Goal: Transaction & Acquisition: Purchase product/service

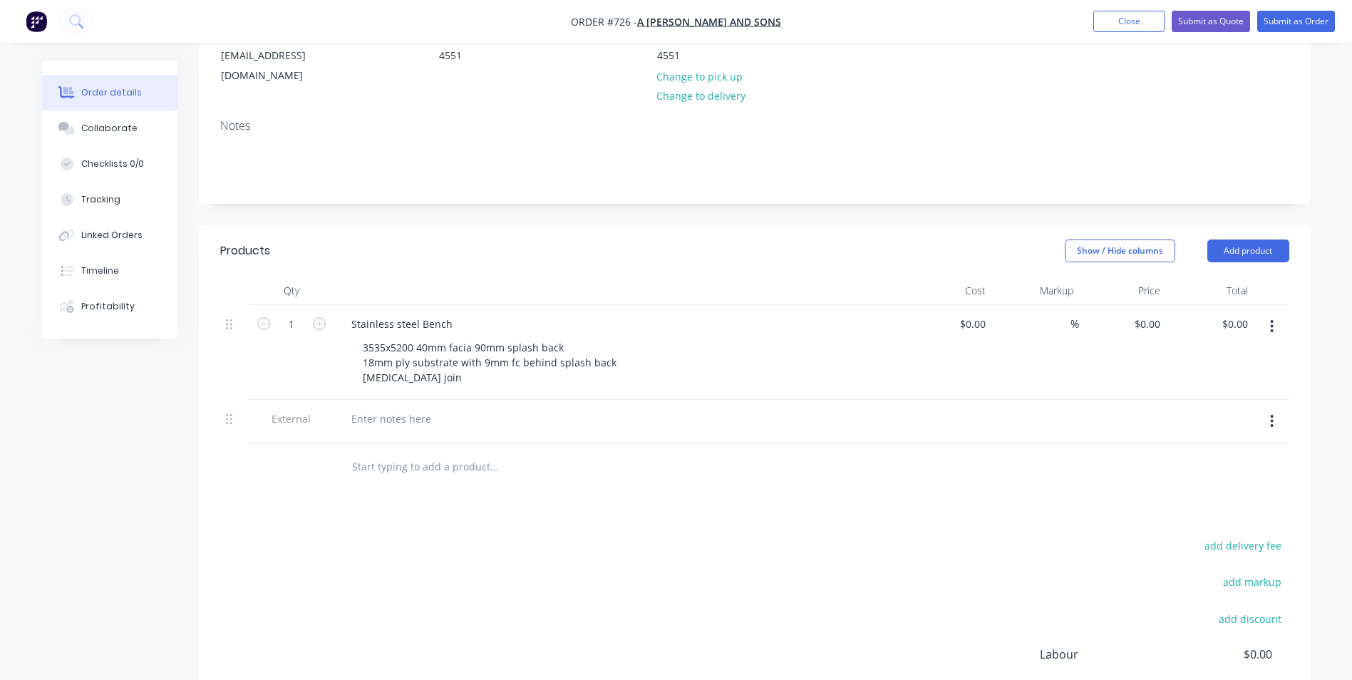
scroll to position [214, 0]
click at [445, 356] on div "3535x5200 40mm facia 90mm splash back 18mm ply substrate with 9mm fc behind spl…" at bounding box center [490, 362] width 279 height 51
click at [612, 343] on div "3535x5200 40mm facia 90mm splash back 18mm ply substrate with 9mm fc behind spl…" at bounding box center [490, 362] width 279 height 51
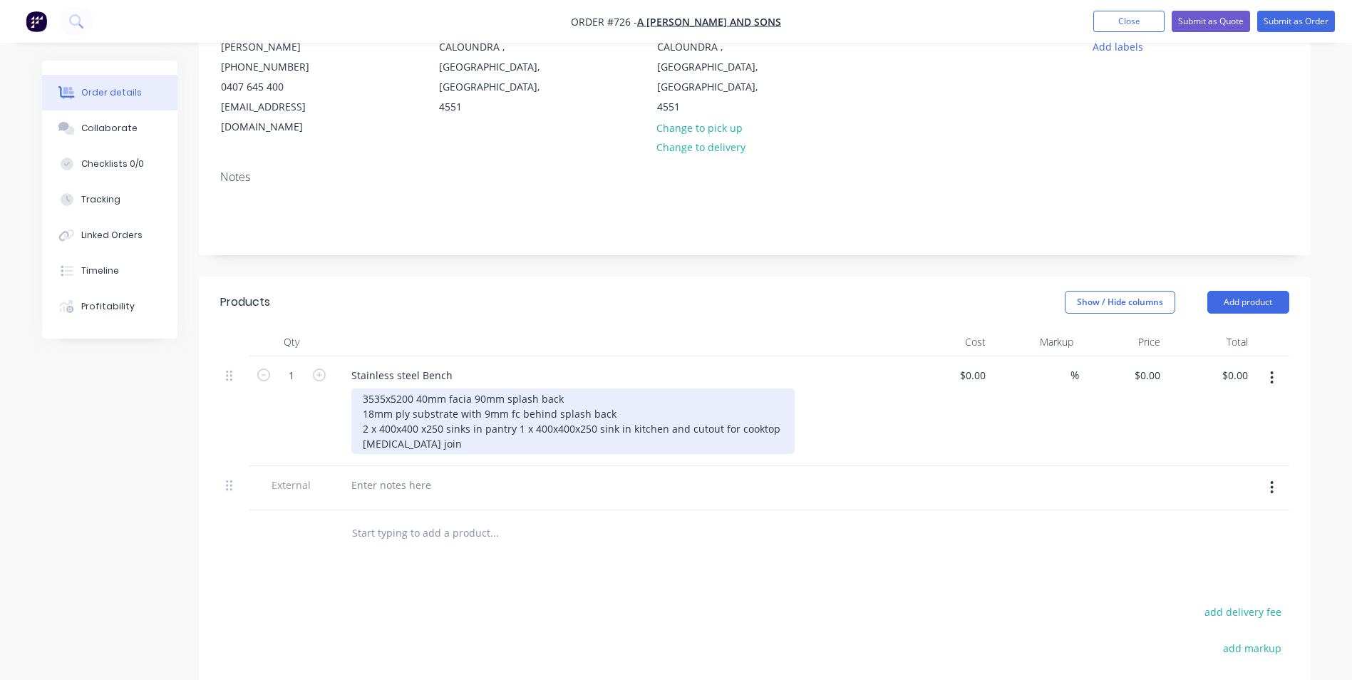
scroll to position [71, 0]
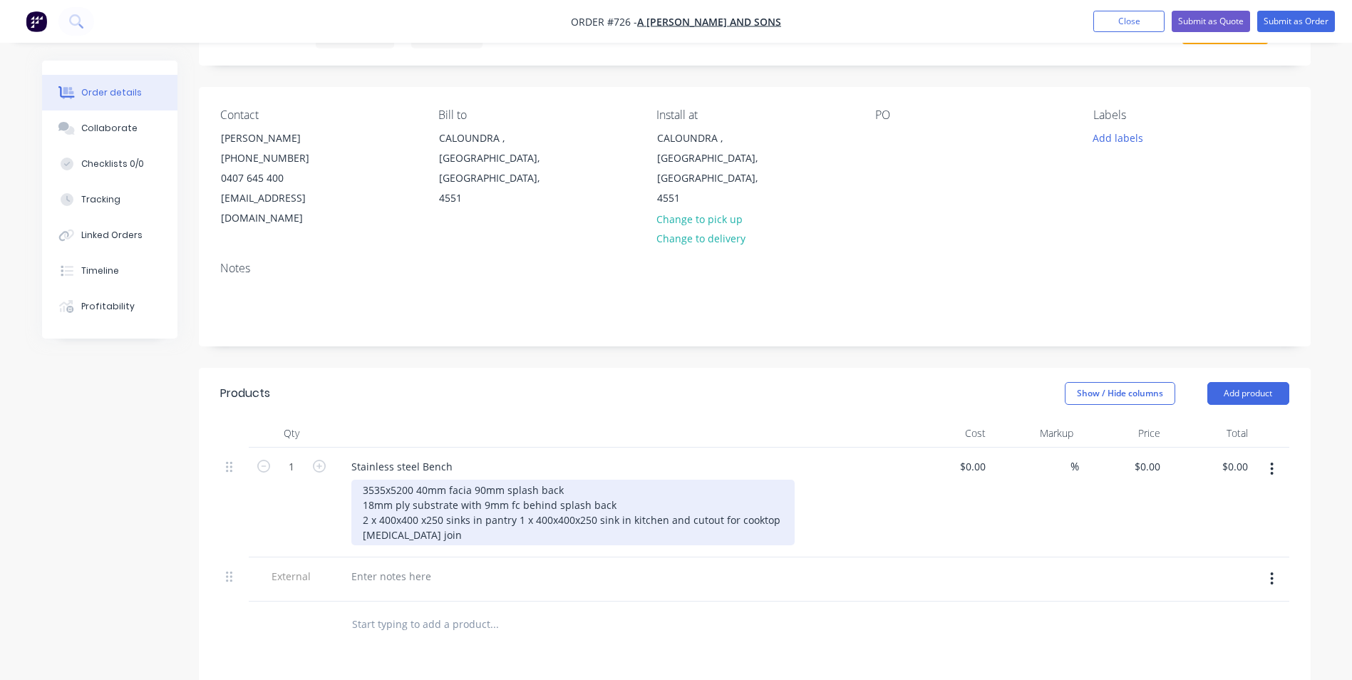
click at [574, 480] on div "3535x5200 40mm facia 90mm splash back 18mm ply substrate with 9mm fc behind spl…" at bounding box center [572, 513] width 443 height 66
click at [627, 480] on div "3535x5200 40mm facia 90mm splash back 304 grade 1.2 18mm ply substrate with 9mm…" at bounding box center [572, 513] width 443 height 66
click at [426, 517] on div "3535x5200 40mm facia 90mm splash back 304 grade 1.2 thick #4 finish 18mm ply su…" at bounding box center [572, 513] width 443 height 66
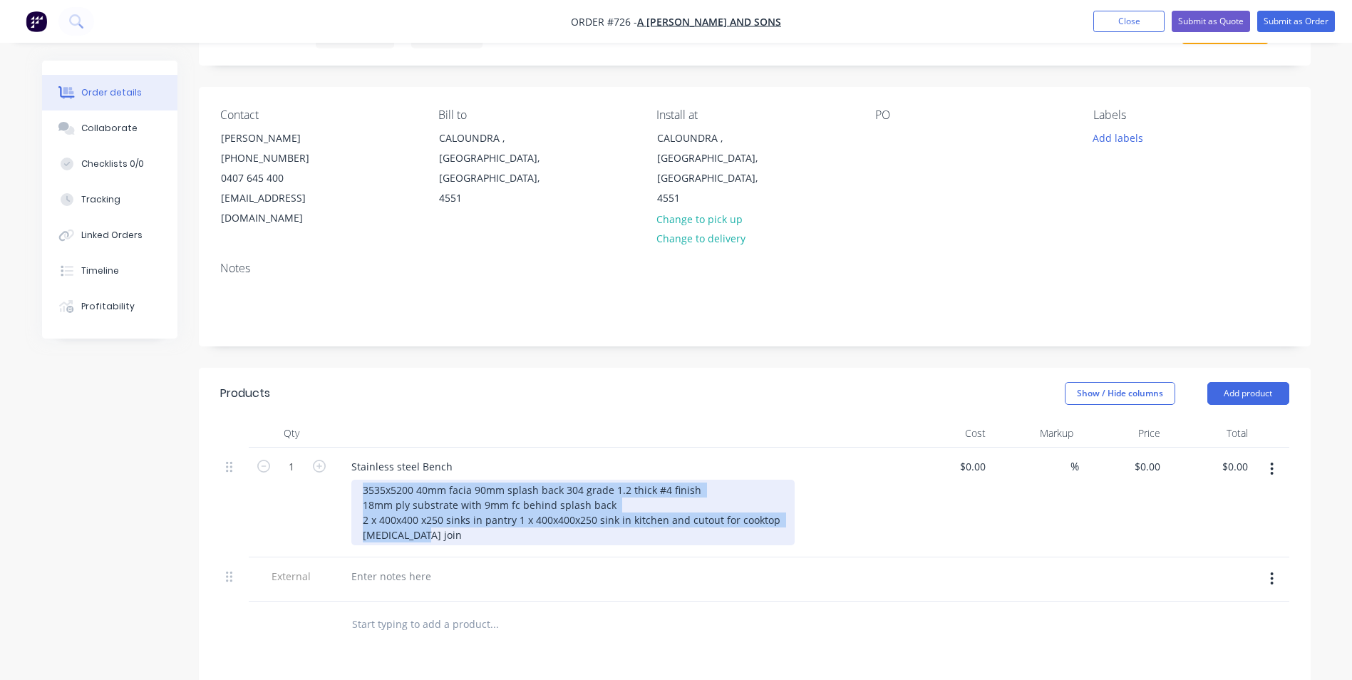
drag, startPoint x: 360, startPoint y: 468, endPoint x: 473, endPoint y: 530, distance: 129.1
click at [473, 530] on div "Stainless steel Bench 3535x5200 40mm facia 90mm splash back 304 grade 1.2 thick…" at bounding box center [619, 502] width 570 height 110
copy div "3535x5200 40mm facia 90mm splash back 304 grade 1.2 thick #4 finish 18mm ply su…"
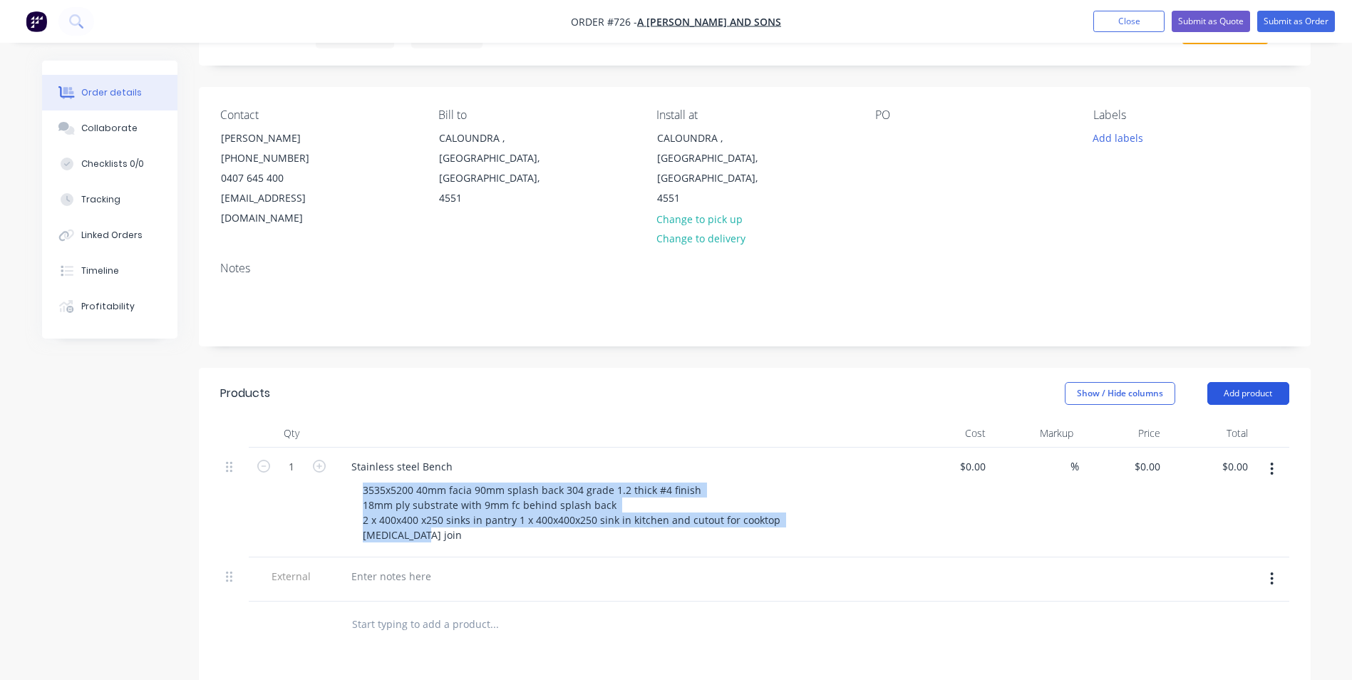
click at [1233, 382] on button "Add product" at bounding box center [1248, 393] width 82 height 23
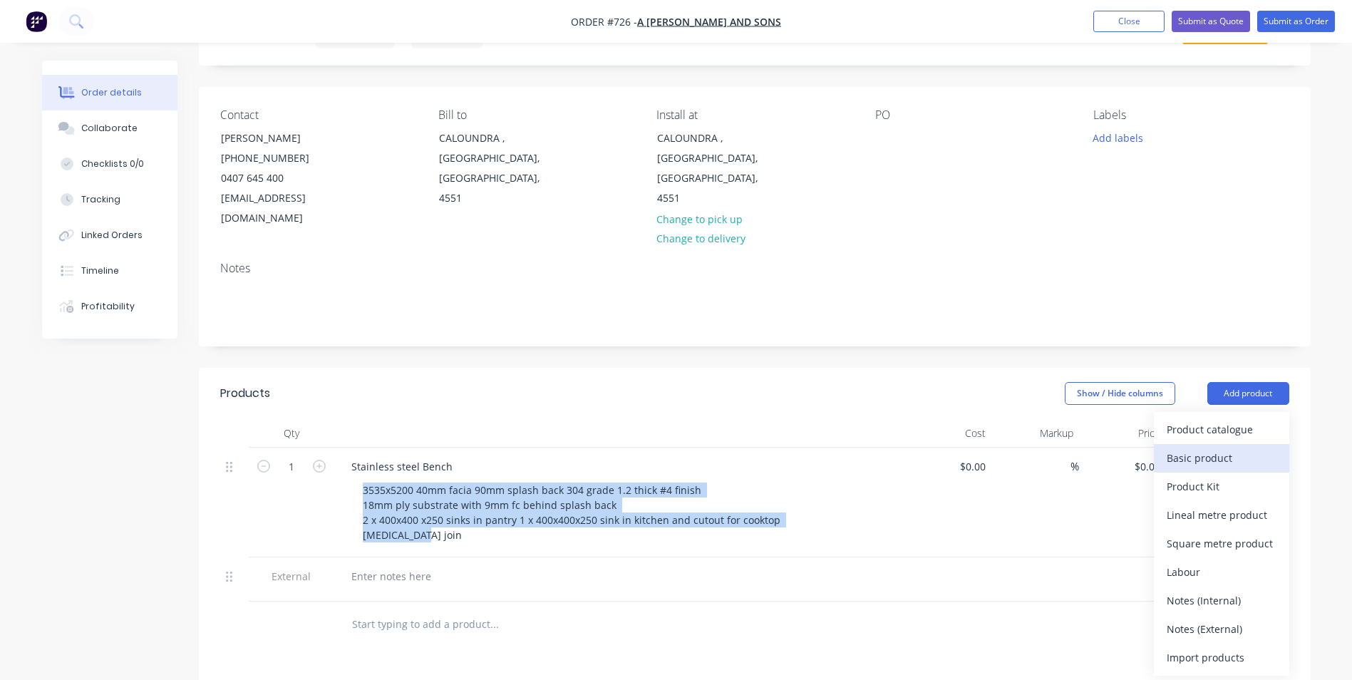
click at [1225, 447] on div "Basic product" at bounding box center [1221, 457] width 110 height 21
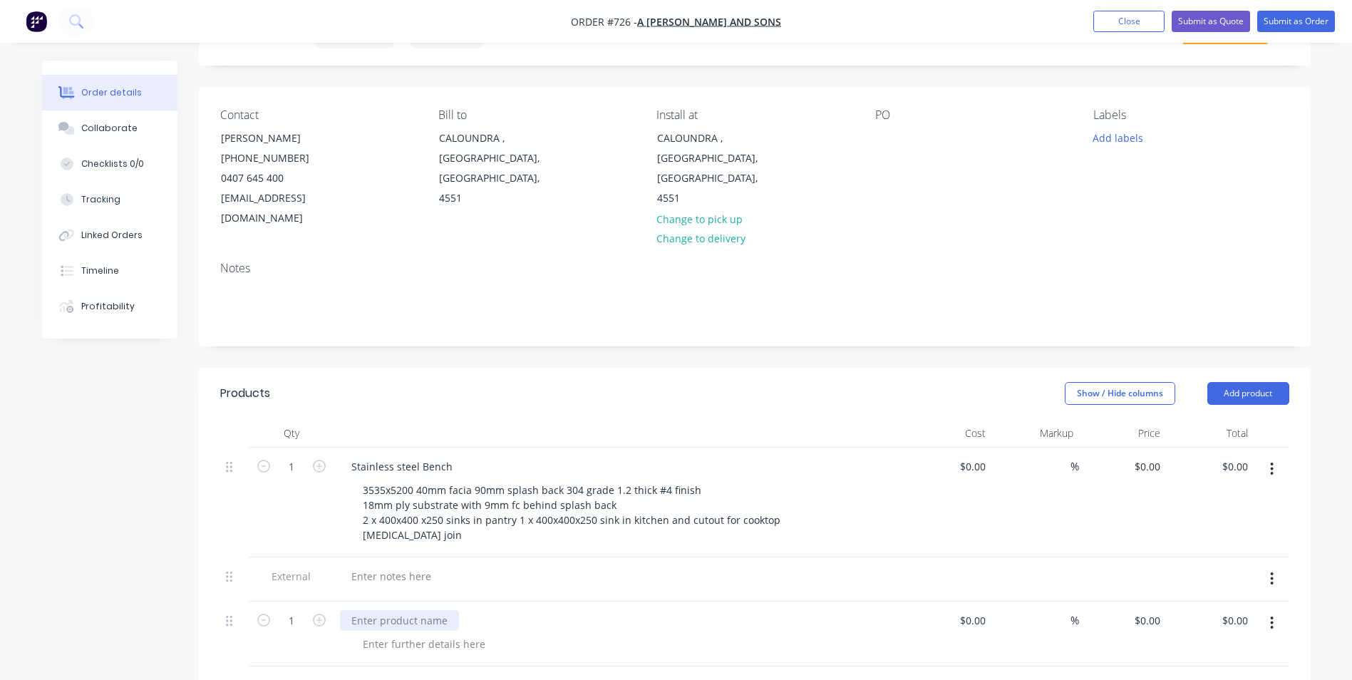
click at [369, 610] on div at bounding box center [399, 620] width 119 height 21
click at [376, 633] on div at bounding box center [423, 643] width 145 height 21
click at [398, 633] on div at bounding box center [423, 643] width 145 height 21
paste div
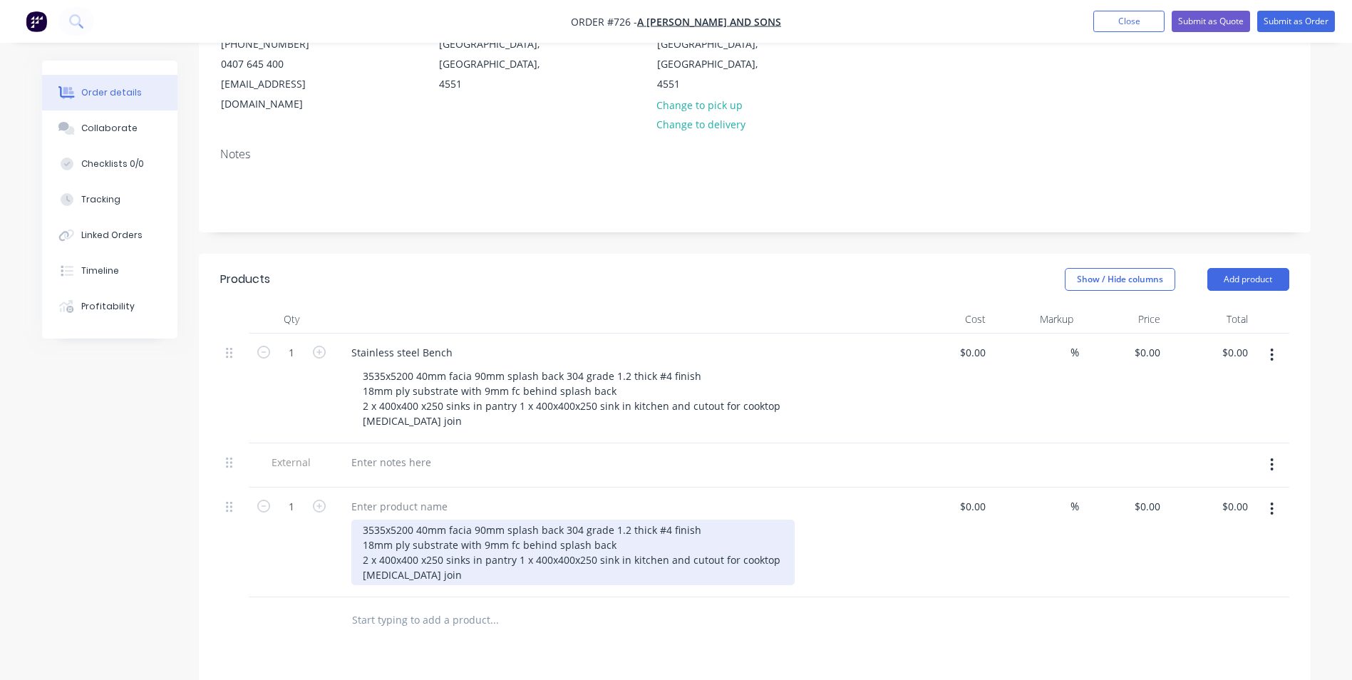
scroll to position [214, 0]
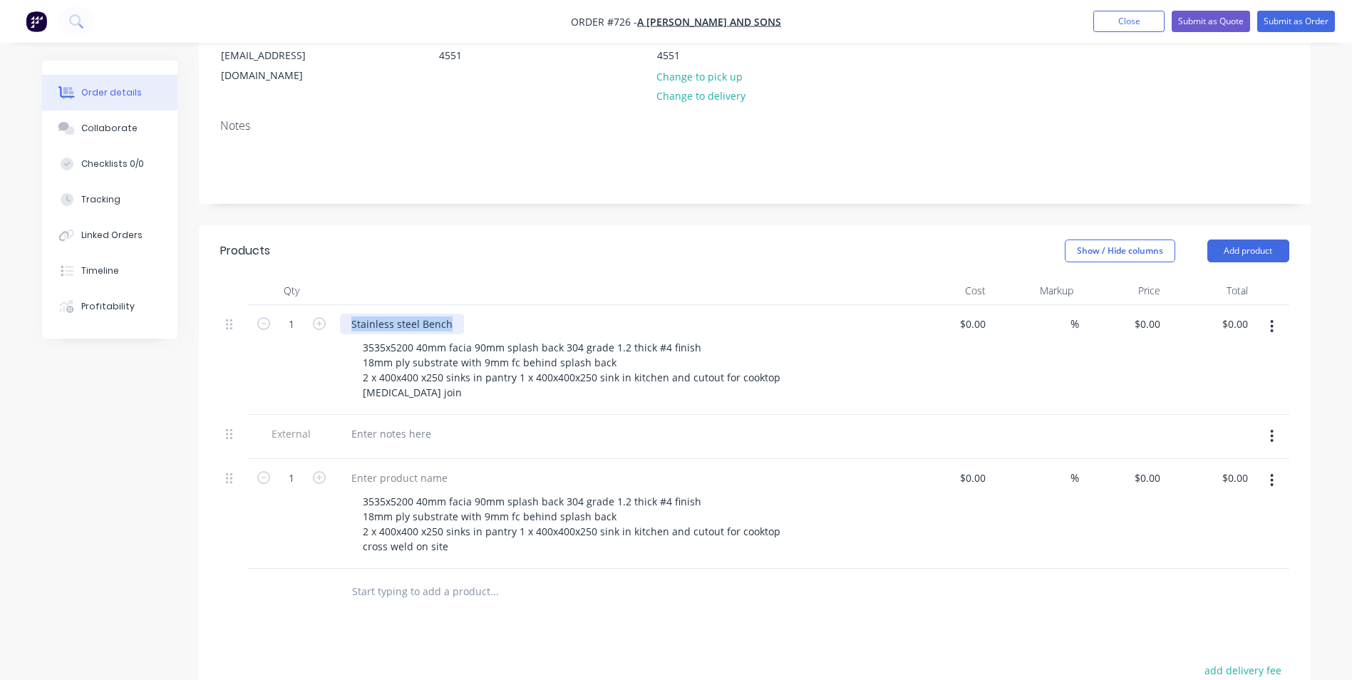
drag, startPoint x: 346, startPoint y: 303, endPoint x: 450, endPoint y: 303, distance: 104.0
click at [450, 314] on div "Stainless steel Bench" at bounding box center [402, 324] width 124 height 21
copy div "Stainless steel Bench"
click at [375, 467] on div at bounding box center [399, 477] width 119 height 21
paste div
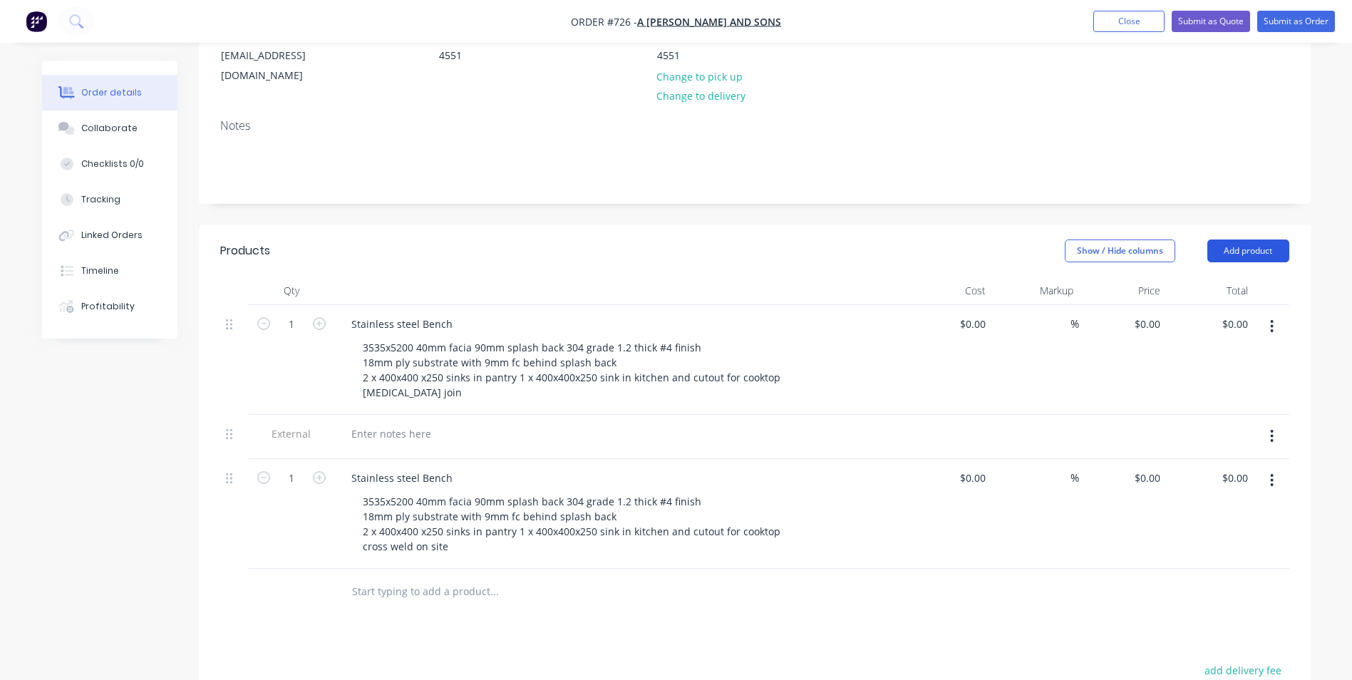
click at [1213, 239] on button "Add product" at bounding box center [1248, 250] width 82 height 23
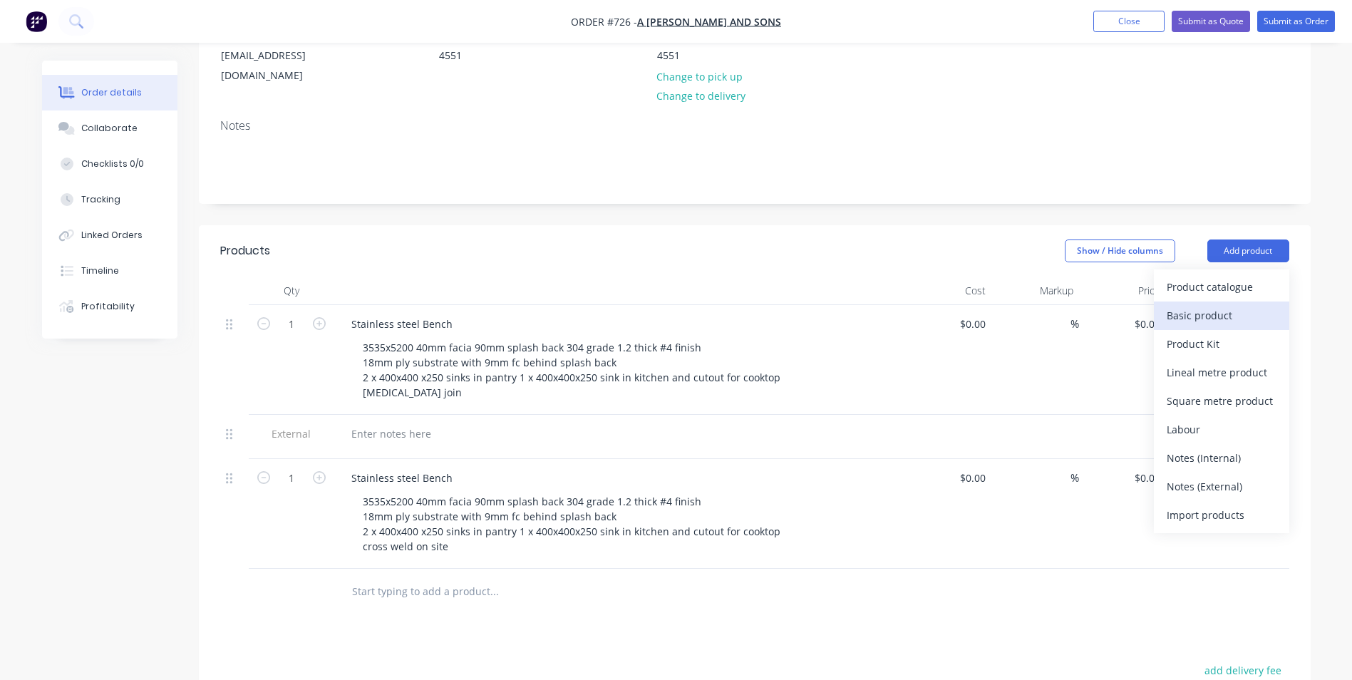
click at [1225, 305] on div "Basic product" at bounding box center [1221, 315] width 110 height 21
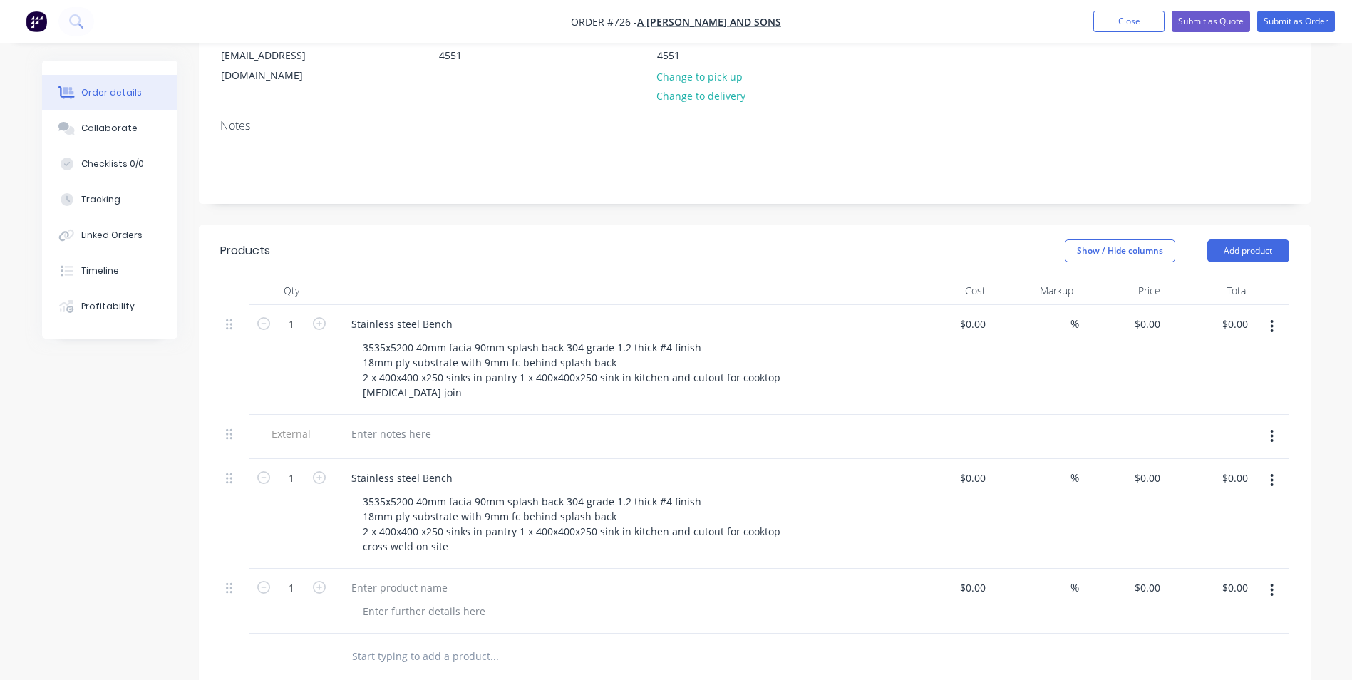
scroll to position [285, 0]
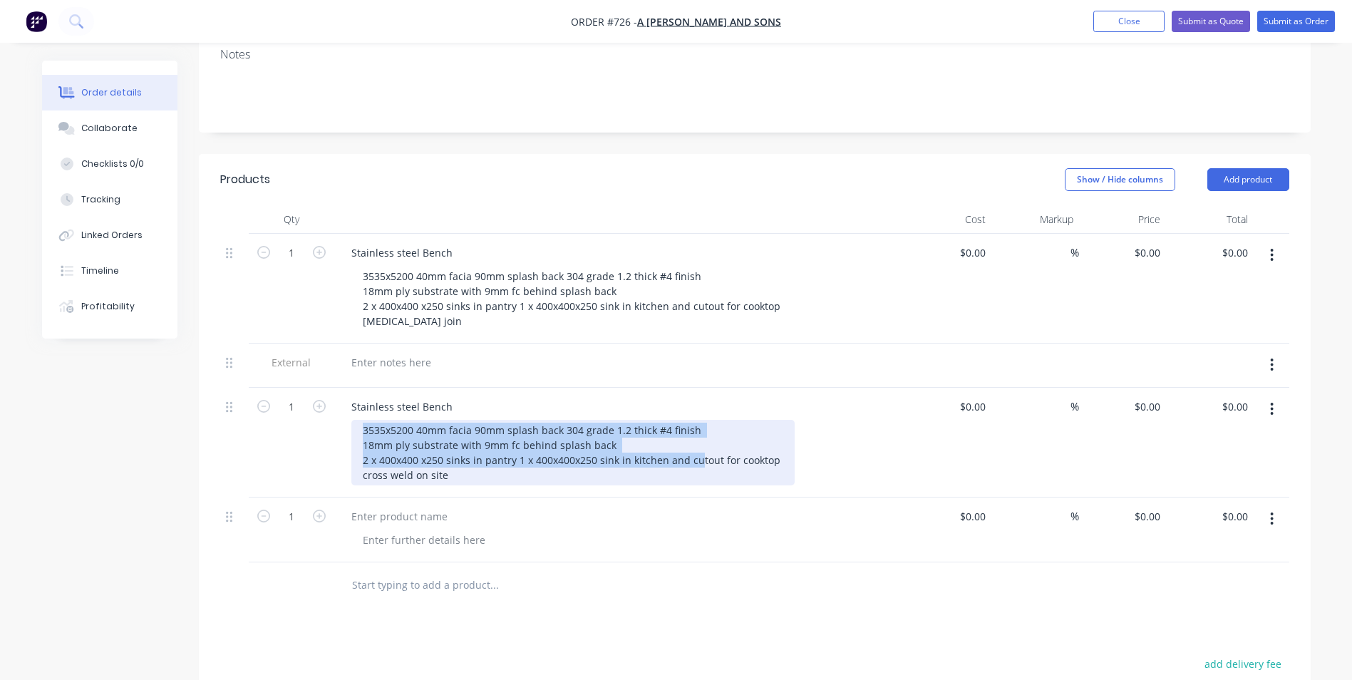
drag, startPoint x: 361, startPoint y: 410, endPoint x: 693, endPoint y: 445, distance: 333.9
click at [693, 445] on div "3535x5200 40mm facia 90mm splash back 304 grade 1.2 thick #4 finish 18mm ply su…" at bounding box center [572, 453] width 443 height 66
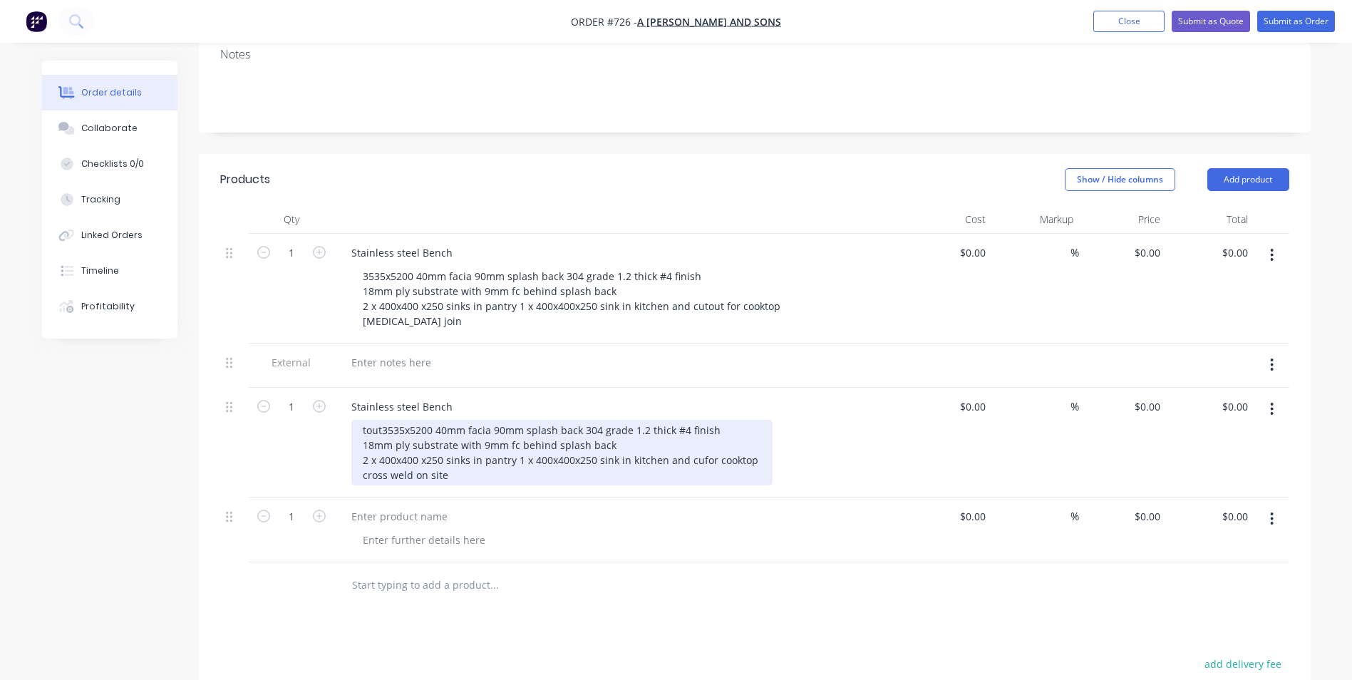
click at [380, 420] on div "tout3535x5200 40mm facia 90mm splash back 304 grade 1.2 thick #4 finish 18mm pl…" at bounding box center [561, 453] width 421 height 66
click at [695, 442] on div "3535x5200 40mm facia 90mm splash back 304 grade 1.2 thick #4 finish 18mm ply su…" at bounding box center [561, 453] width 421 height 66
drag, startPoint x: 353, startPoint y: 407, endPoint x: 454, endPoint y: 461, distance: 114.1
click at [454, 461] on div "3535x5200 40mm facia 90mm splash back 304 grade 1.2 thick #4 finish 18mm ply su…" at bounding box center [571, 453] width 440 height 66
copy div "3535x5200 40mm facia 90mm splash back 304 grade 1.2 thick #4 finish 18mm ply su…"
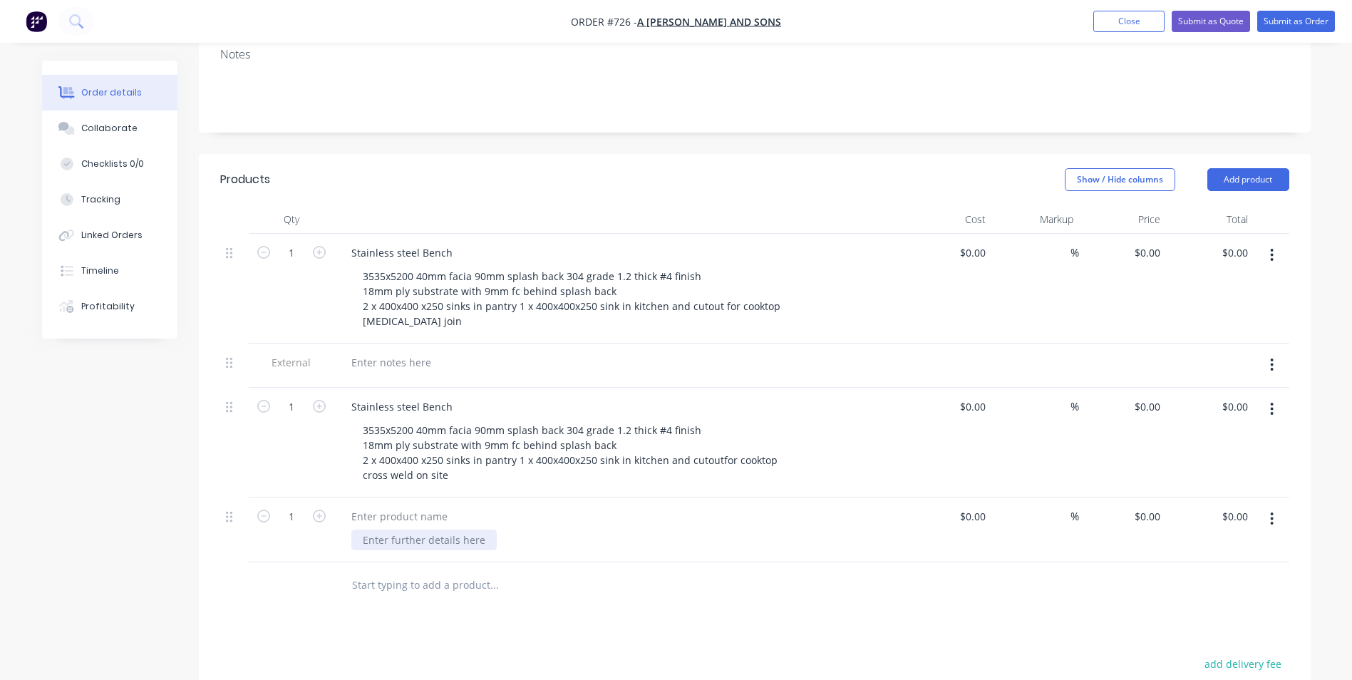
click at [380, 529] on div at bounding box center [423, 539] width 145 height 21
paste div
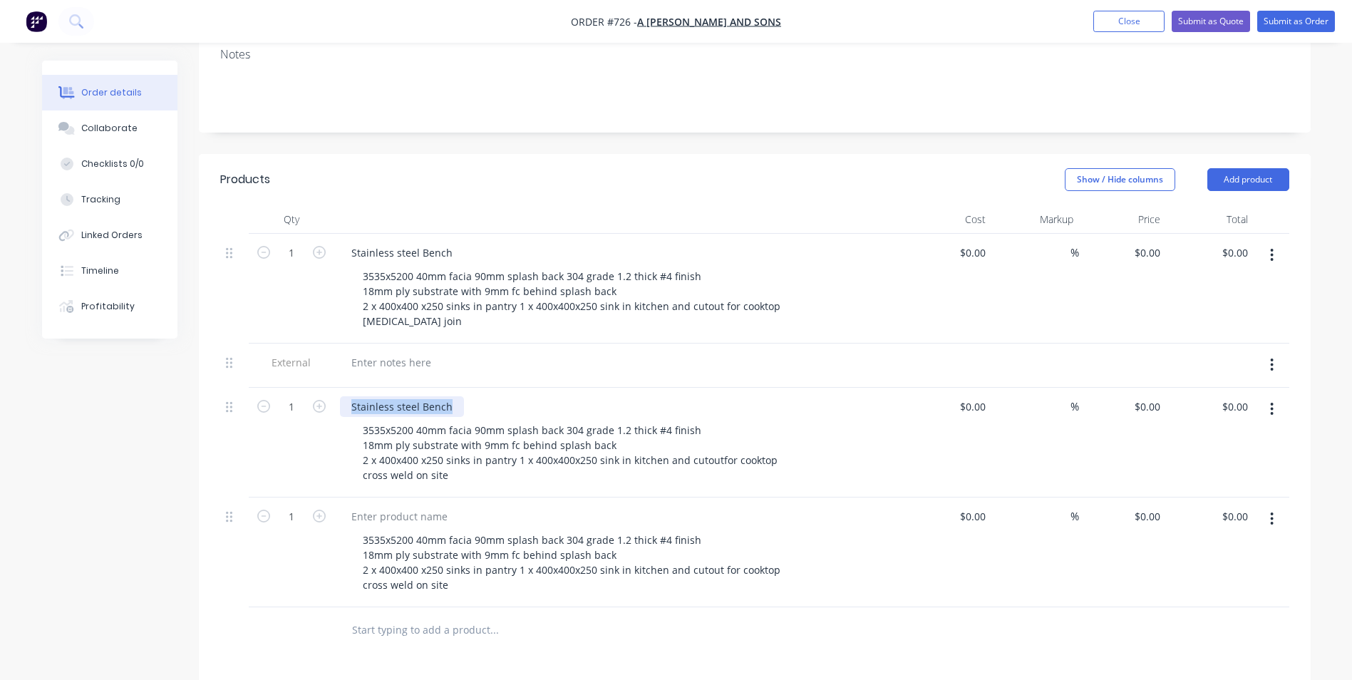
drag, startPoint x: 348, startPoint y: 386, endPoint x: 454, endPoint y: 388, distance: 106.2
click at [454, 396] on div "Stainless steel Bench" at bounding box center [402, 406] width 124 height 21
copy div "Stainless steel Bench"
click at [379, 506] on div at bounding box center [399, 516] width 119 height 21
paste div
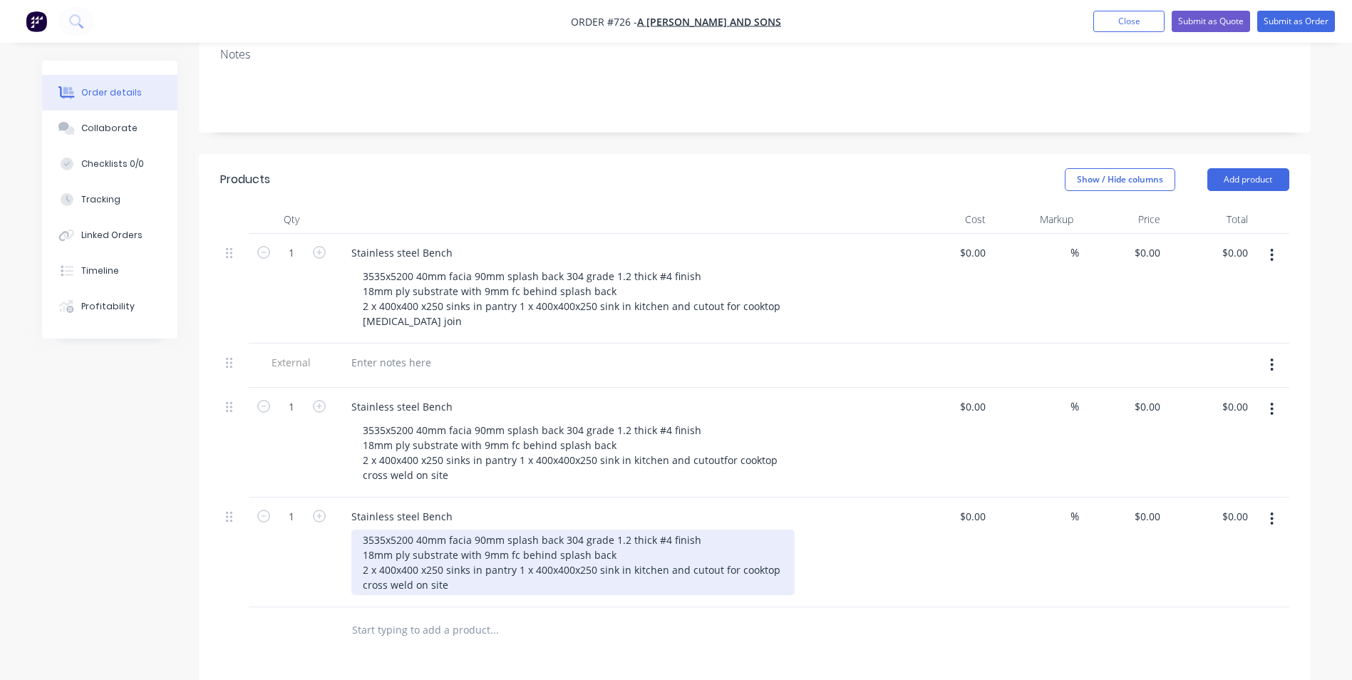
click at [450, 568] on div "3535x5200 40mm facia 90mm splash back 304 grade 1.2 thick #4 finish 18mm ply su…" at bounding box center [572, 562] width 443 height 66
click at [547, 566] on div "3535x5200 40mm facia 90mm splash back 304 grade 1.2 thick #4 finish 18mm ply su…" at bounding box center [572, 562] width 443 height 66
click at [589, 566] on div "3535x5200 40mm facia 90mm splash back 304 grade 1.2 thick #4 finish 18mm ply su…" at bounding box center [572, 562] width 443 height 66
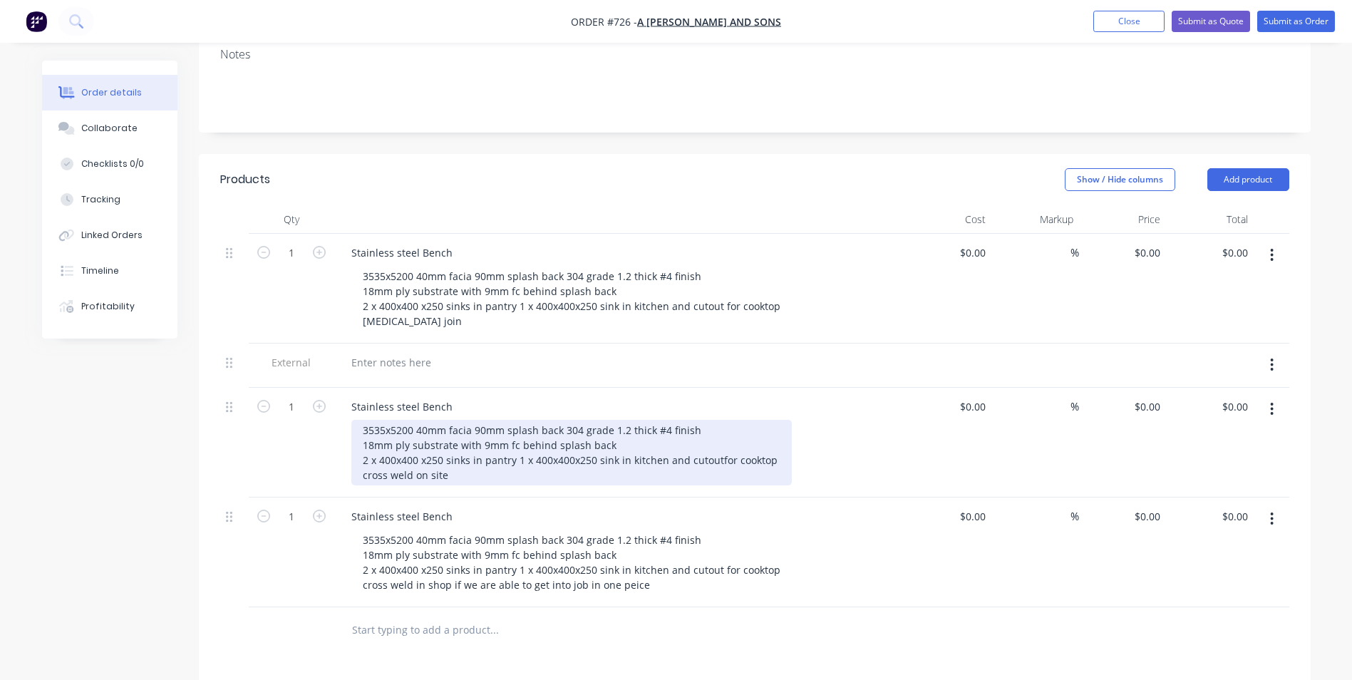
click at [450, 455] on div "3535x5200 40mm facia 90mm splash back 304 grade 1.2 thick #4 finish 18mm ply su…" at bounding box center [571, 453] width 440 height 66
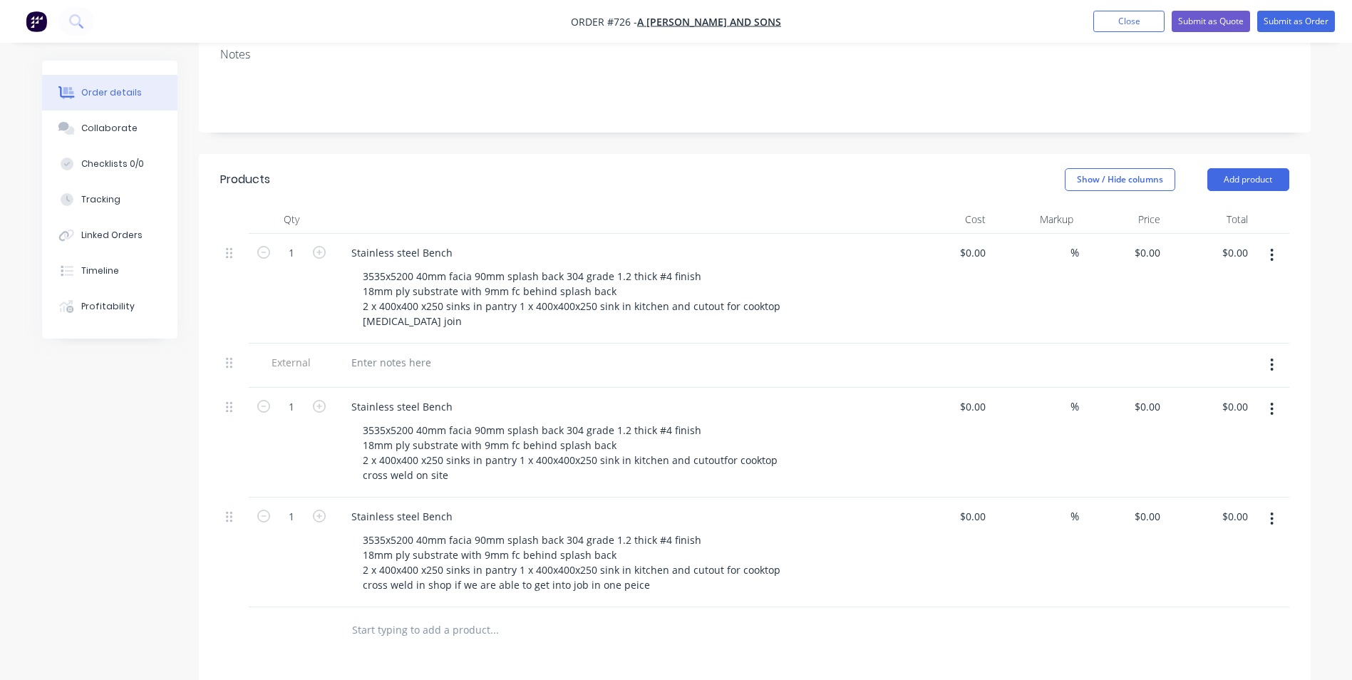
click at [849, 497] on div "Stainless steel Bench 3535x5200 40mm facia 90mm splash back 304 grade 1.2 thick…" at bounding box center [619, 552] width 570 height 110
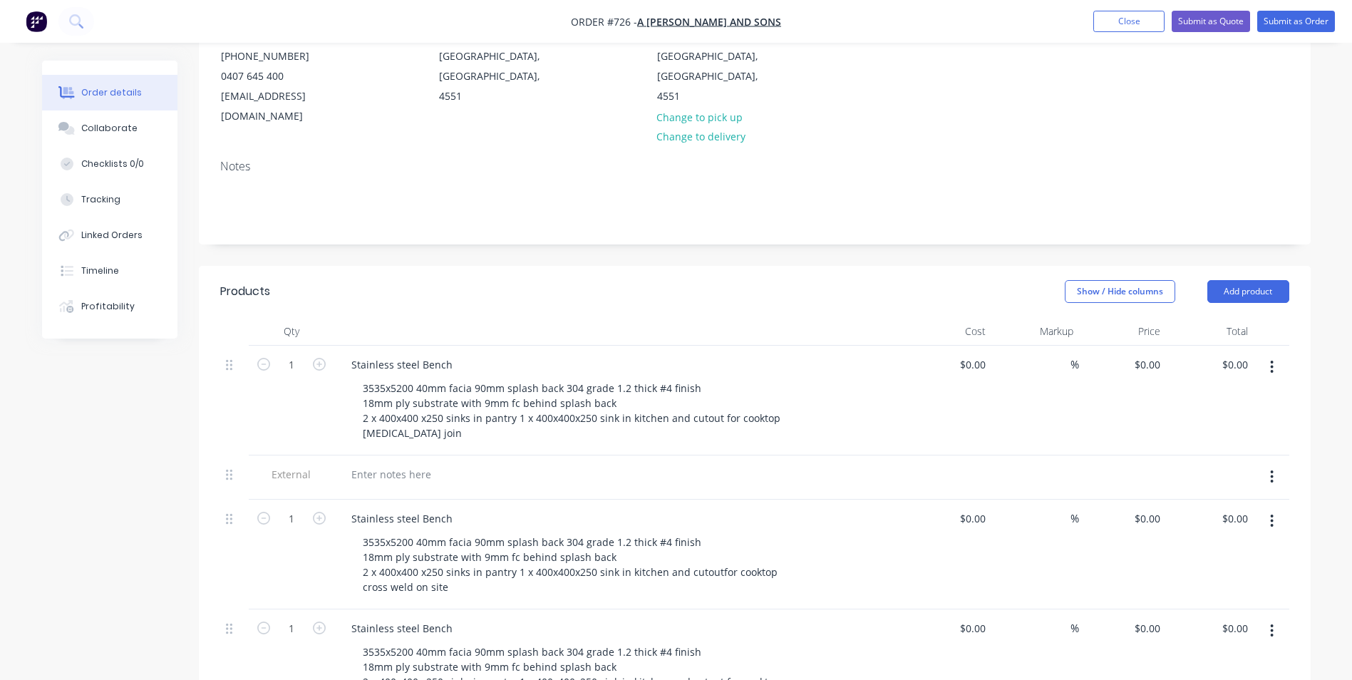
scroll to position [0, 0]
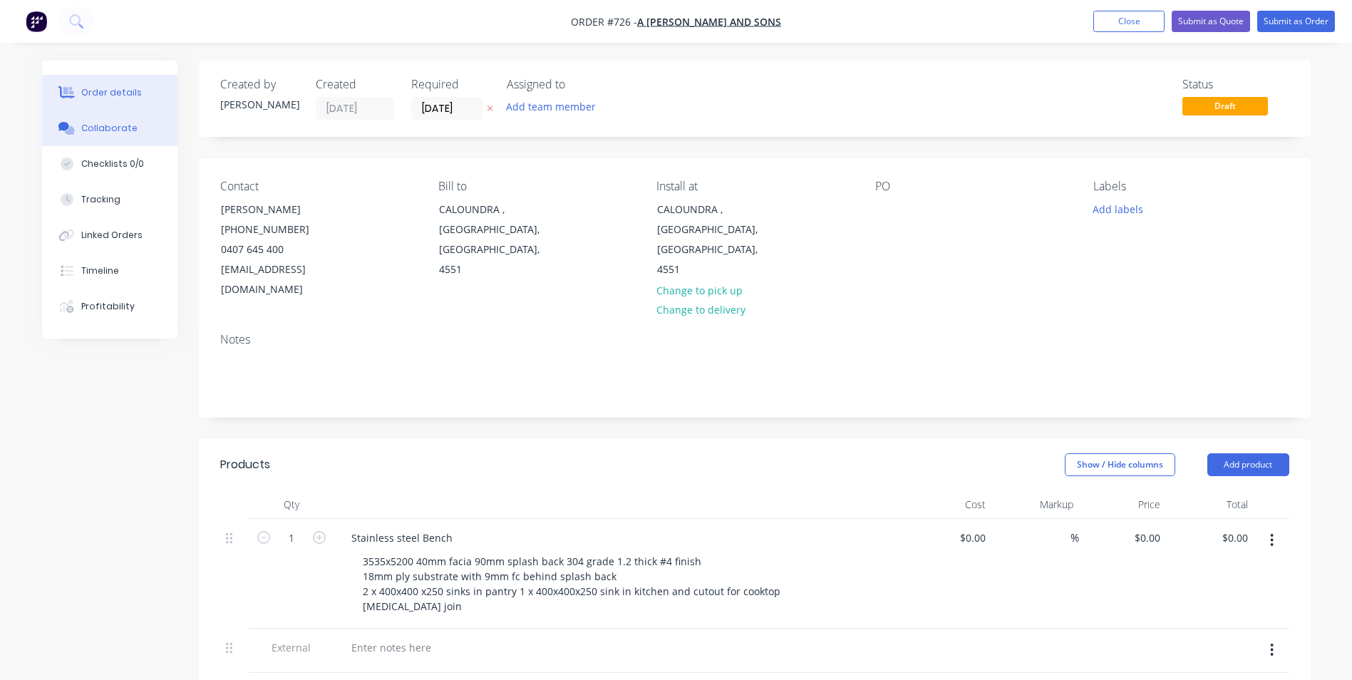
click at [128, 135] on button "Collaborate" at bounding box center [109, 128] width 135 height 36
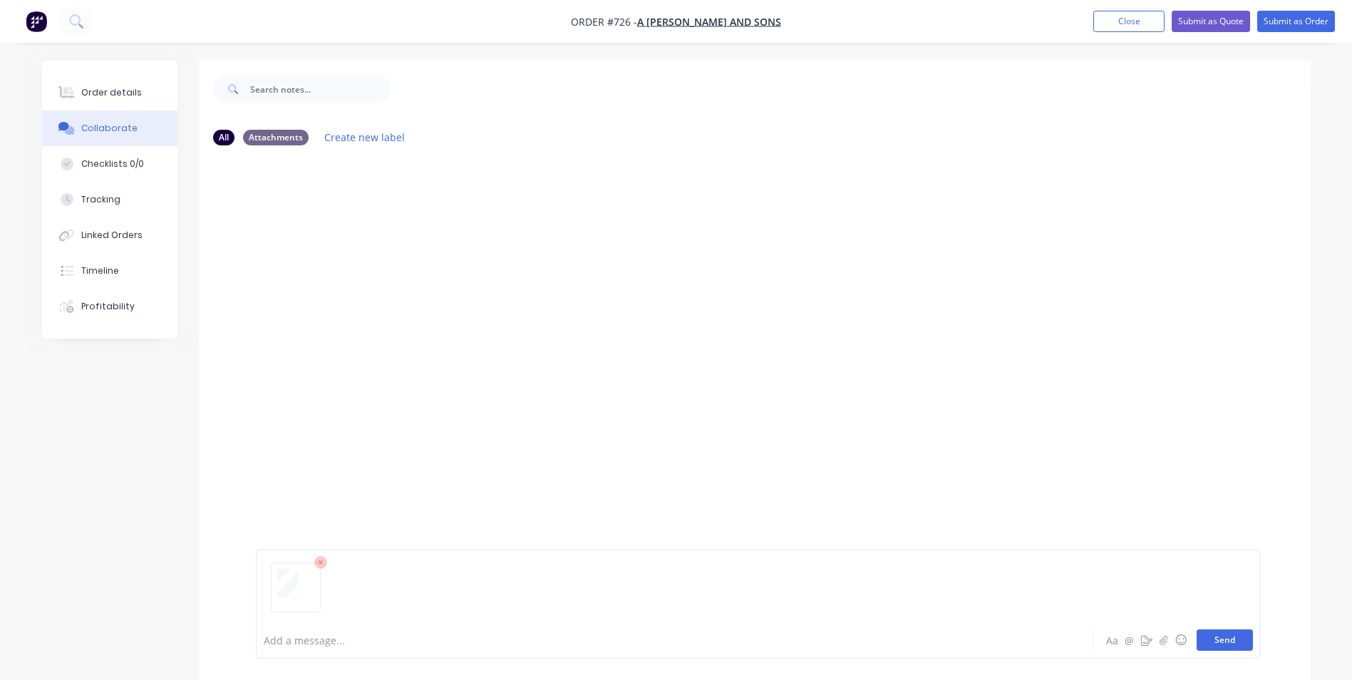
click at [1238, 646] on button "Send" at bounding box center [1224, 639] width 56 height 21
click at [1221, 644] on button "Send" at bounding box center [1224, 639] width 56 height 21
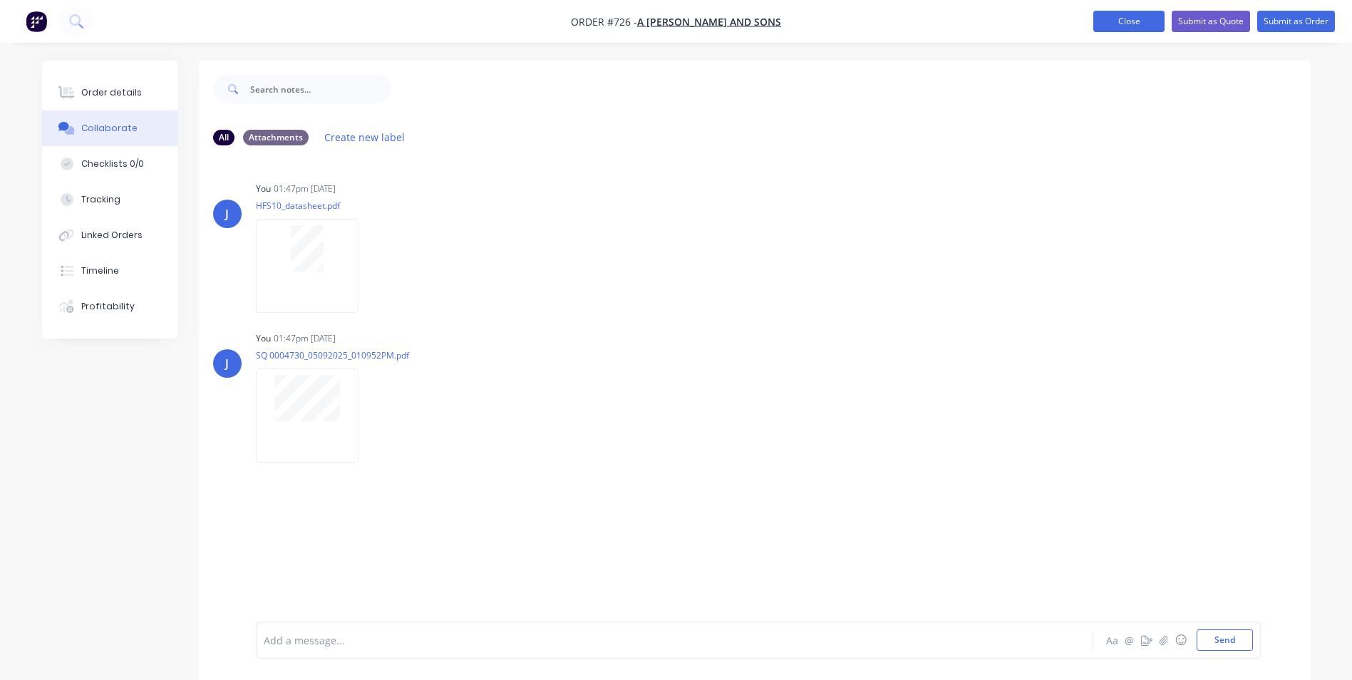
click at [1129, 22] on button "Close" at bounding box center [1128, 21] width 71 height 21
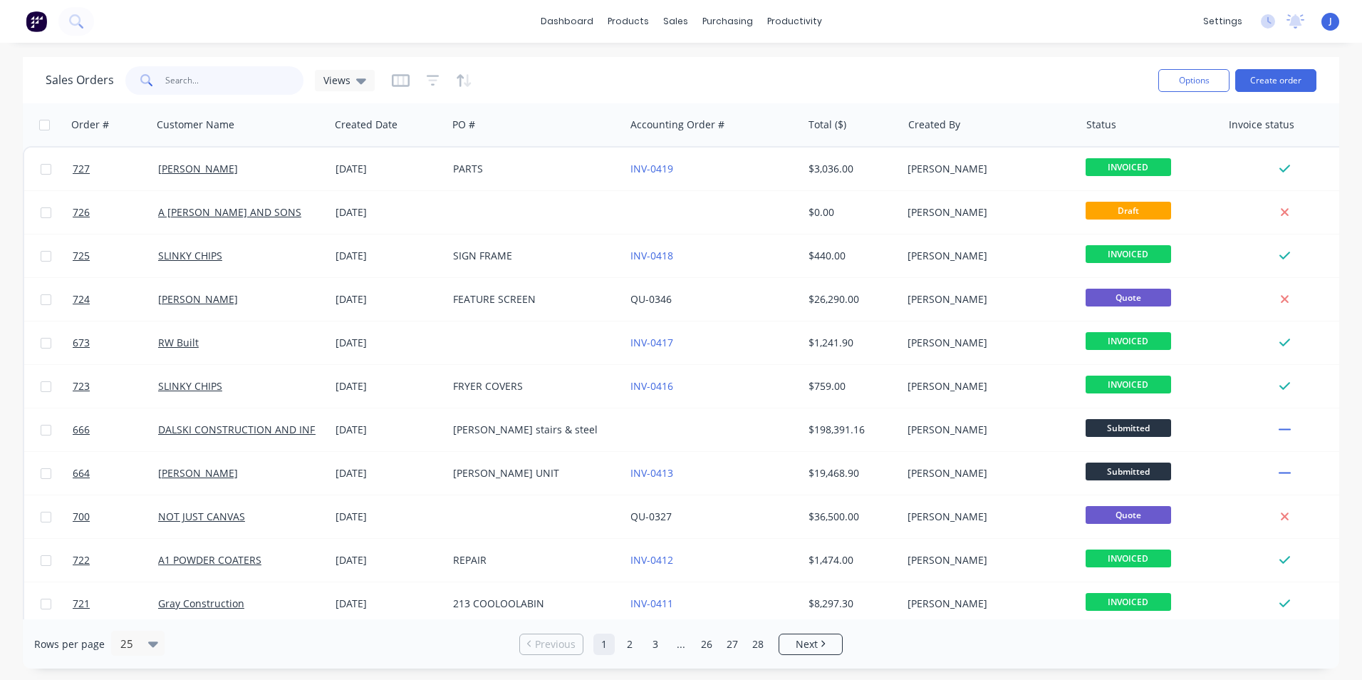
click at [208, 78] on input "text" at bounding box center [234, 80] width 139 height 29
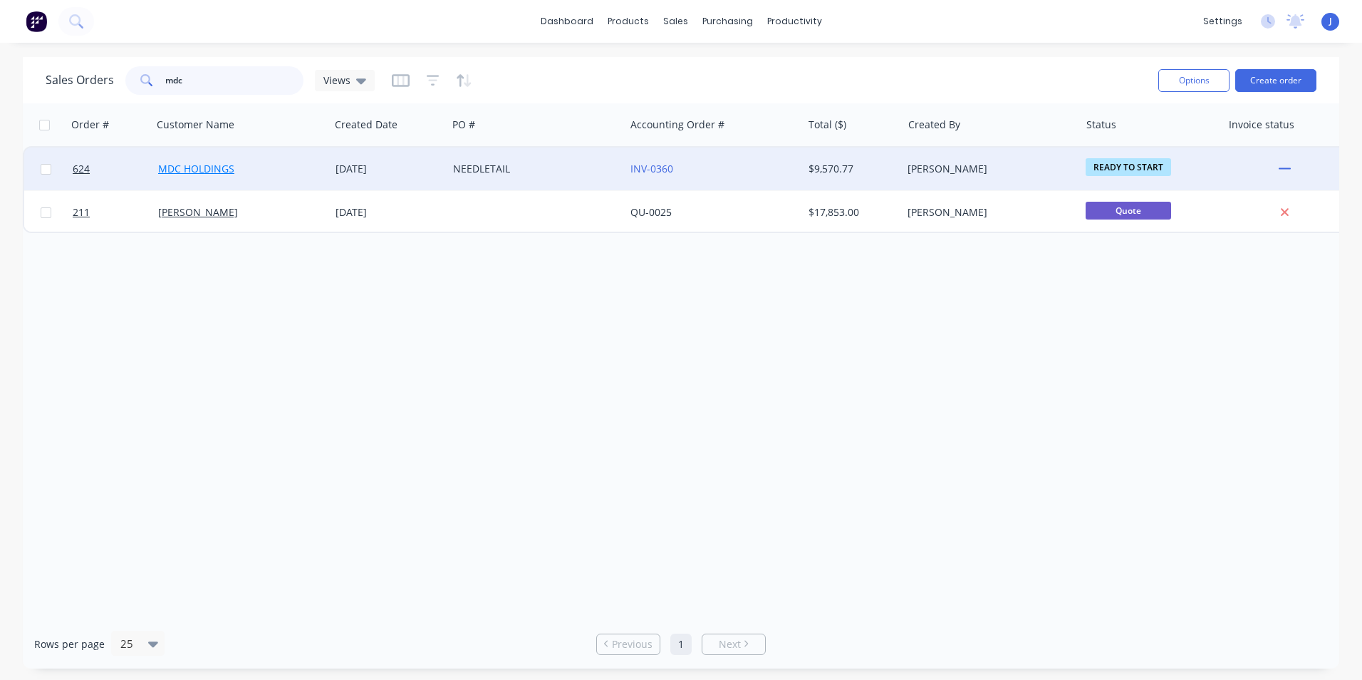
type input "mdc"
click at [196, 168] on link "MDC HOLDINGS" at bounding box center [196, 169] width 76 height 14
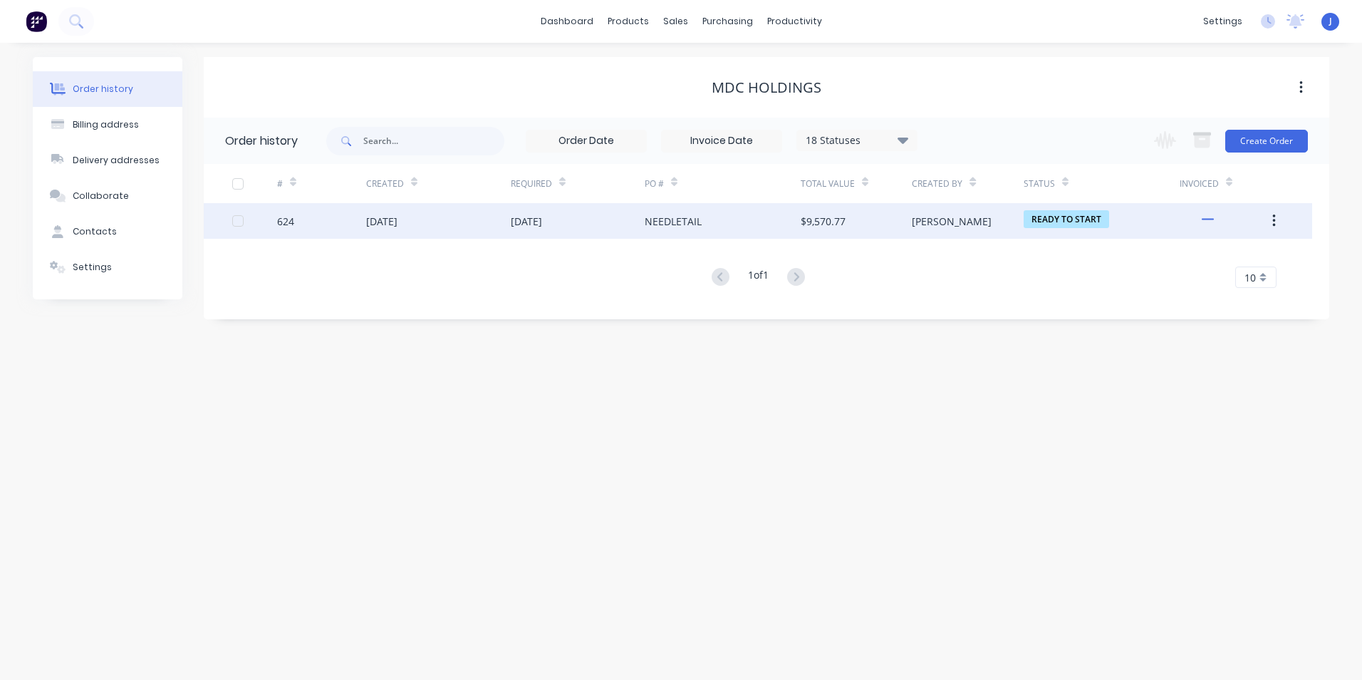
click at [555, 229] on div "[DATE]" at bounding box center [578, 221] width 134 height 36
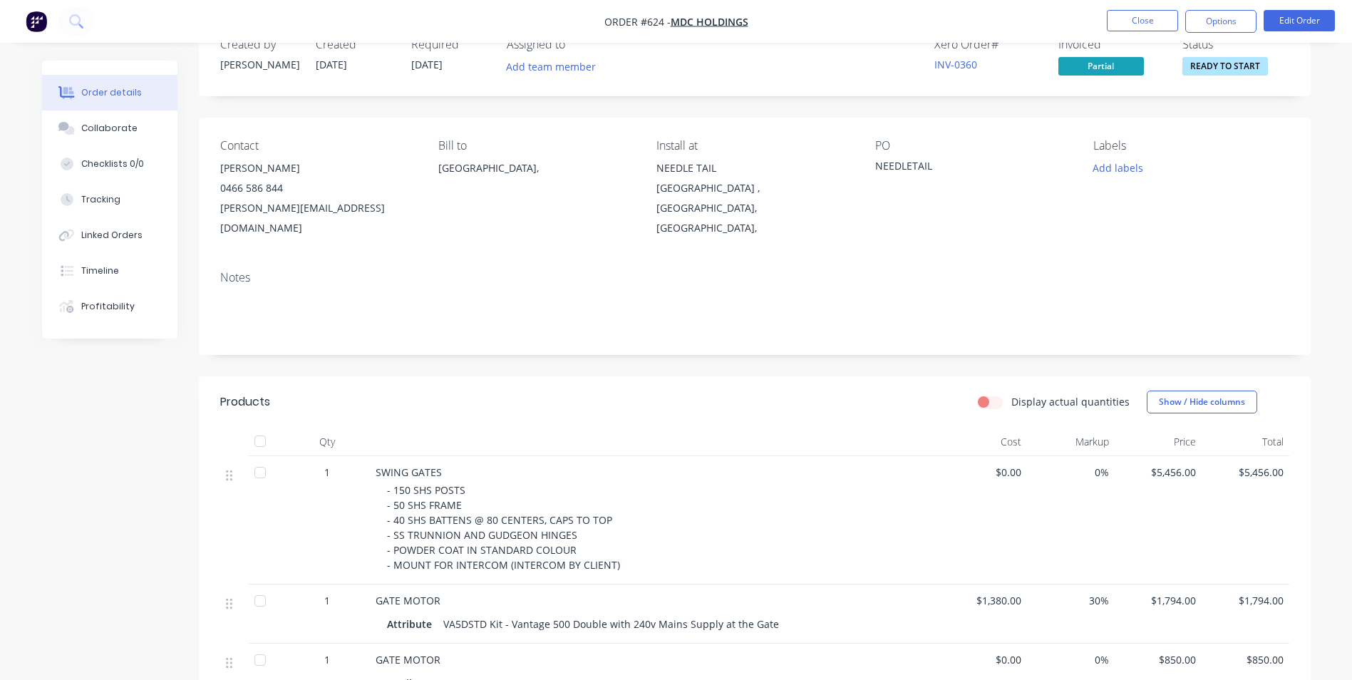
scroll to position [36, 0]
click at [1198, 394] on button "Show / Hide columns" at bounding box center [1201, 405] width 110 height 23
click at [1171, 452] on span at bounding box center [1170, 451] width 12 height 12
click at [1152, 445] on input "Markup" at bounding box center [1152, 445] width 0 height 0
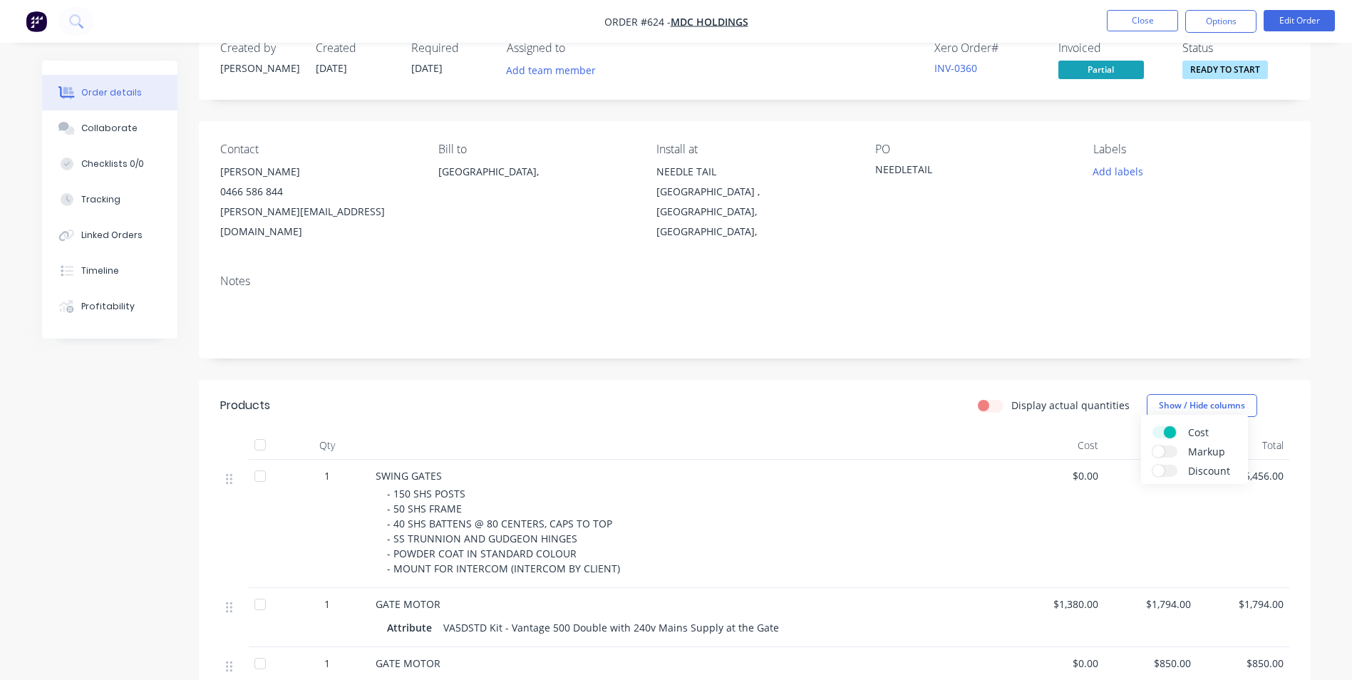
click at [1173, 428] on span at bounding box center [1170, 432] width 12 height 12
click at [1152, 426] on input "Cost" at bounding box center [1152, 426] width 0 height 0
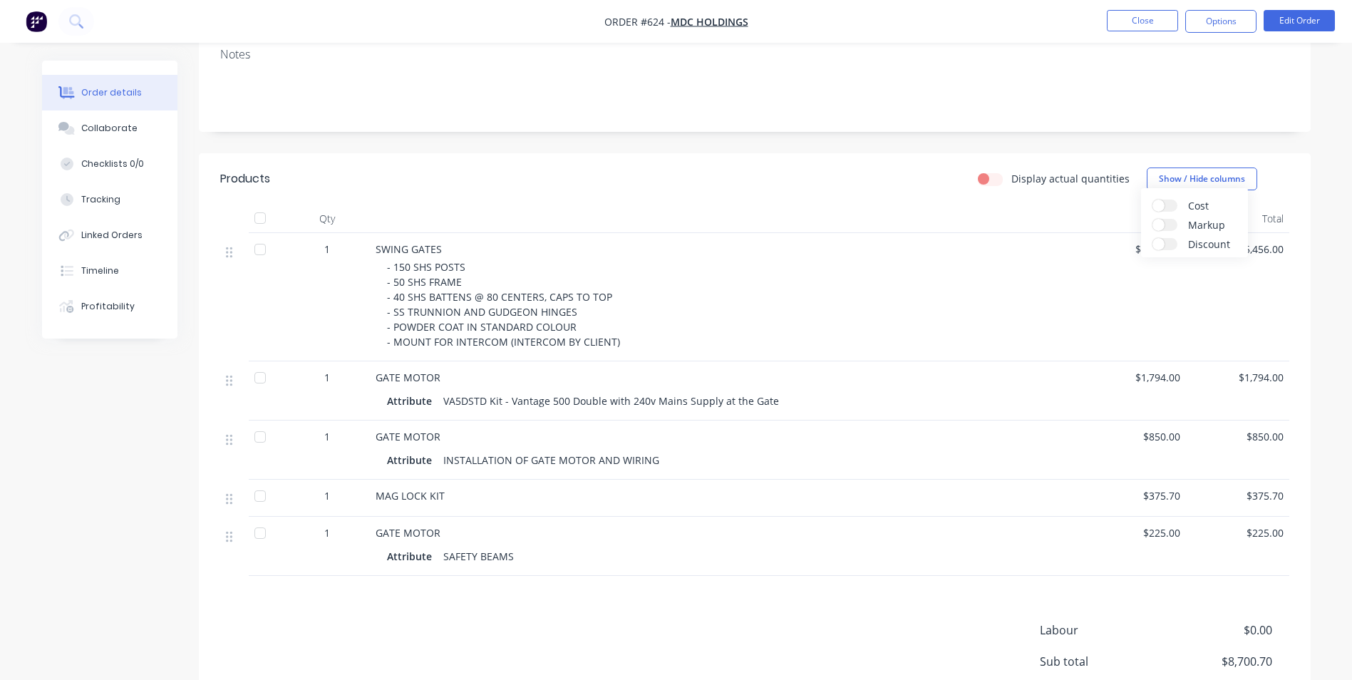
scroll to position [219, 0]
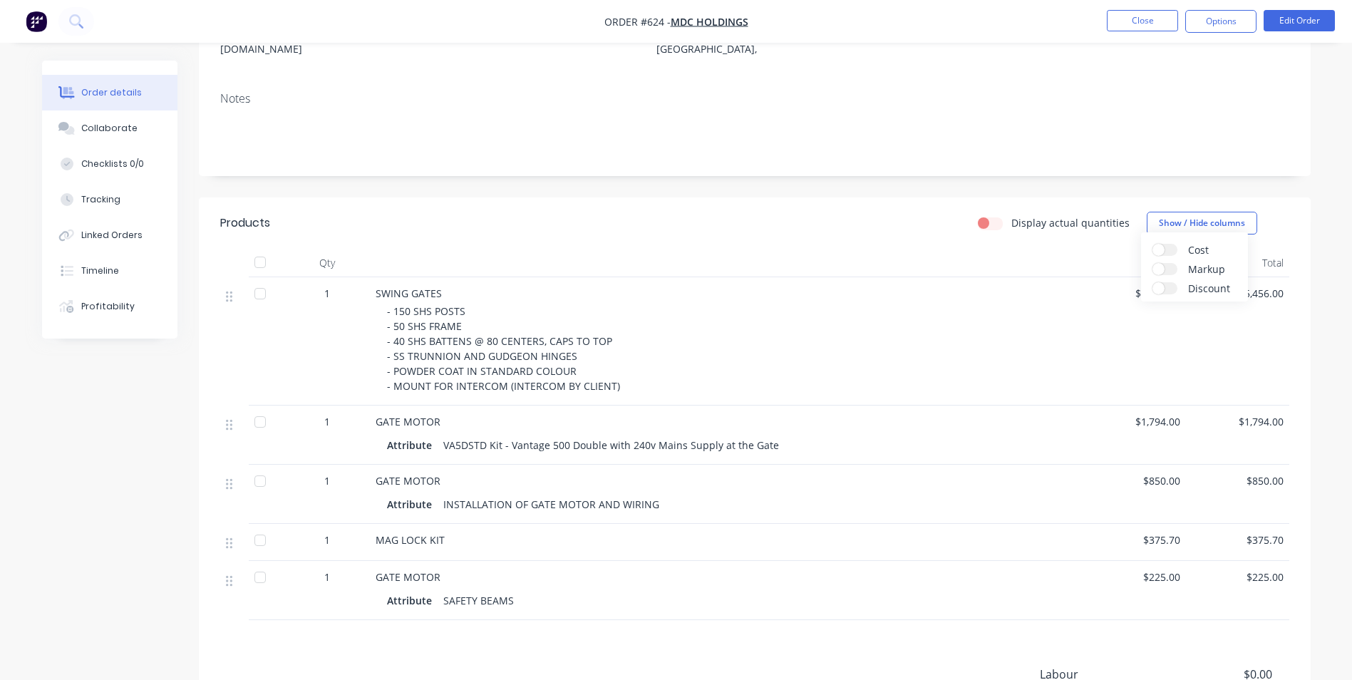
click at [1062, 143] on div "Notes" at bounding box center [755, 128] width 1112 height 95
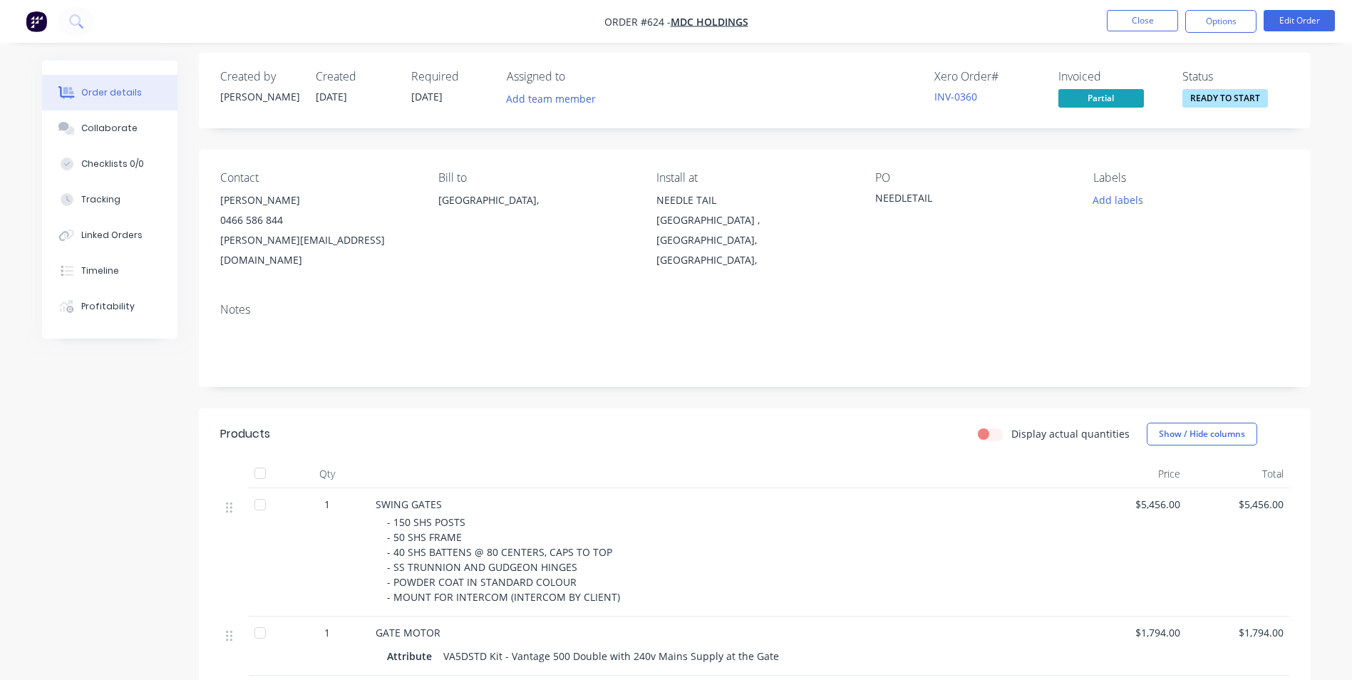
scroll to position [0, 0]
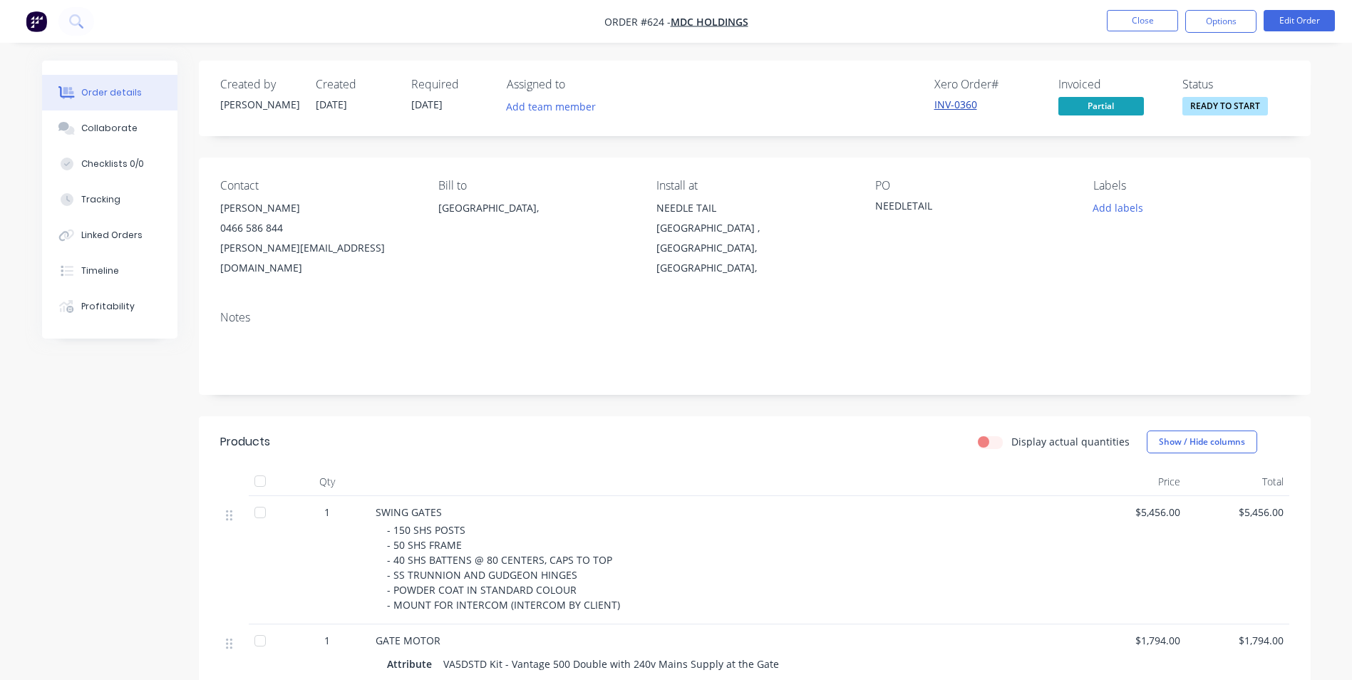
click at [963, 106] on link "INV-0360" at bounding box center [955, 105] width 43 height 14
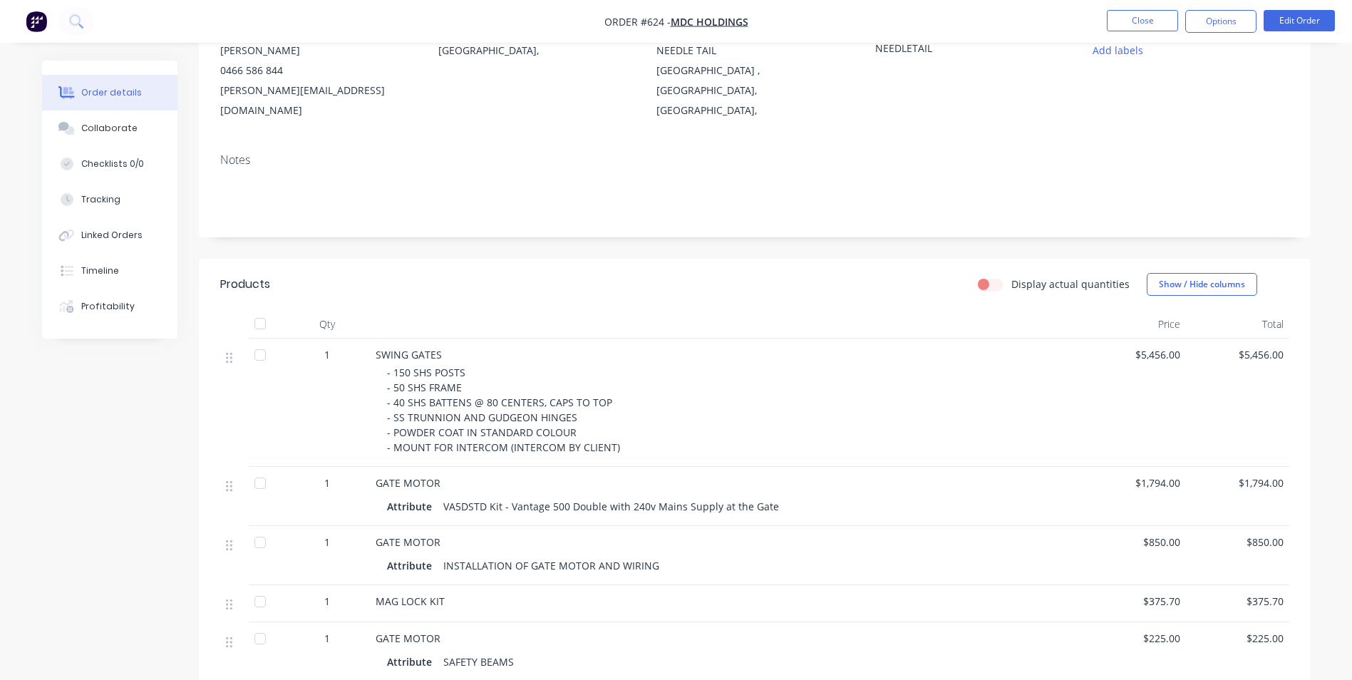
scroll to position [214, 0]
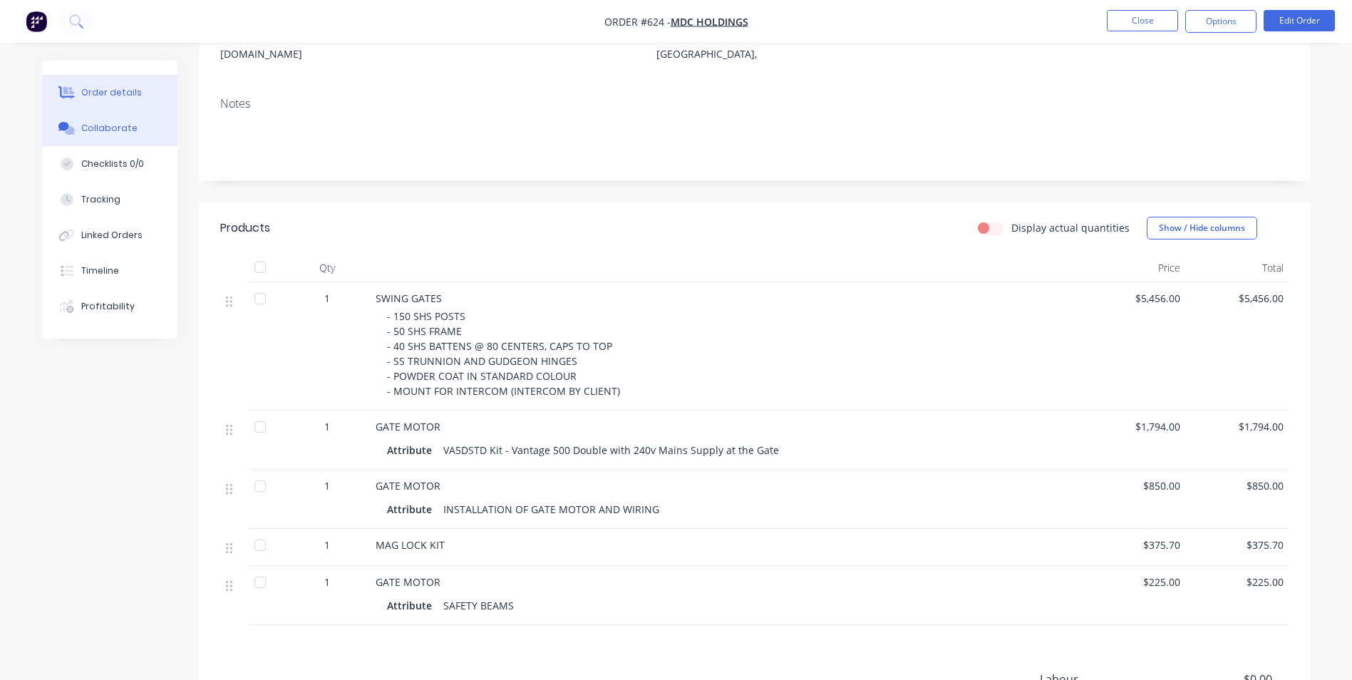
click at [98, 128] on div "Collaborate" at bounding box center [109, 128] width 56 height 13
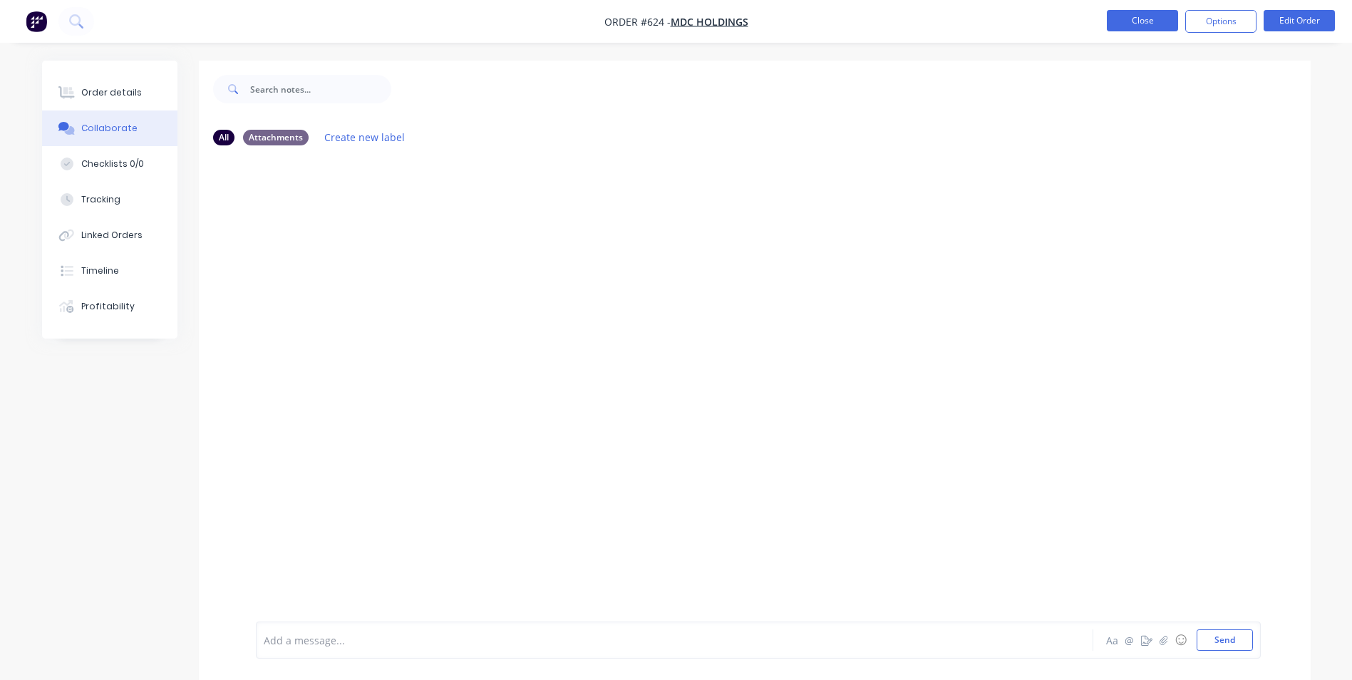
click at [1144, 24] on button "Close" at bounding box center [1142, 20] width 71 height 21
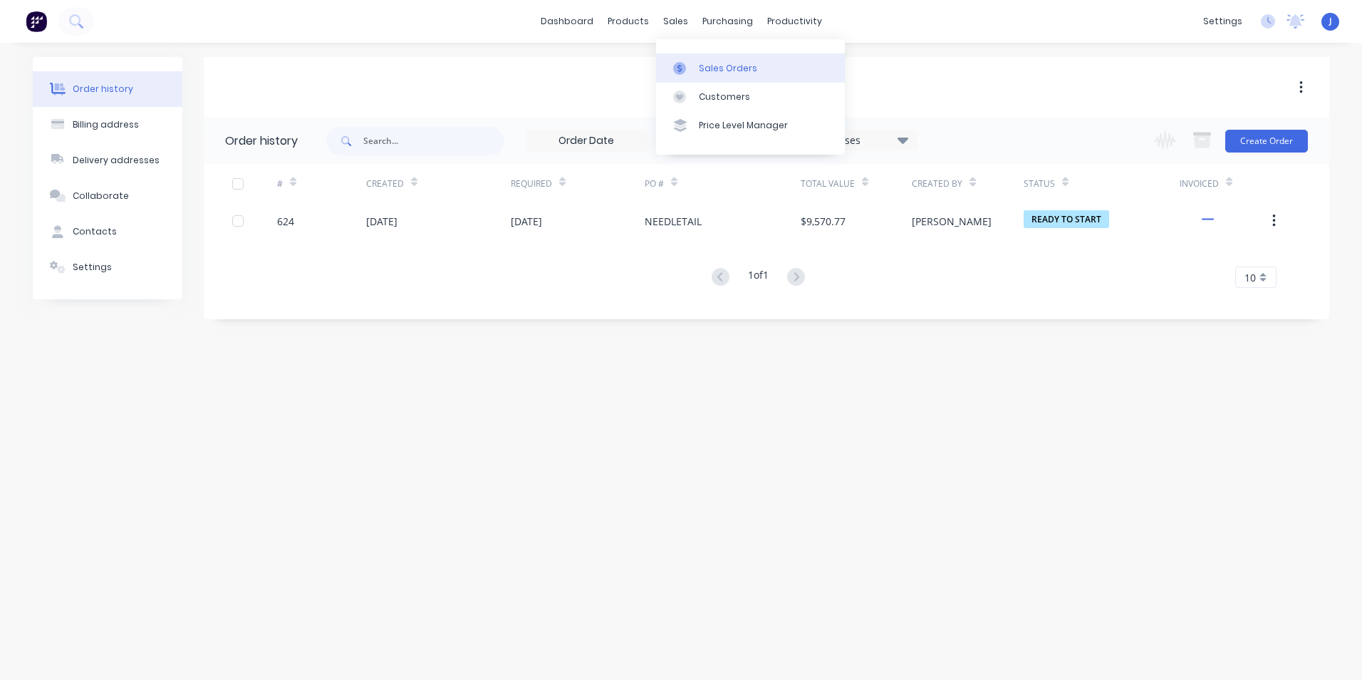
click at [713, 68] on div "Sales Orders" at bounding box center [728, 68] width 58 height 13
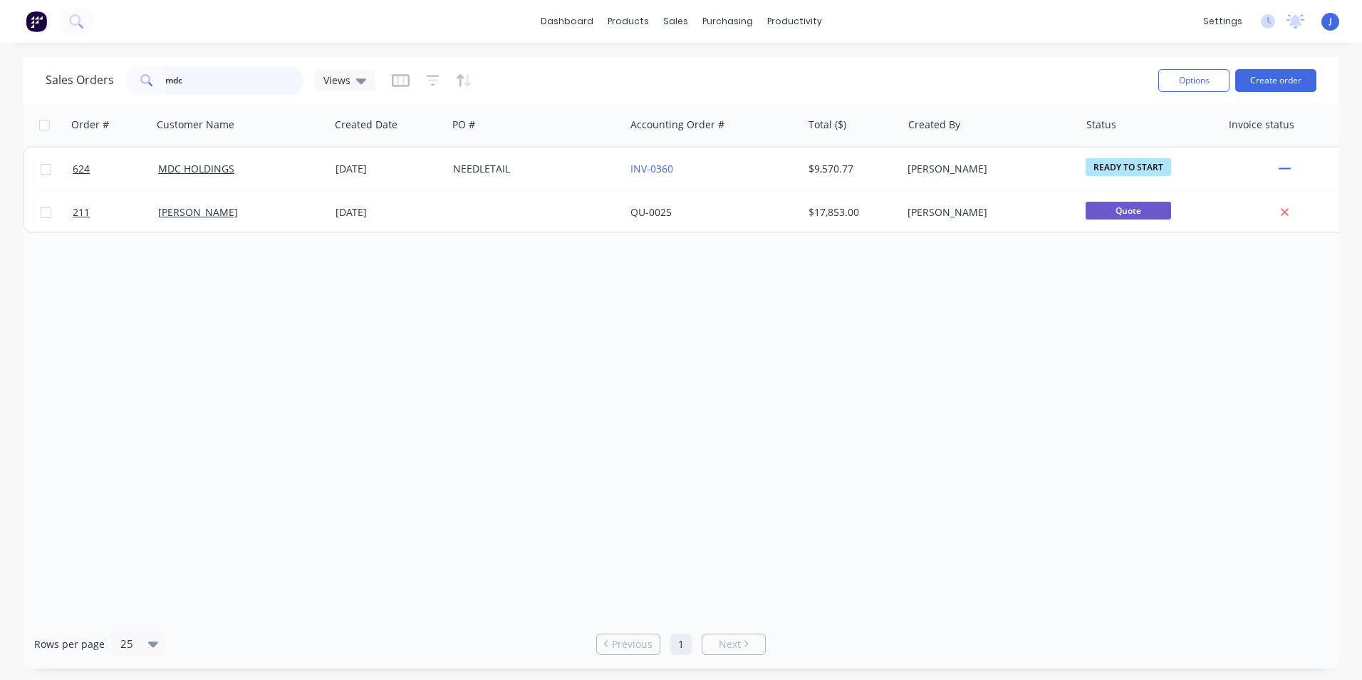
click at [190, 80] on input "mdc" at bounding box center [234, 80] width 139 height 29
type input "m"
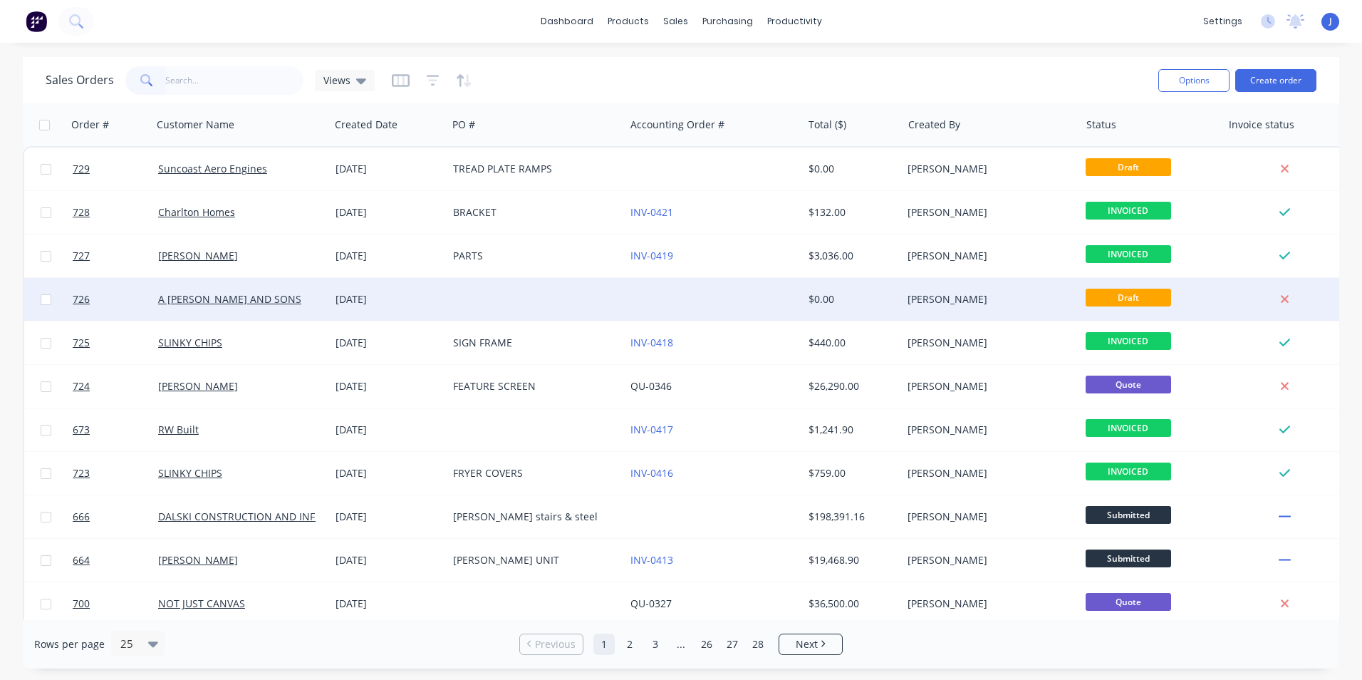
click at [367, 299] on div "[DATE]" at bounding box center [389, 299] width 106 height 14
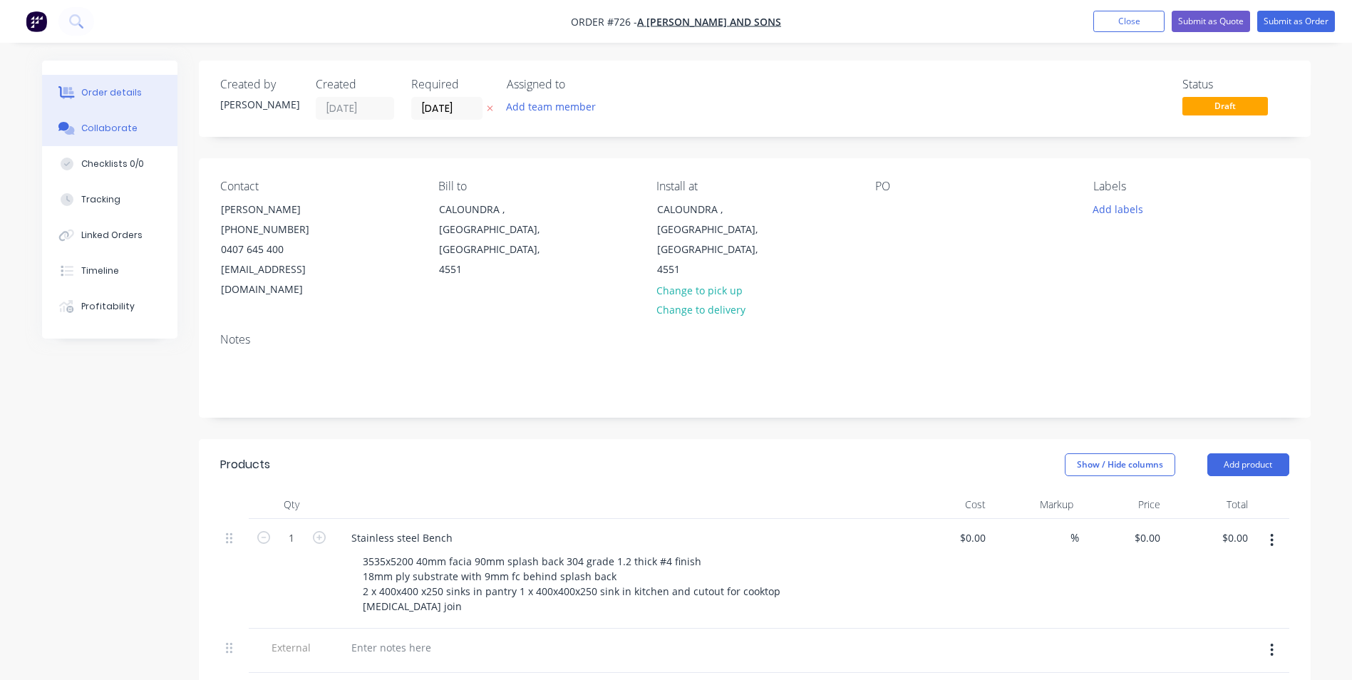
click at [114, 125] on div "Collaborate" at bounding box center [109, 128] width 56 height 13
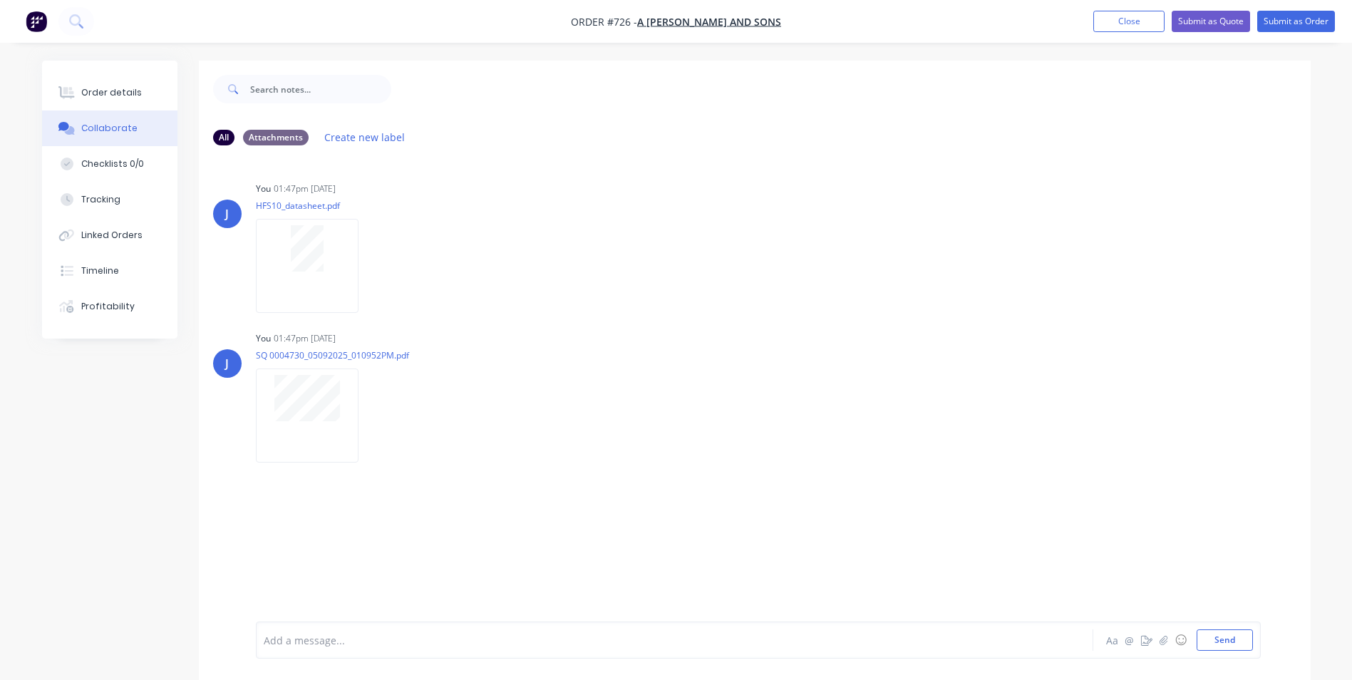
click at [108, 124] on div "Collaborate" at bounding box center [109, 128] width 56 height 13
click at [110, 162] on div "Checklists 0/0" at bounding box center [112, 163] width 63 height 13
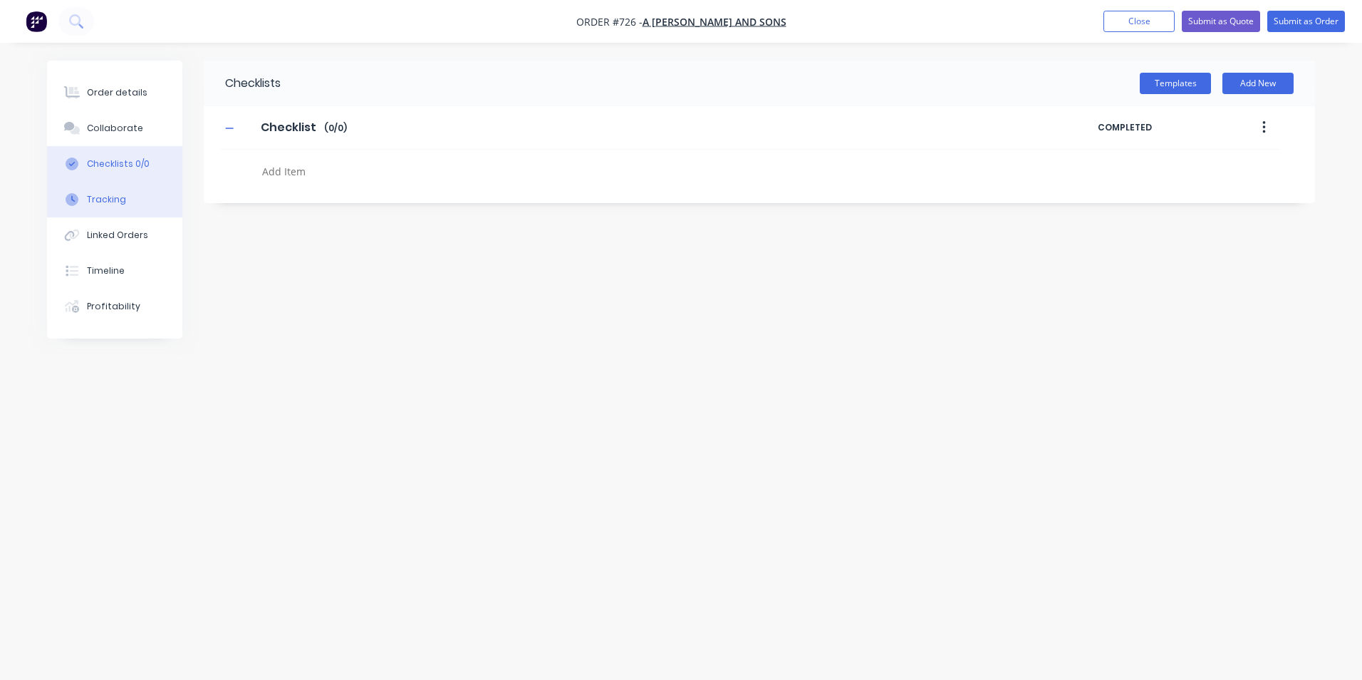
click at [108, 194] on div "Tracking" at bounding box center [106, 199] width 39 height 13
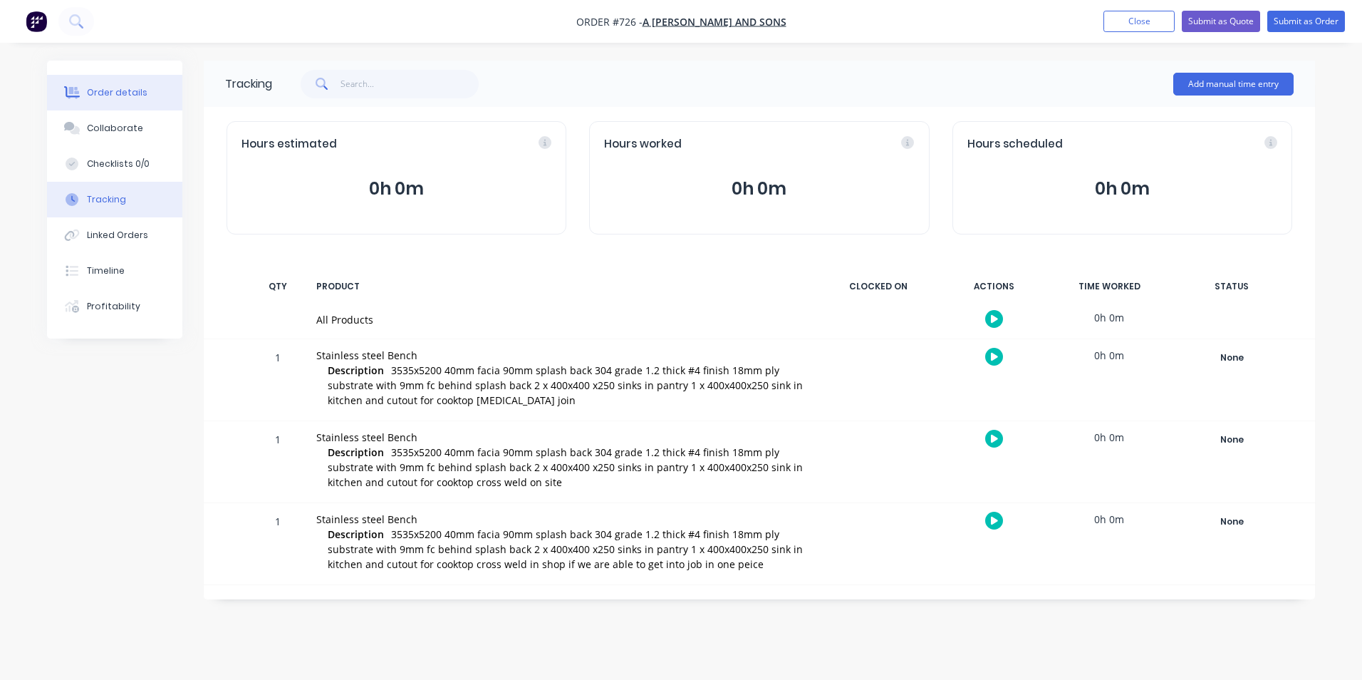
click at [112, 93] on div "Order details" at bounding box center [117, 92] width 61 height 13
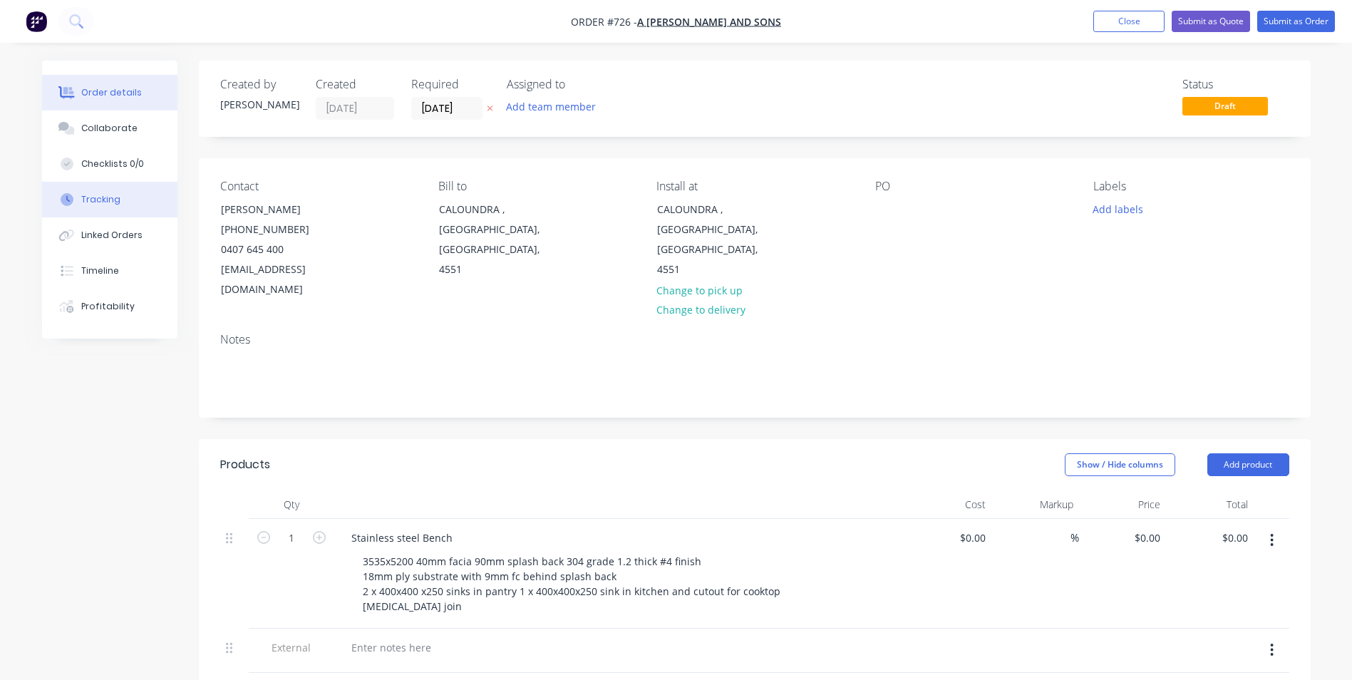
click at [104, 201] on div "Tracking" at bounding box center [100, 199] width 39 height 13
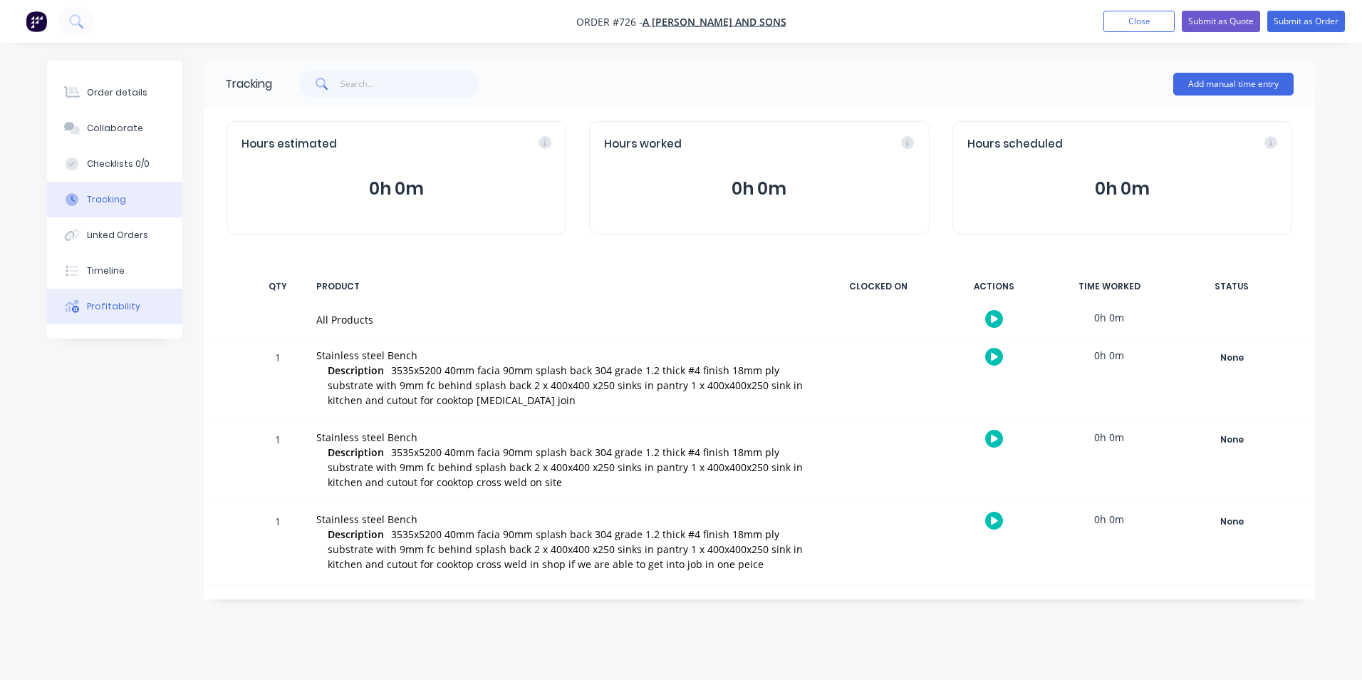
click at [120, 309] on div "Profitability" at bounding box center [113, 306] width 53 height 13
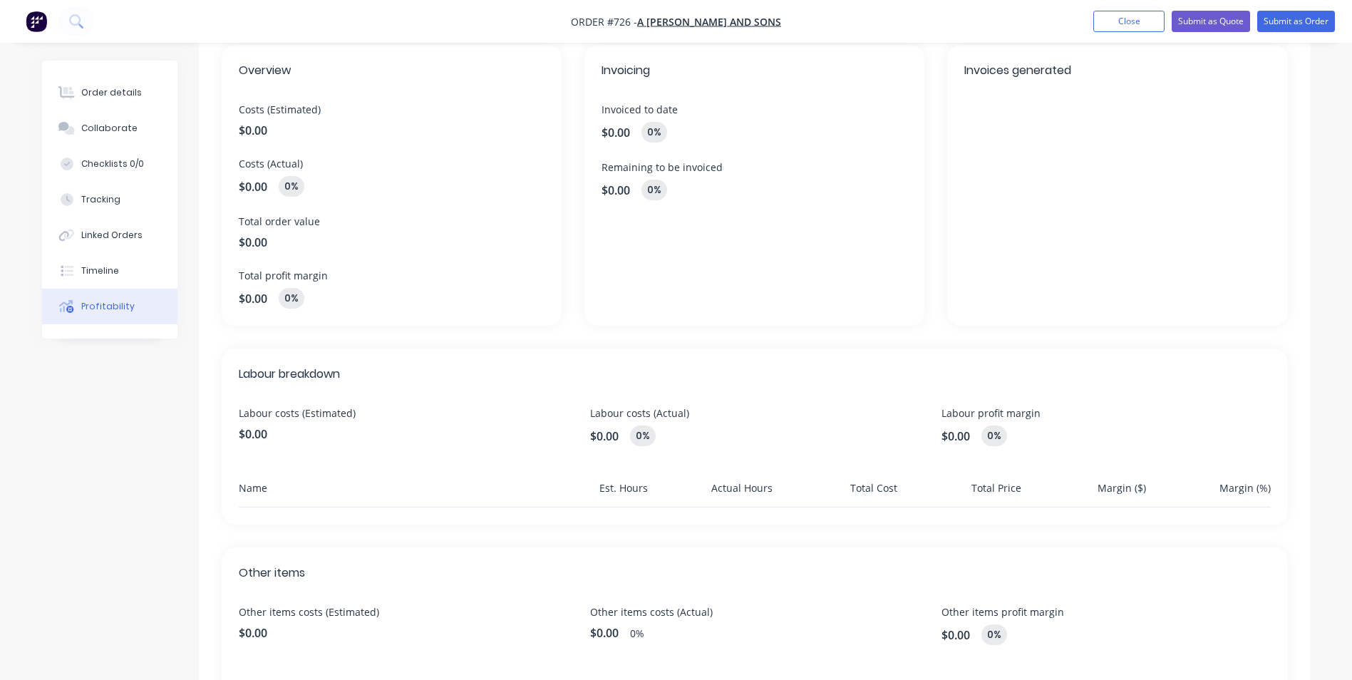
scroll to position [21, 0]
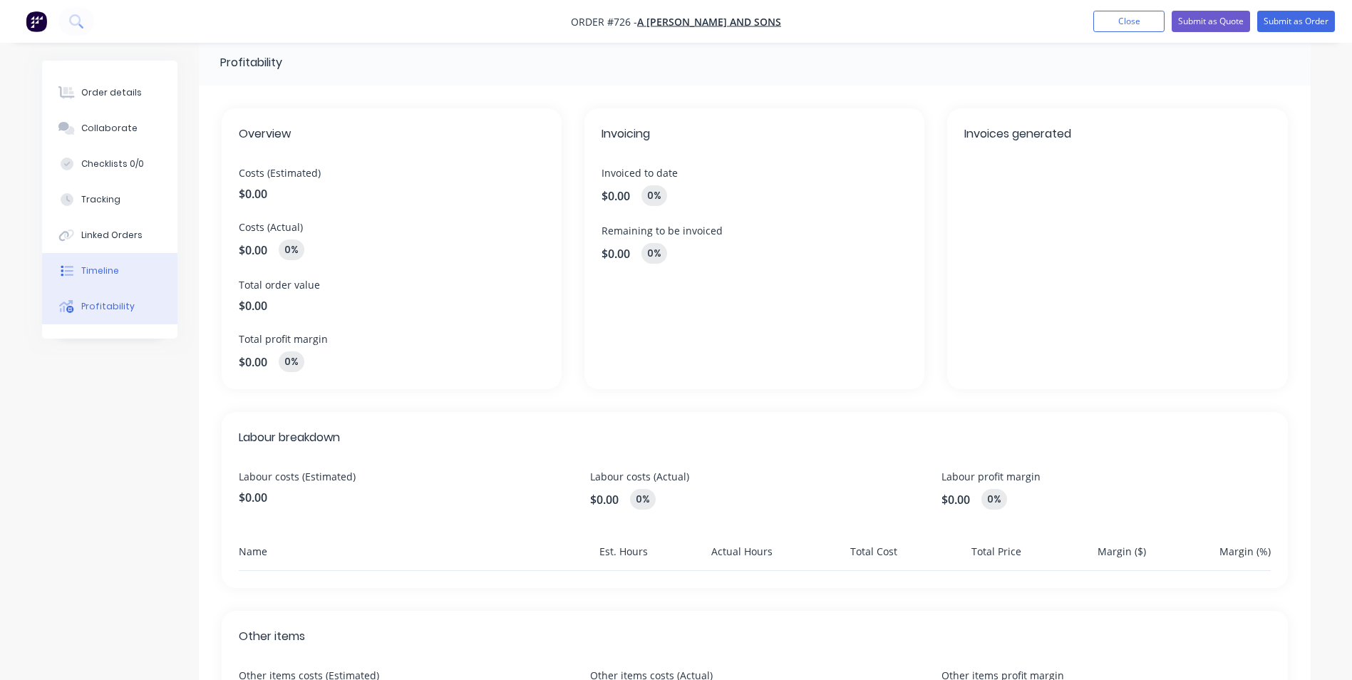
click at [122, 266] on button "Timeline" at bounding box center [109, 271] width 135 height 36
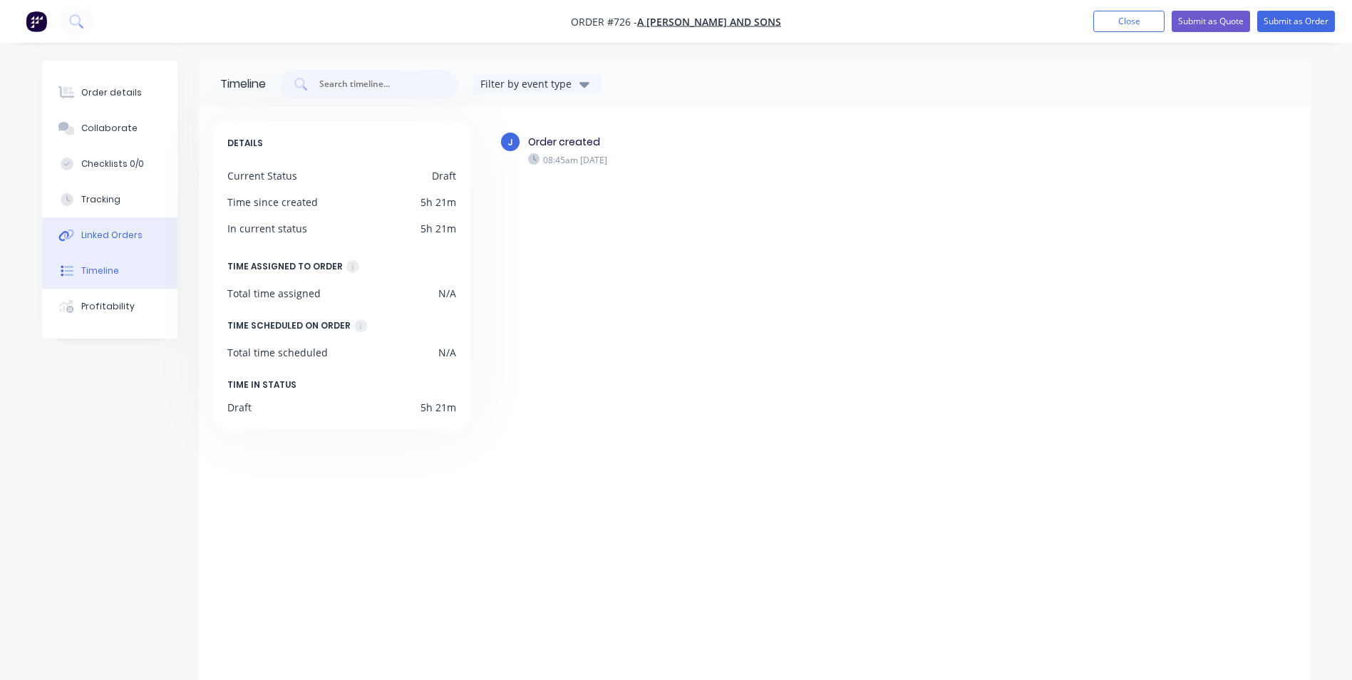
click at [141, 247] on button "Linked Orders" at bounding box center [109, 235] width 135 height 36
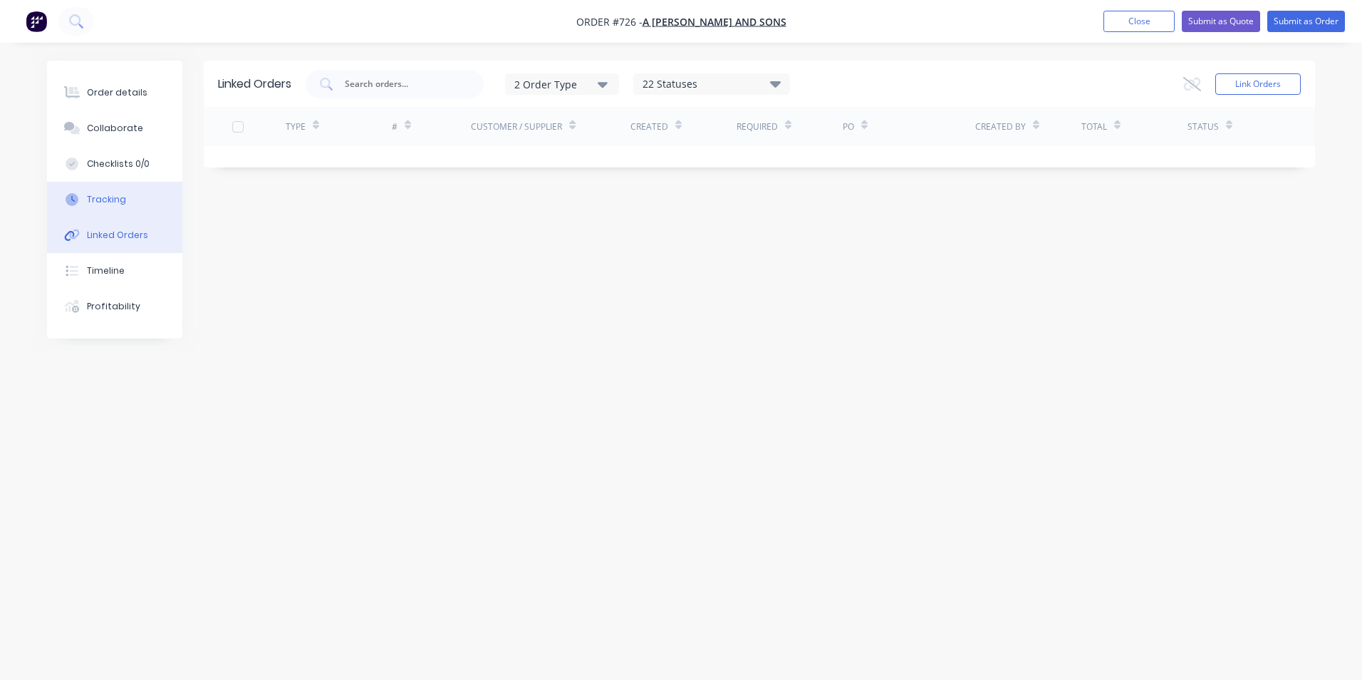
click at [120, 212] on button "Tracking" at bounding box center [114, 200] width 135 height 36
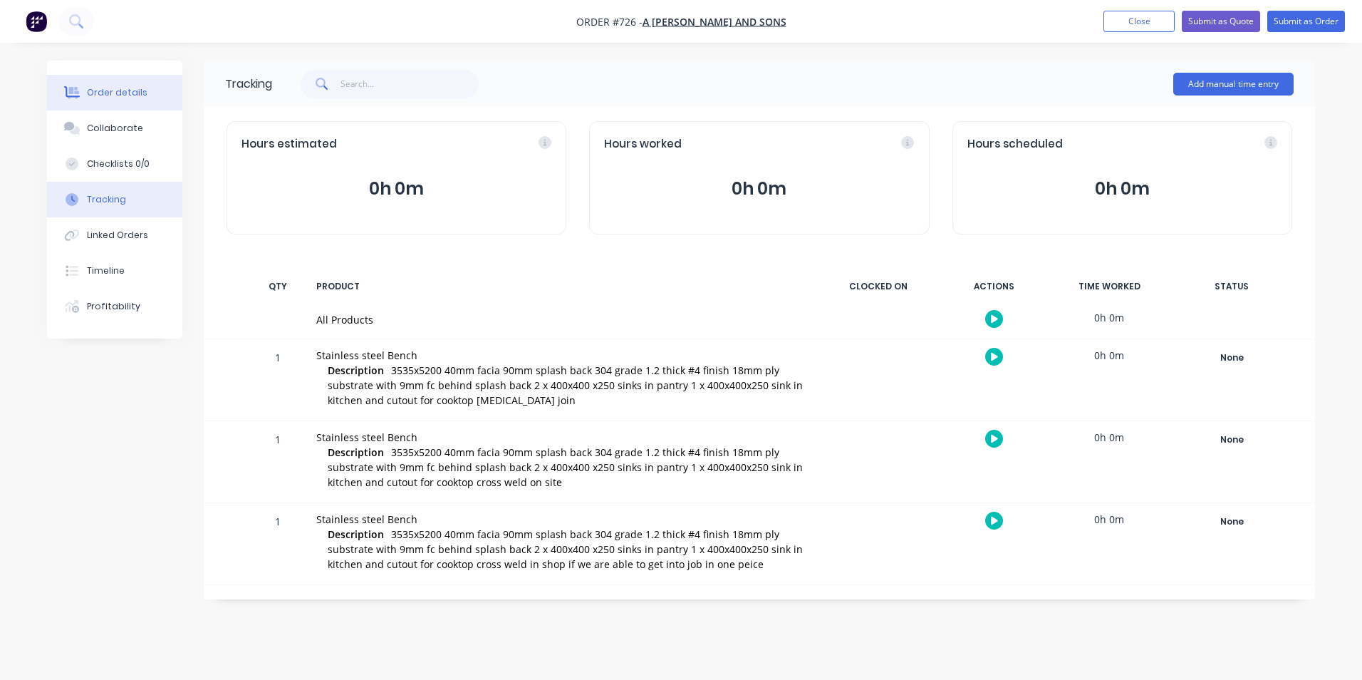
click at [133, 91] on div "Order details" at bounding box center [117, 92] width 61 height 13
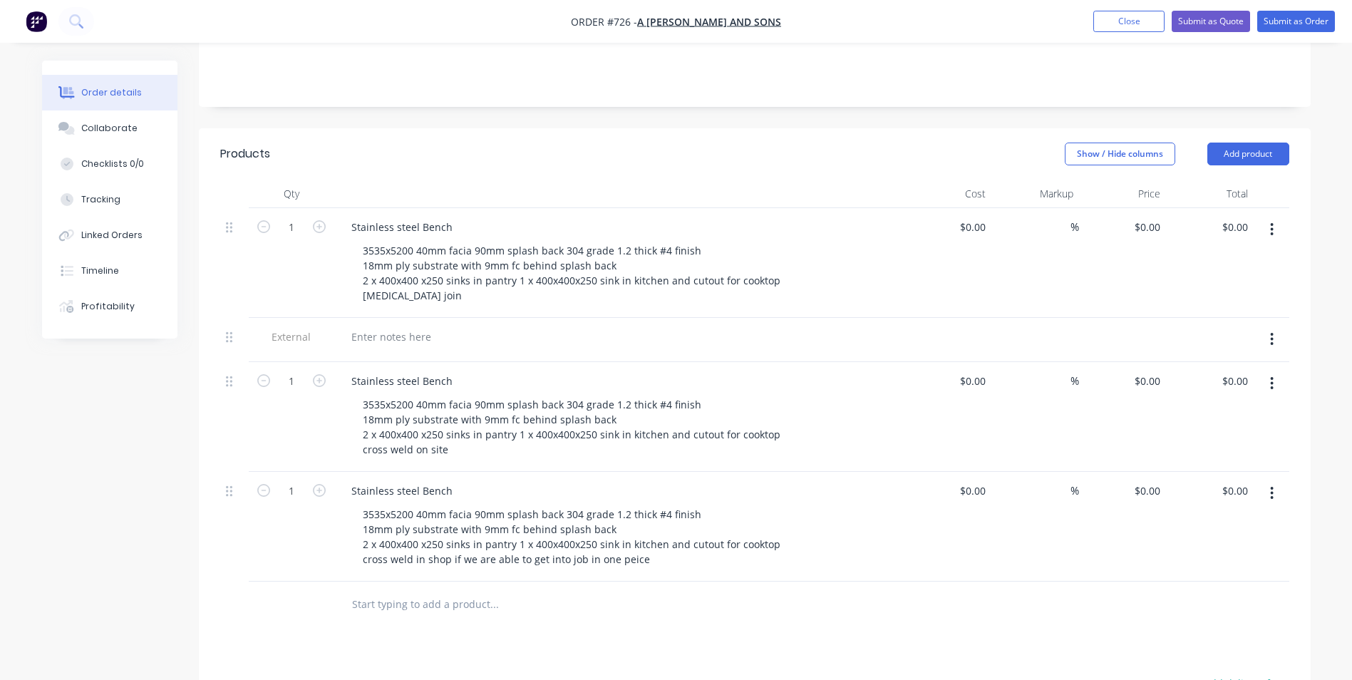
scroll to position [356, 0]
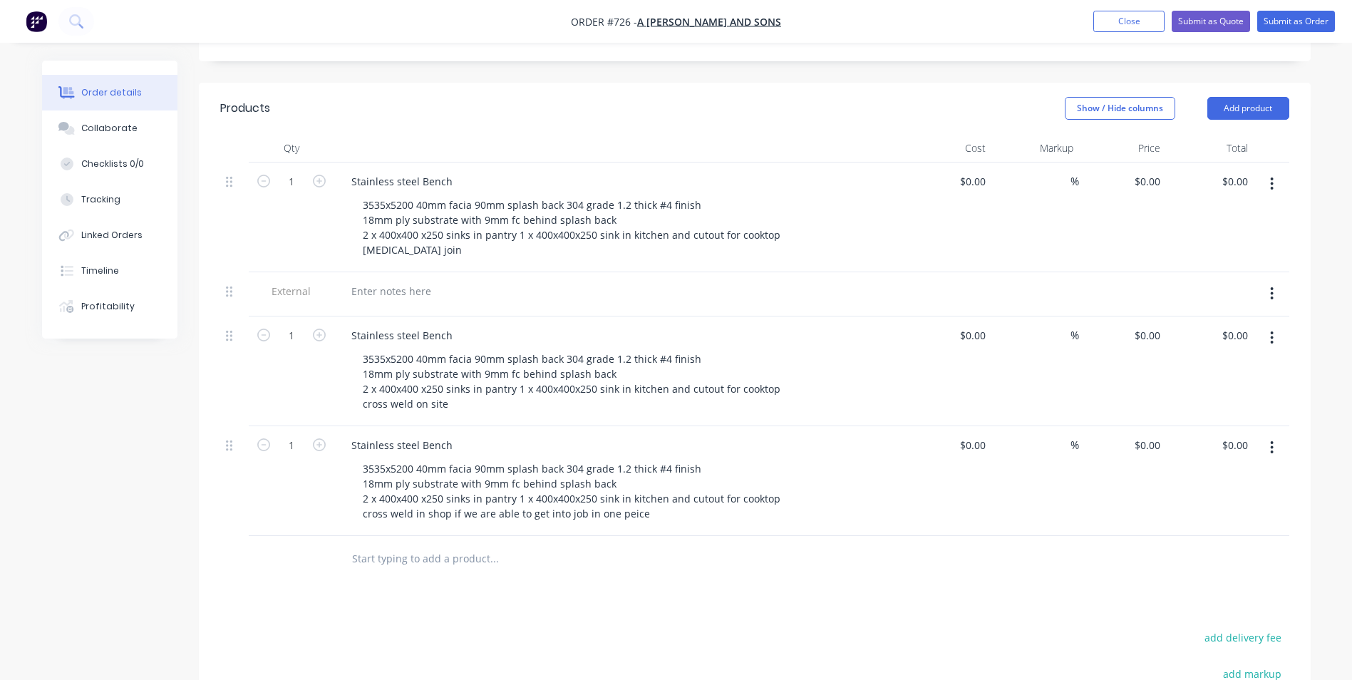
click at [1273, 330] on icon "button" at bounding box center [1272, 338] width 4 height 16
click at [1253, 450] on div "Delete" at bounding box center [1221, 460] width 110 height 21
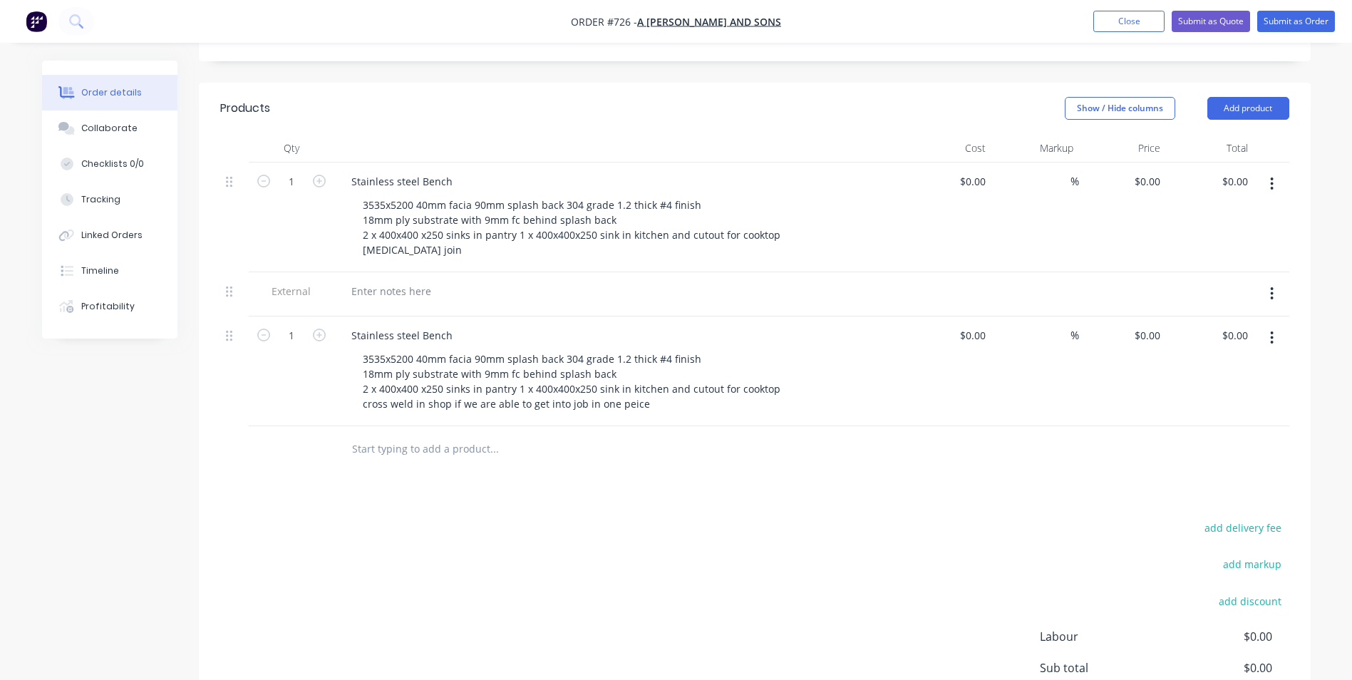
click at [1273, 330] on icon "button" at bounding box center [1272, 338] width 4 height 16
click at [1233, 450] on div "Delete" at bounding box center [1221, 460] width 110 height 21
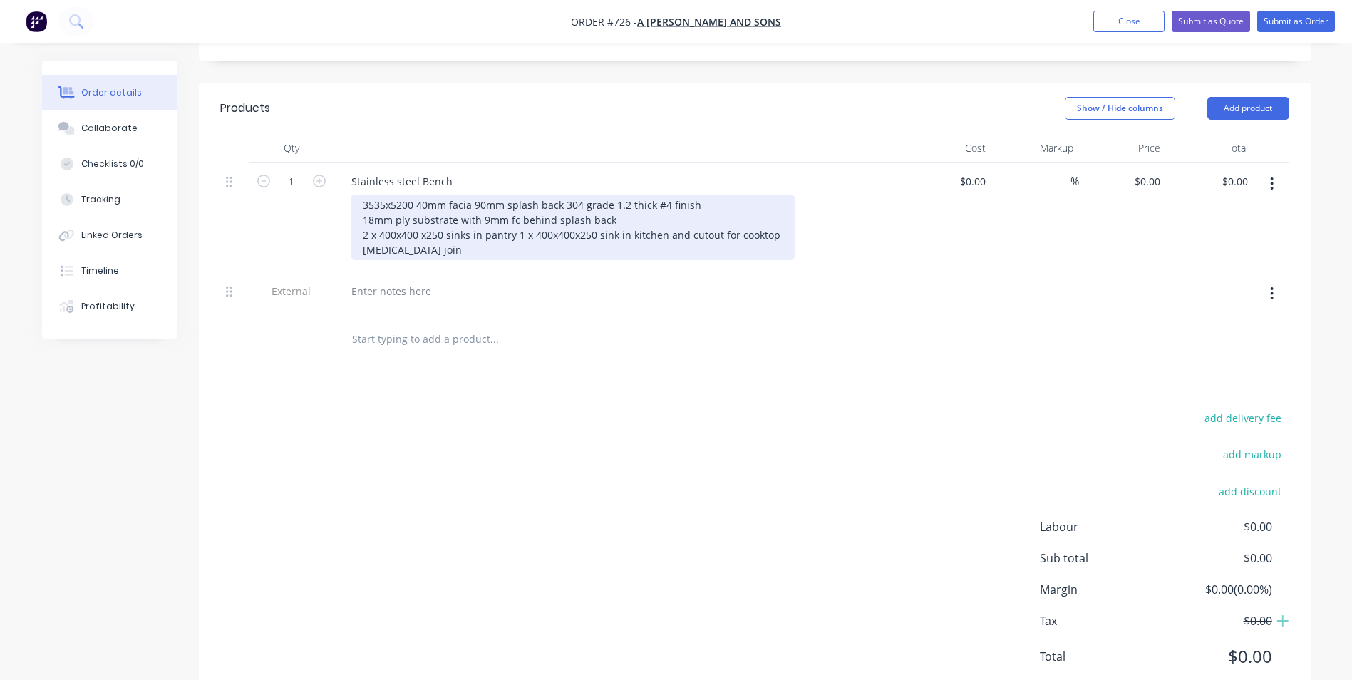
click at [425, 229] on div "3535x5200 40mm facia 90mm splash back 304 grade 1.2 thick #4 finish 18mm ply su…" at bounding box center [572, 228] width 443 height 66
click at [363, 231] on div "3535x5200 40mm facia 90mm splash back 304 grade 1.2 thick #4 finish 18mm ply su…" at bounding box center [572, 228] width 443 height 66
click at [549, 232] on div "3535x5200 40mm facia 90mm splash back 304 grade 1.2 thick #4 finish 18mm ply su…" at bounding box center [572, 228] width 443 height 66
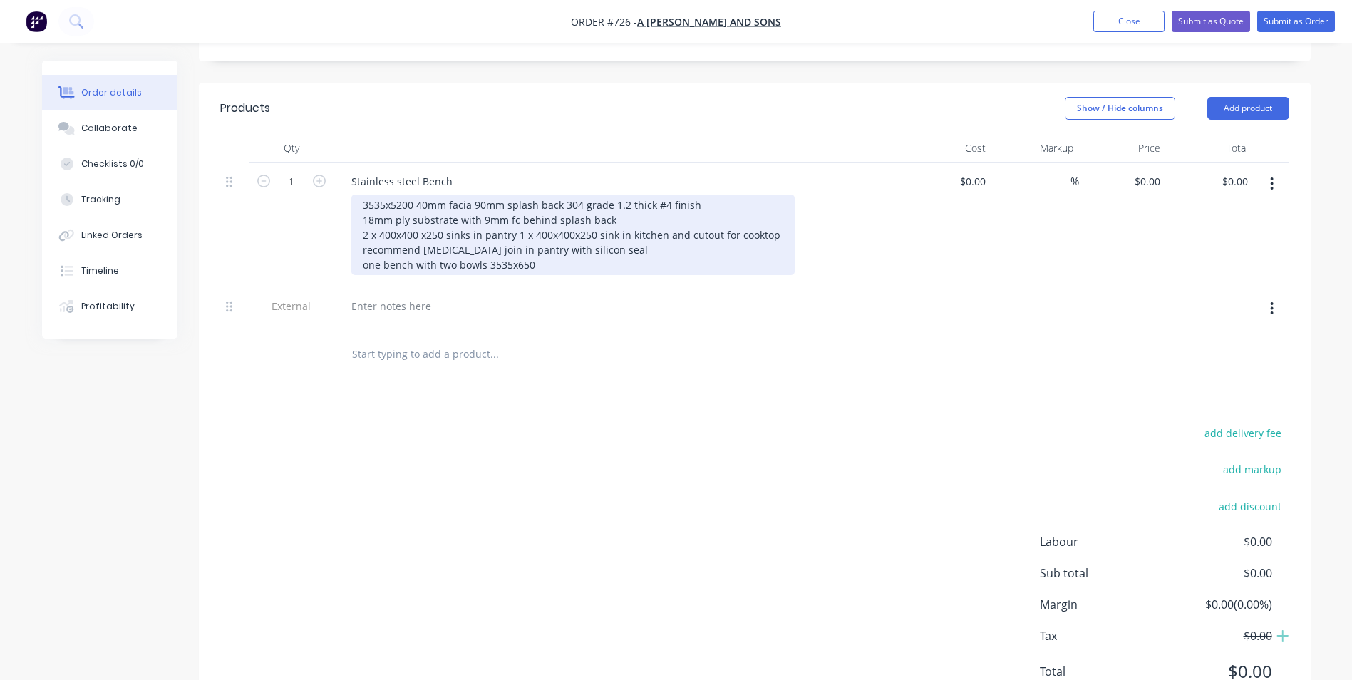
click at [413, 195] on div "3535x5200 40mm facia 90mm splash back 304 grade 1.2 thick #4 finish 18mm ply su…" at bounding box center [572, 235] width 443 height 81
click at [540, 247] on div "40mm facia 90mm splash back 304 grade 1.2 thick #4 finish 18mm ply substrate wi…" at bounding box center [572, 235] width 443 height 81
click at [365, 195] on div "40mm facia 90mm splash back 304 grade 1.2 thick #4 finish 18mm ply substrate wi…" at bounding box center [572, 235] width 443 height 81
click at [358, 202] on div "- 40mm facia 90mm splash back 304 grade 1.2 thick #4 finish 18mm ply substrate …" at bounding box center [572, 235] width 443 height 81
click at [360, 216] on div "- 40mm facia 90mm splash back 304 grade 1.2 thick #4 finish - 18mm ply substrat…" at bounding box center [572, 235] width 443 height 81
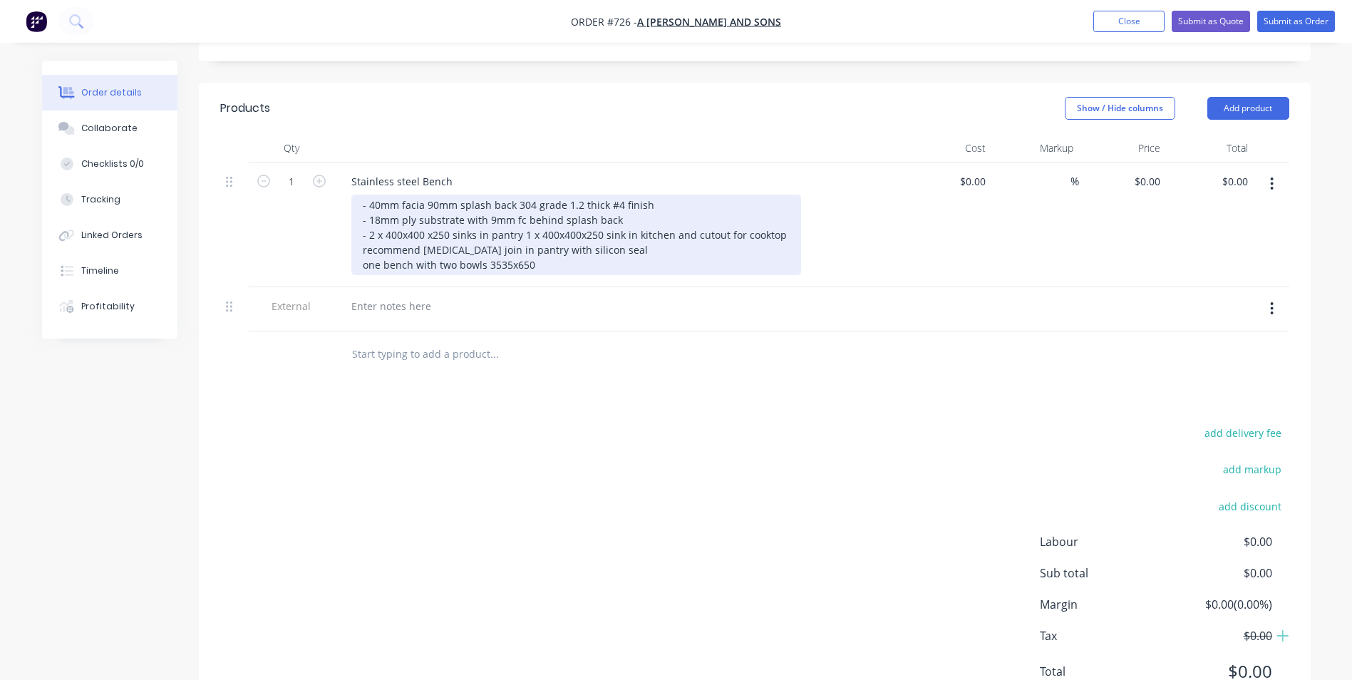
click at [360, 234] on div "- 40mm facia 90mm splash back 304 grade 1.2 thick #4 finish - 18mm ply substrat…" at bounding box center [576, 235] width 450 height 81
click at [362, 246] on div "- 40mm facia 90mm splash back 304 grade 1.2 thick #4 finish - 18mm ply substrat…" at bounding box center [576, 235] width 450 height 81
click at [546, 247] on div "- 40mm facia 90mm splash back 304 grade 1.2 thick #4 finish - 18mm ply substrat…" at bounding box center [576, 235] width 450 height 81
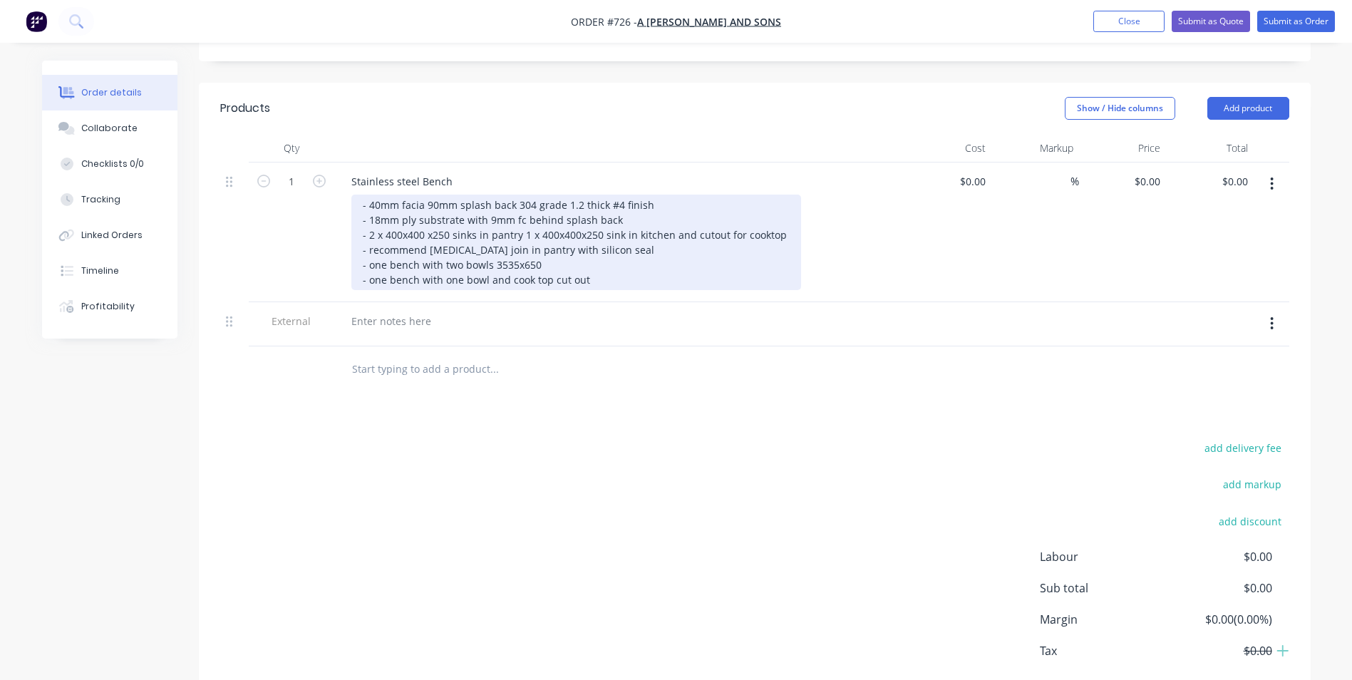
click at [387, 243] on div "- 40mm facia 90mm splash back 304 grade 1.2 thick #4 finish - 18mm ply substrat…" at bounding box center [576, 242] width 450 height 95
click at [387, 260] on div "- 40mm facia 90mm splash back 304 grade 1.2 thick #4 finish - 18mm ply substrat…" at bounding box center [576, 242] width 450 height 95
click at [610, 261] on div "- 40mm facia 90mm splash back 304 grade 1.2 thick #4 finish - 18mm ply substrat…" at bounding box center [576, 242] width 450 height 95
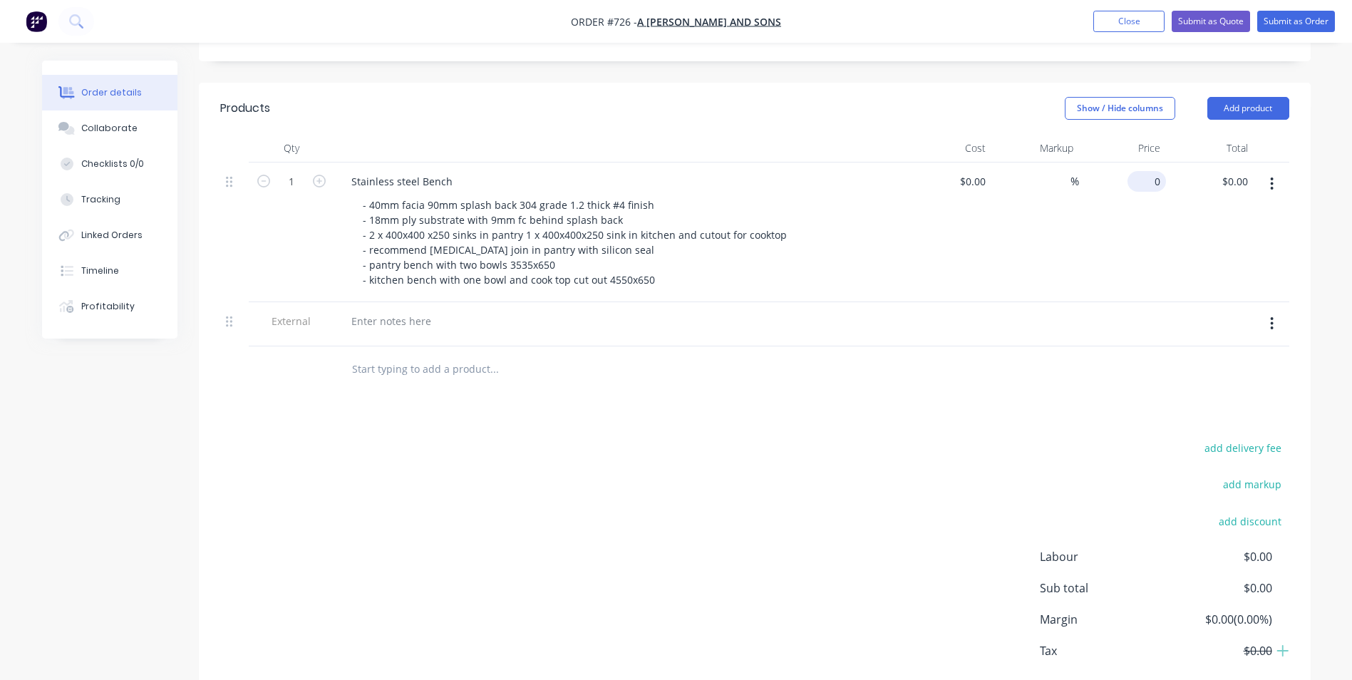
click at [1156, 171] on input "0" at bounding box center [1149, 181] width 33 height 21
type input "$0.00"
click at [98, 202] on div "Tracking" at bounding box center [100, 199] width 39 height 13
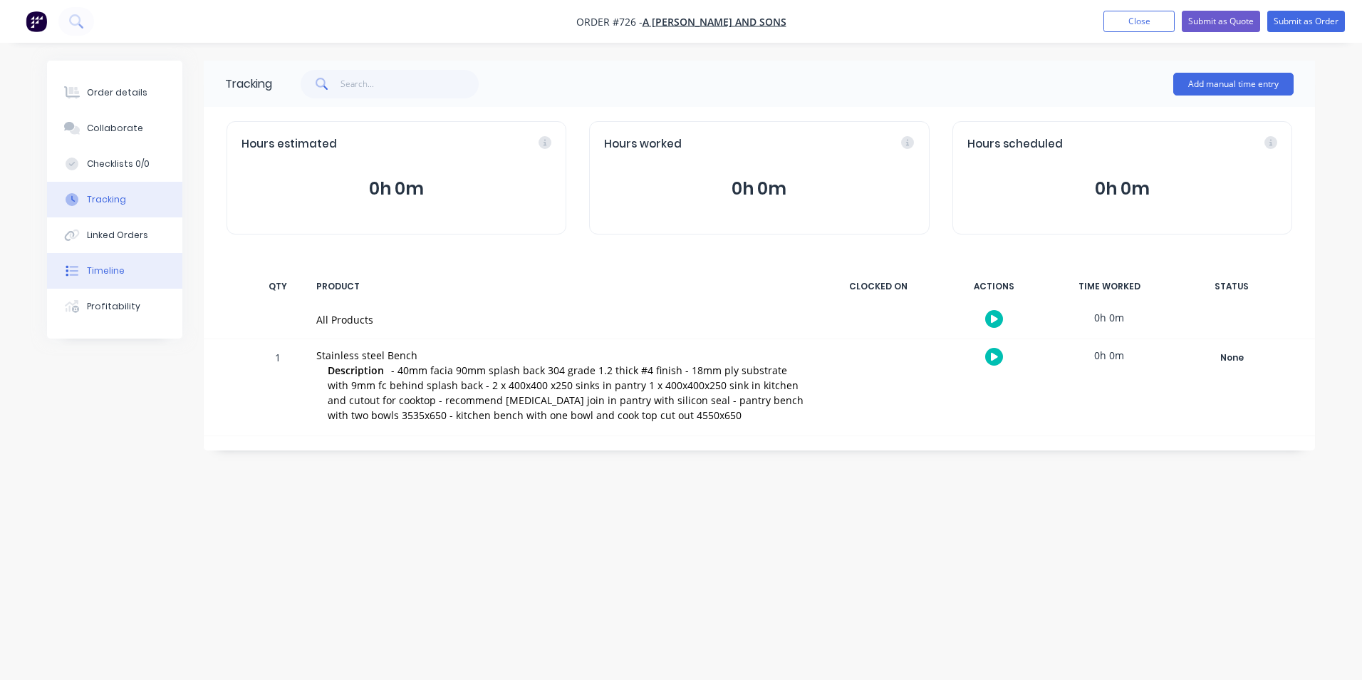
click at [113, 272] on div "Timeline" at bounding box center [106, 270] width 38 height 13
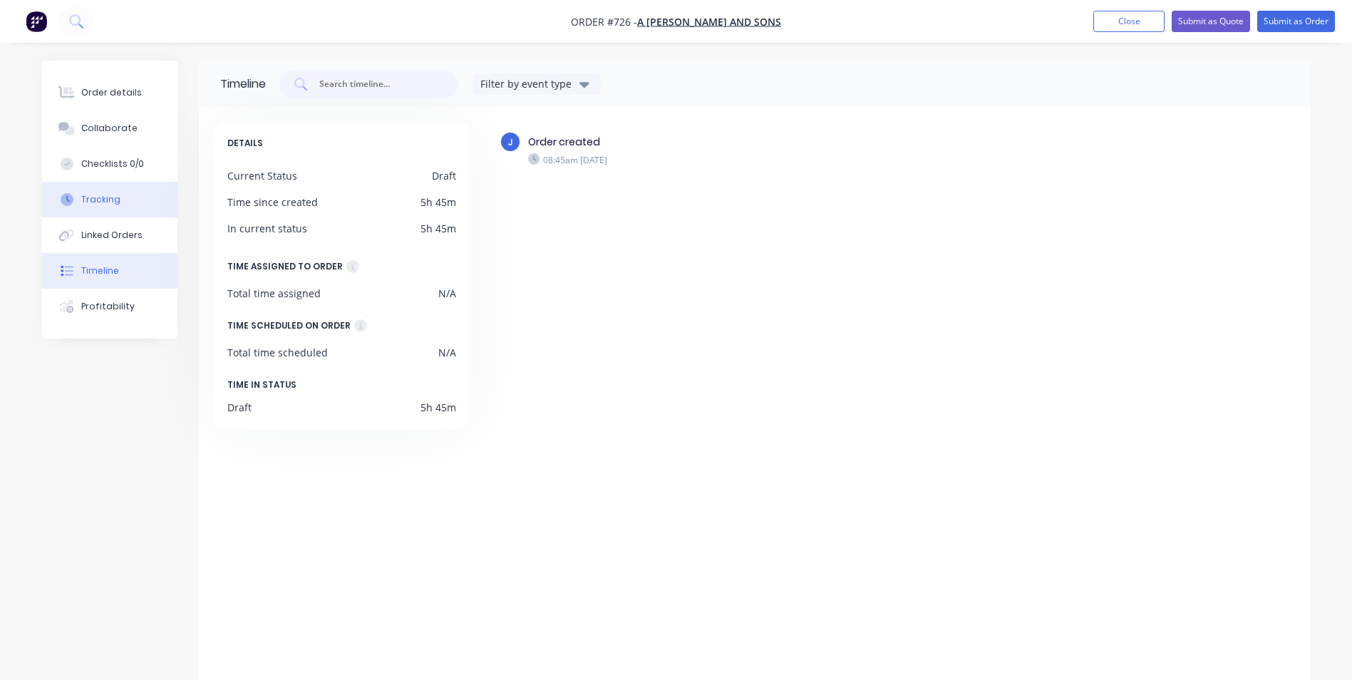
click at [105, 202] on div "Tracking" at bounding box center [100, 199] width 39 height 13
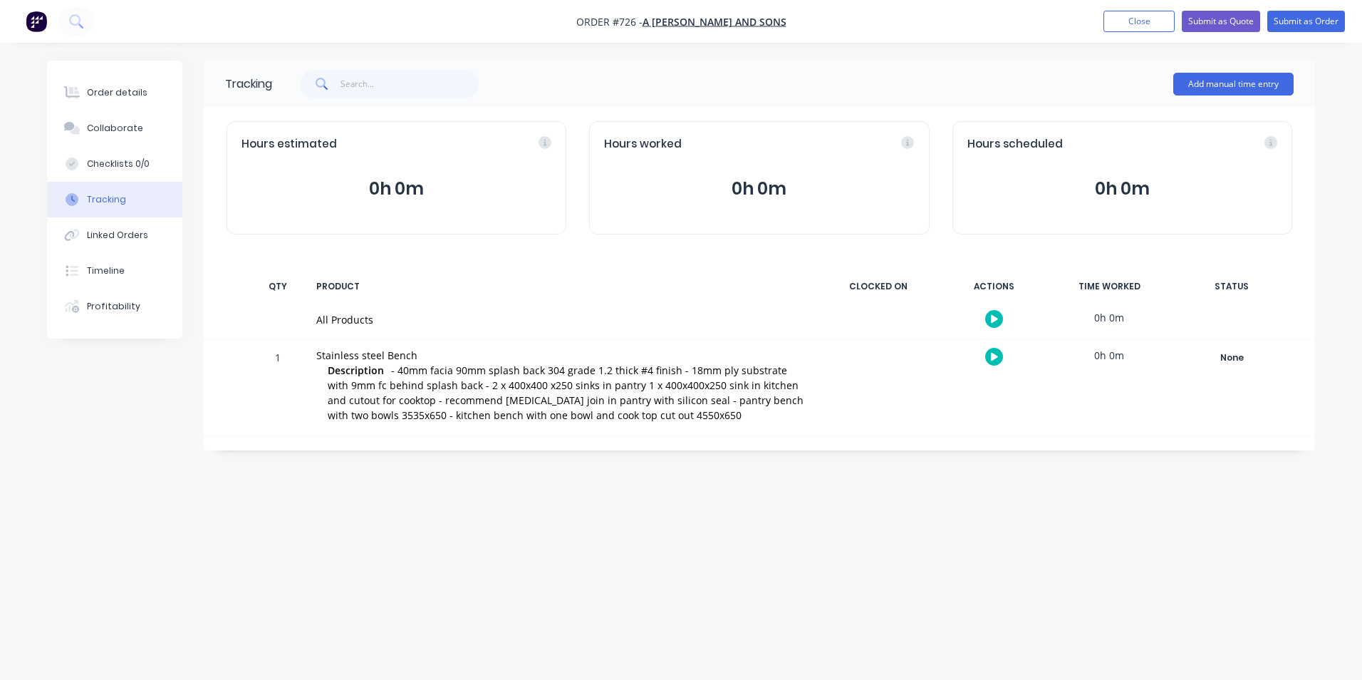
click at [404, 202] on div "Hours estimated 0h 0m" at bounding box center [397, 177] width 340 height 113
click at [336, 202] on div "Hours estimated 0h 0m" at bounding box center [397, 177] width 340 height 113
click at [376, 186] on button "0h 0m" at bounding box center [397, 188] width 310 height 27
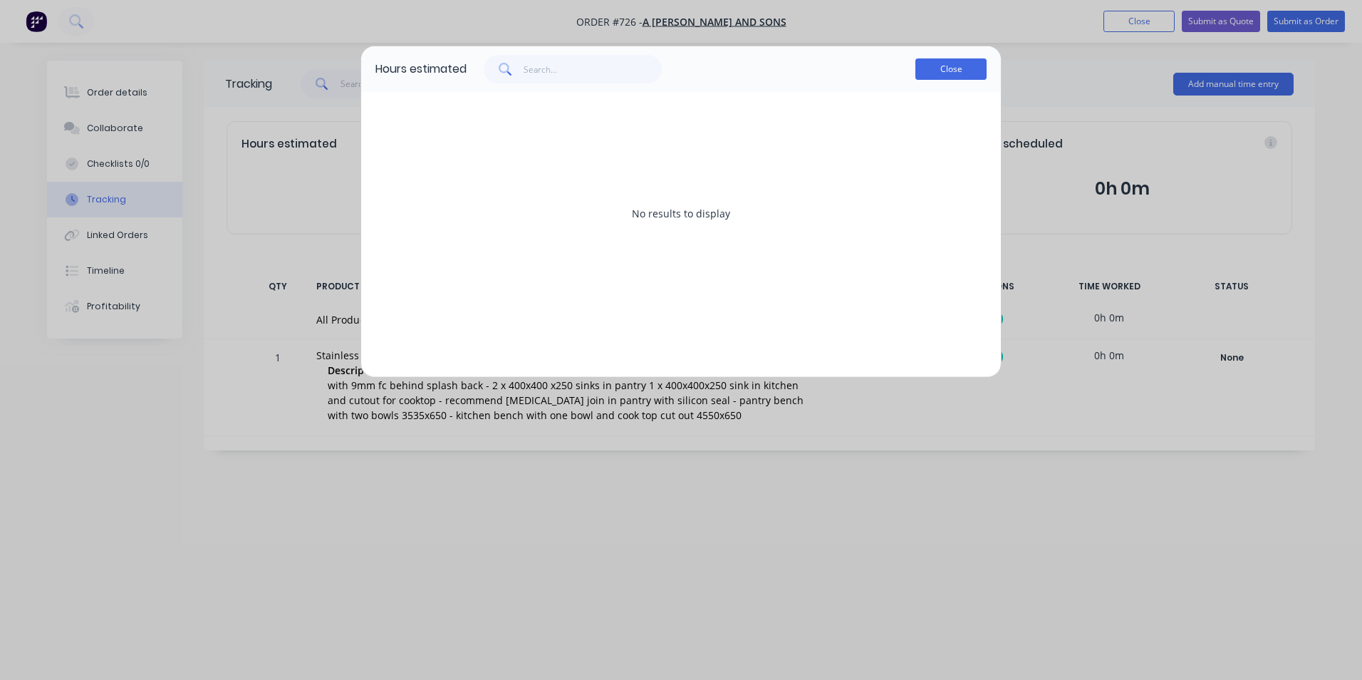
click at [944, 69] on button "Close" at bounding box center [951, 68] width 71 height 21
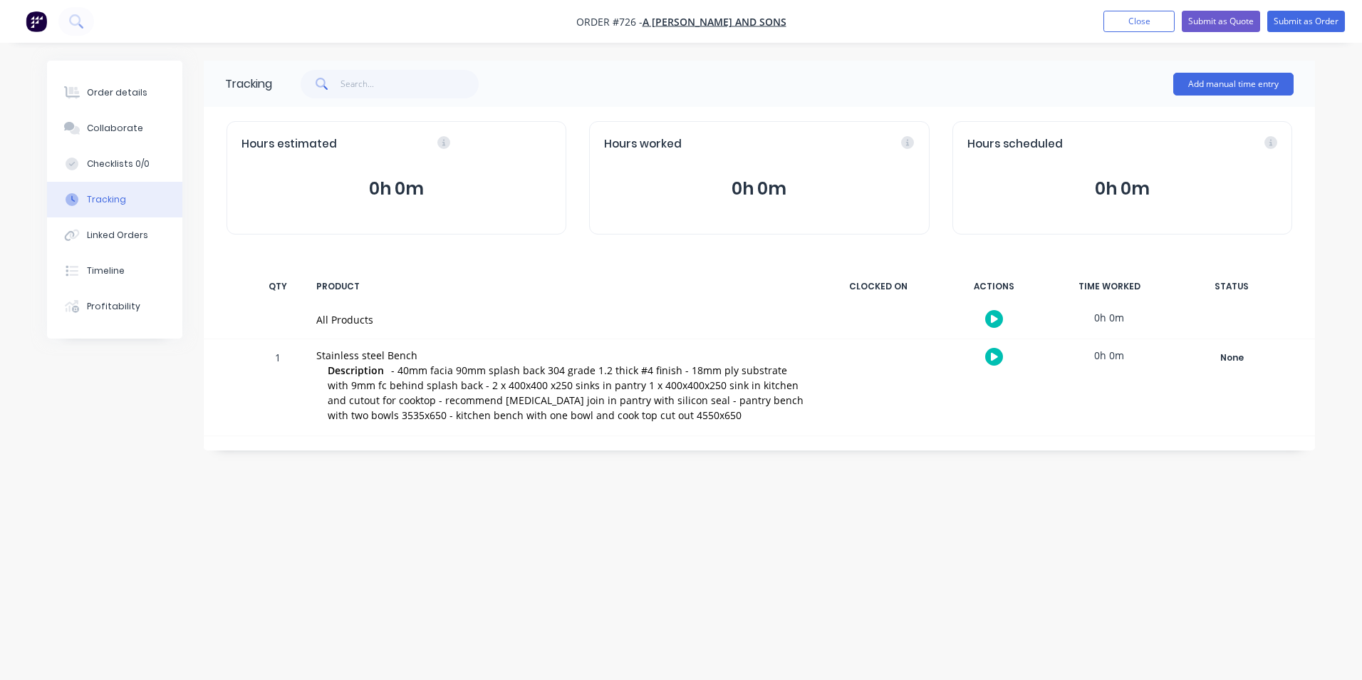
click at [398, 180] on button "0h 0m" at bounding box center [397, 188] width 310 height 27
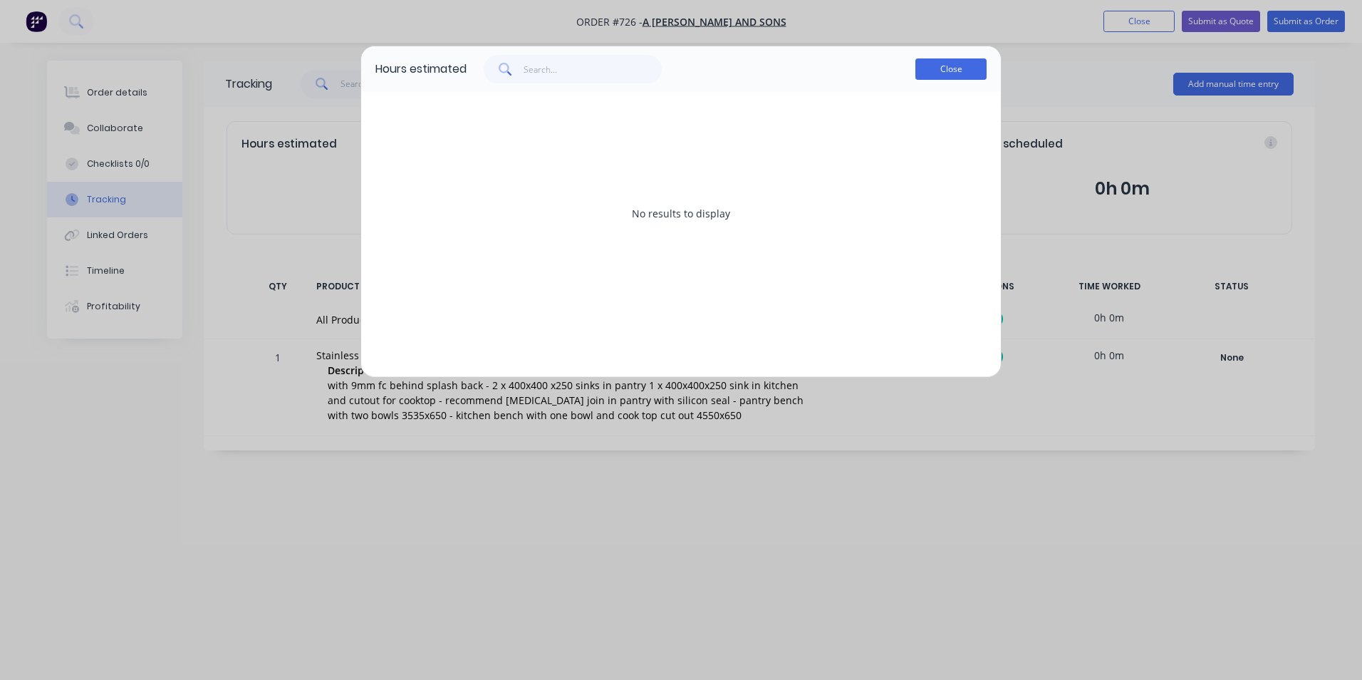
click at [935, 71] on button "Close" at bounding box center [951, 68] width 71 height 21
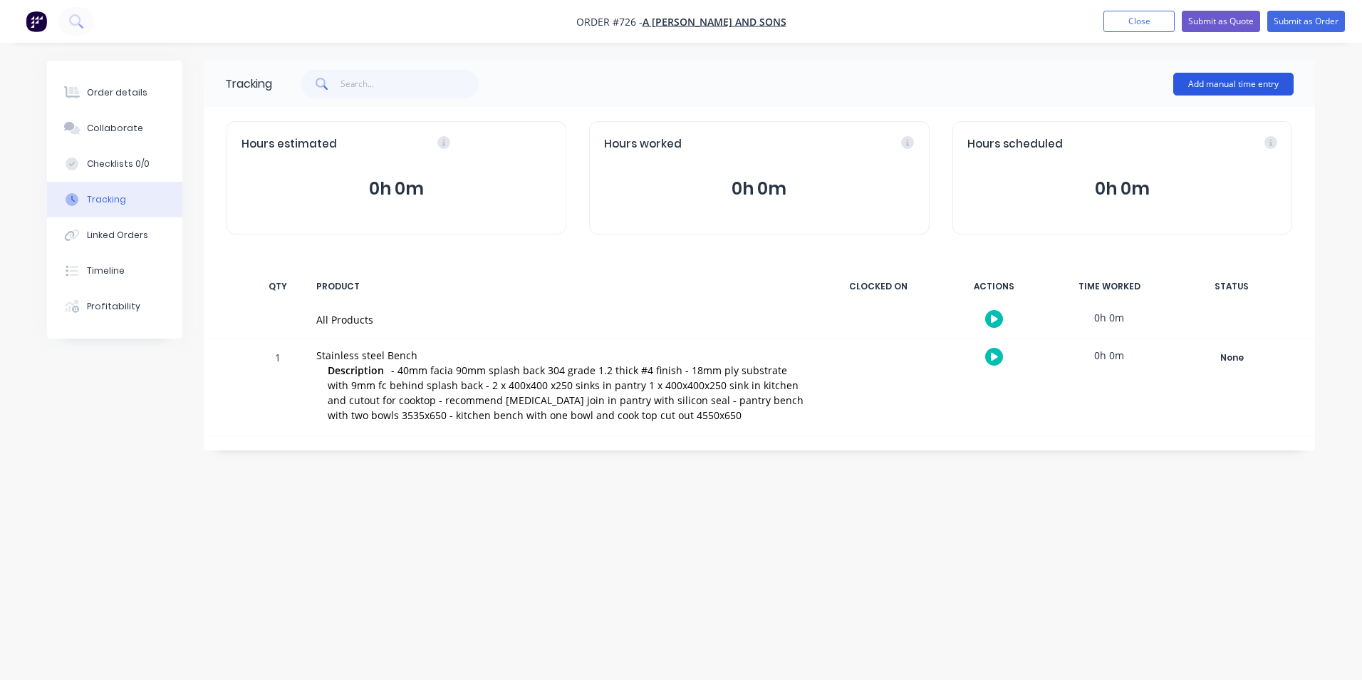
click at [1243, 83] on button "Add manual time entry" at bounding box center [1233, 84] width 120 height 23
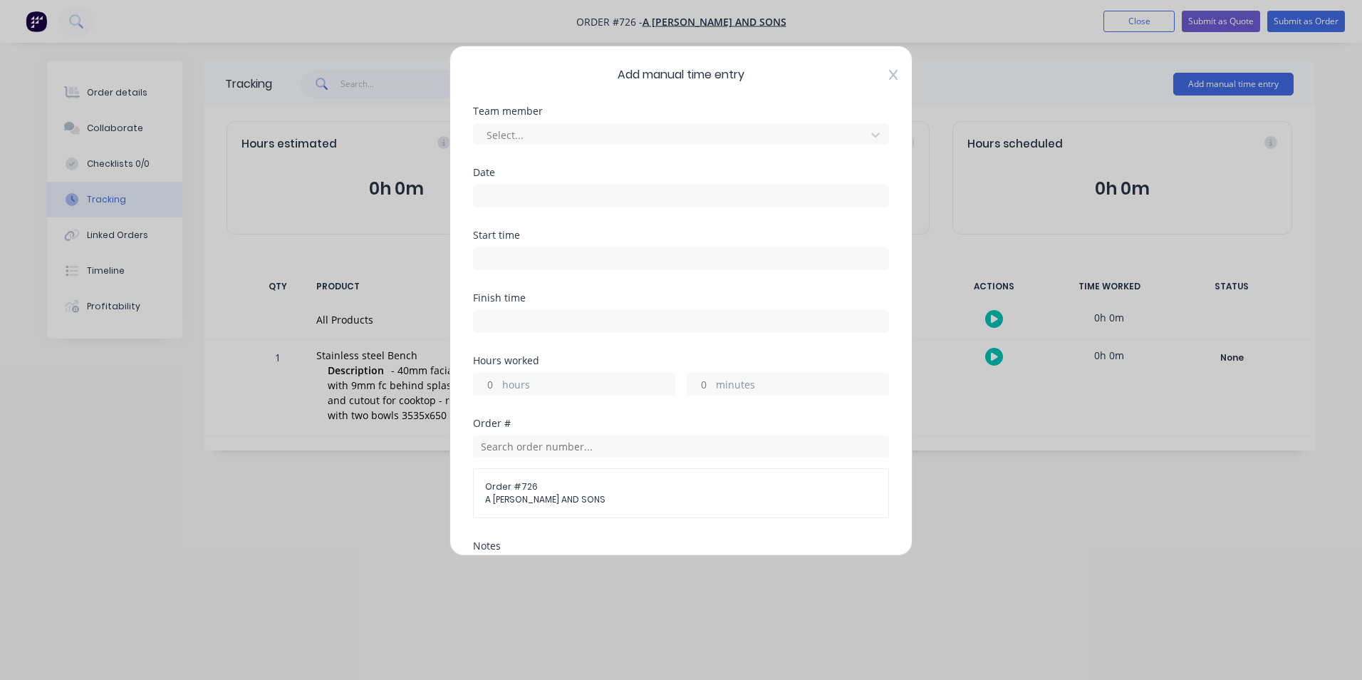
click at [889, 73] on icon at bounding box center [893, 75] width 9 height 10
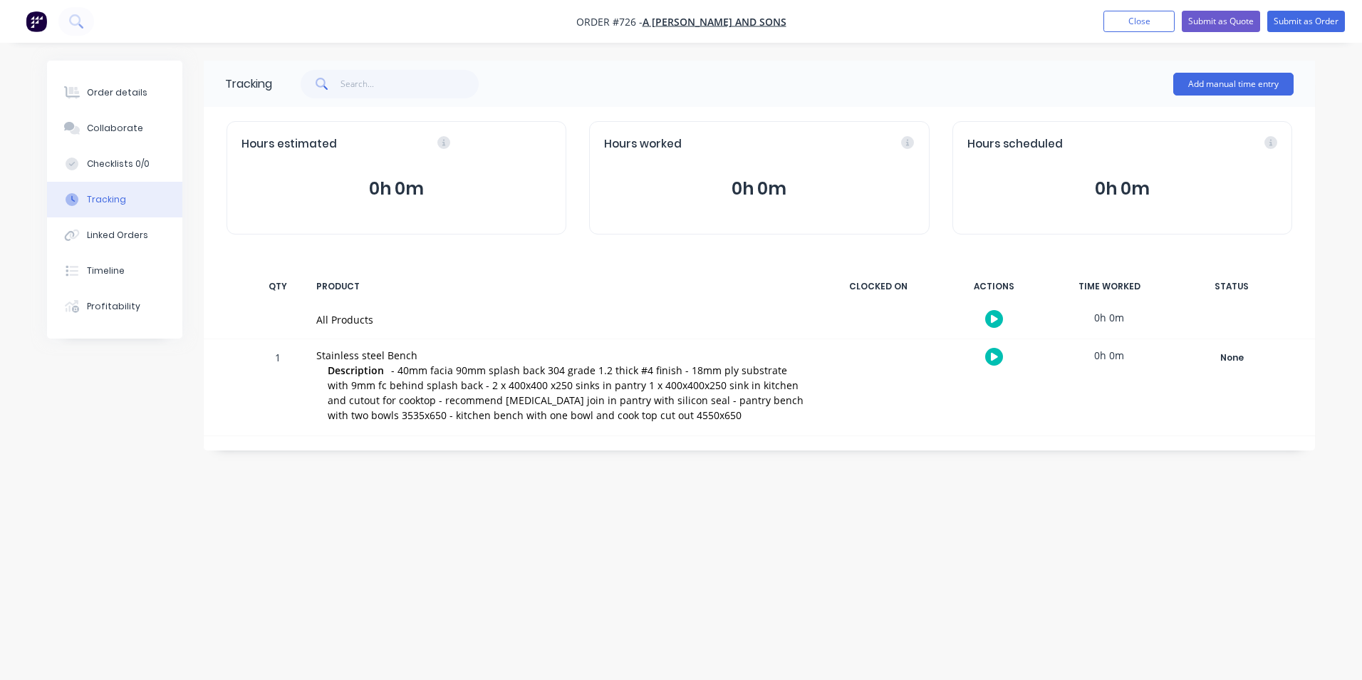
click at [996, 320] on icon "button" at bounding box center [994, 319] width 7 height 8
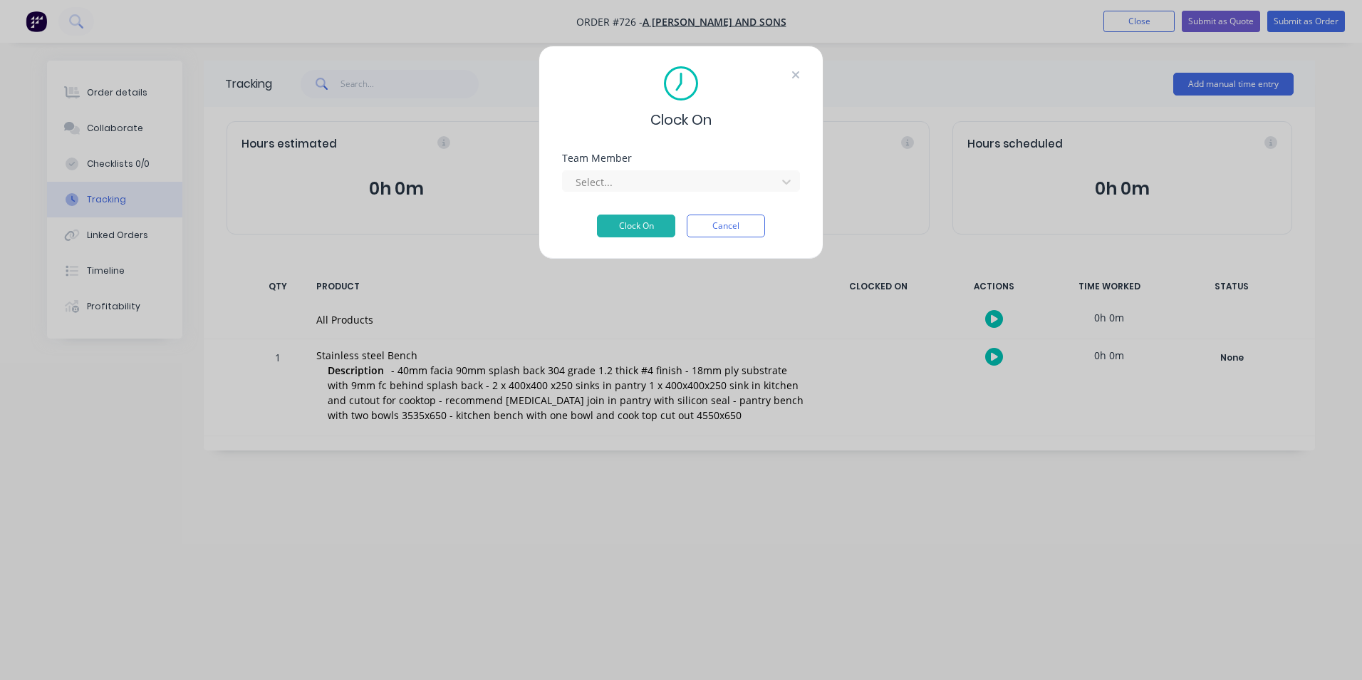
click at [797, 71] on icon at bounding box center [796, 74] width 9 height 11
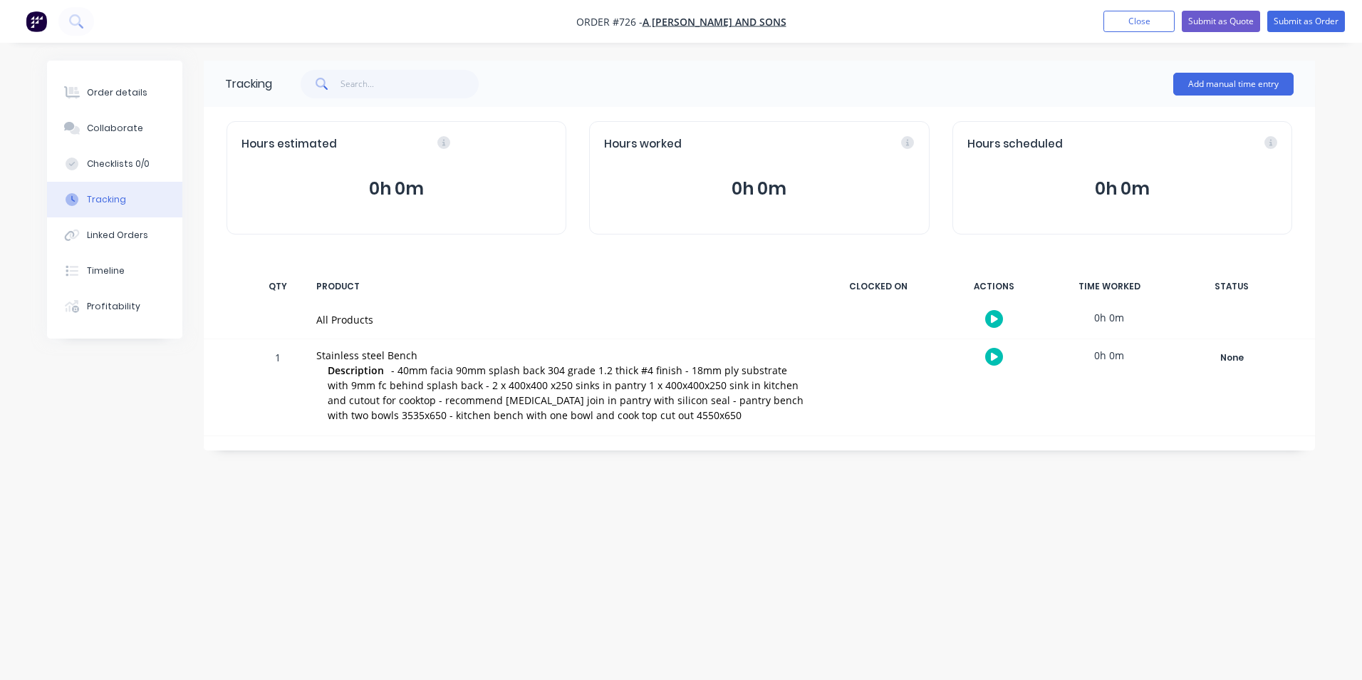
click at [1000, 354] on button "button" at bounding box center [994, 357] width 18 height 18
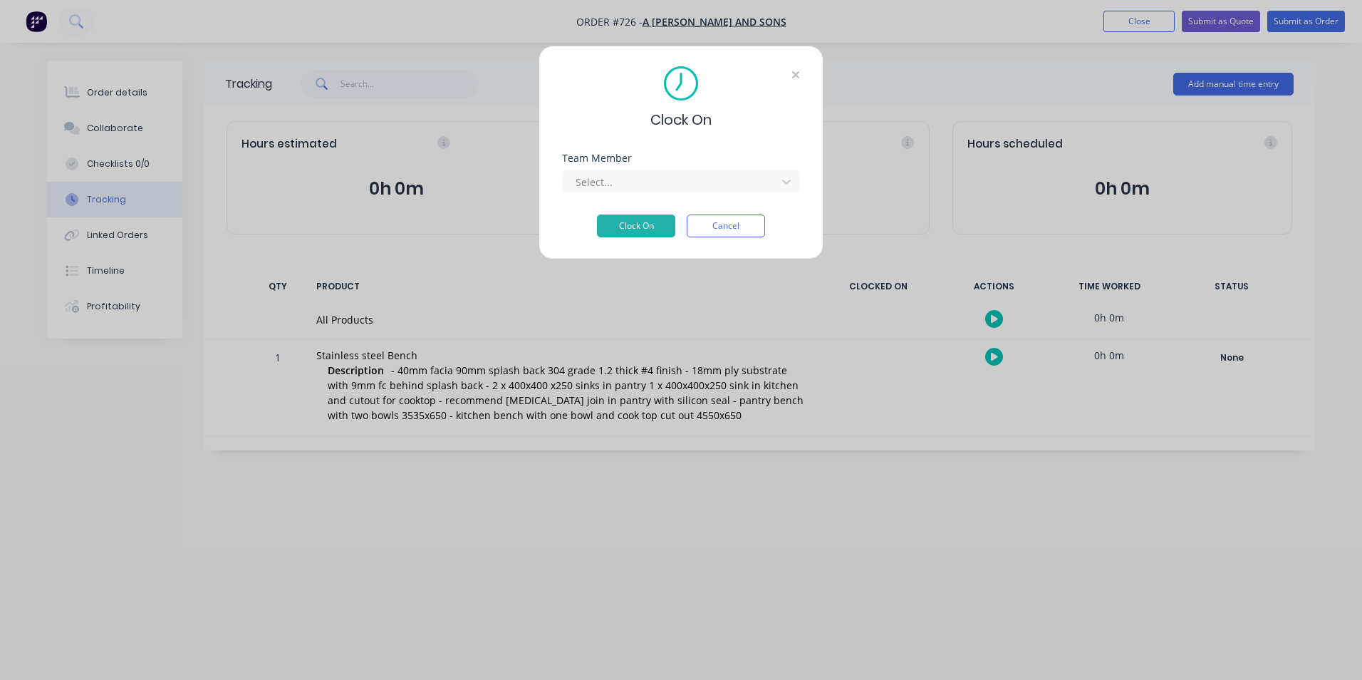
click at [799, 74] on icon at bounding box center [796, 74] width 9 height 11
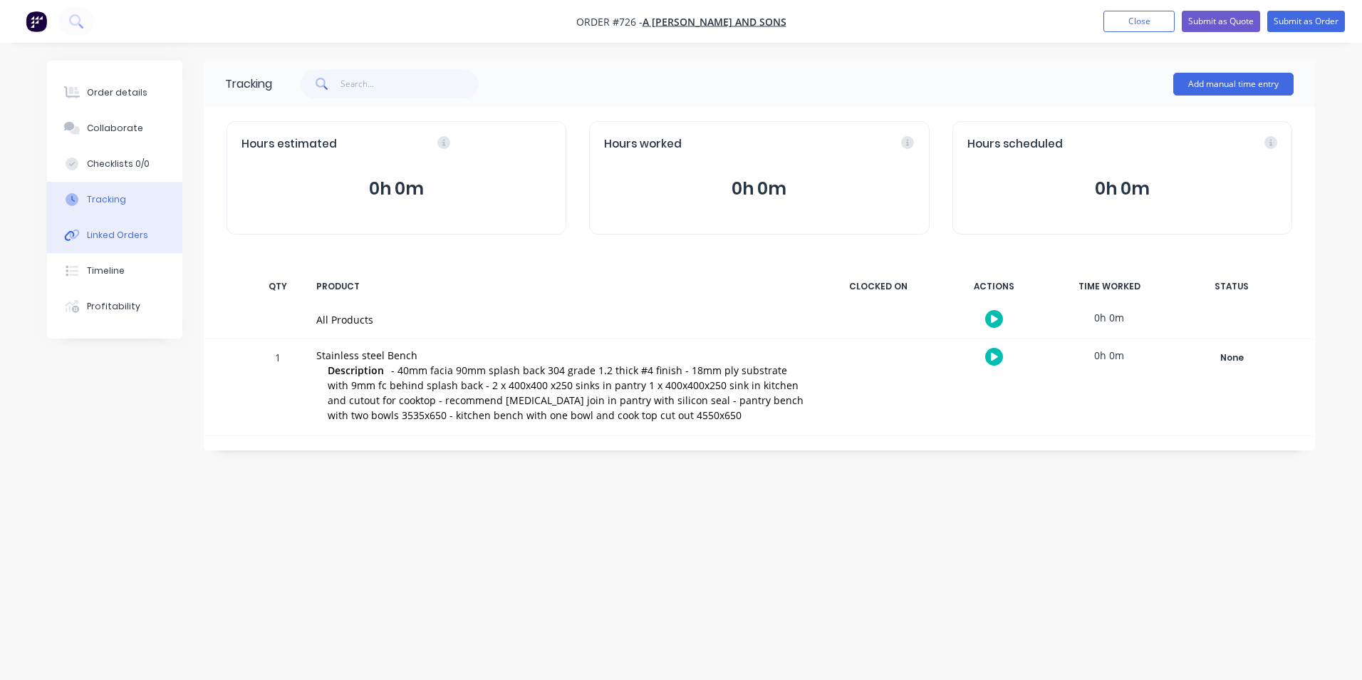
click at [113, 232] on div "Linked Orders" at bounding box center [117, 235] width 61 height 13
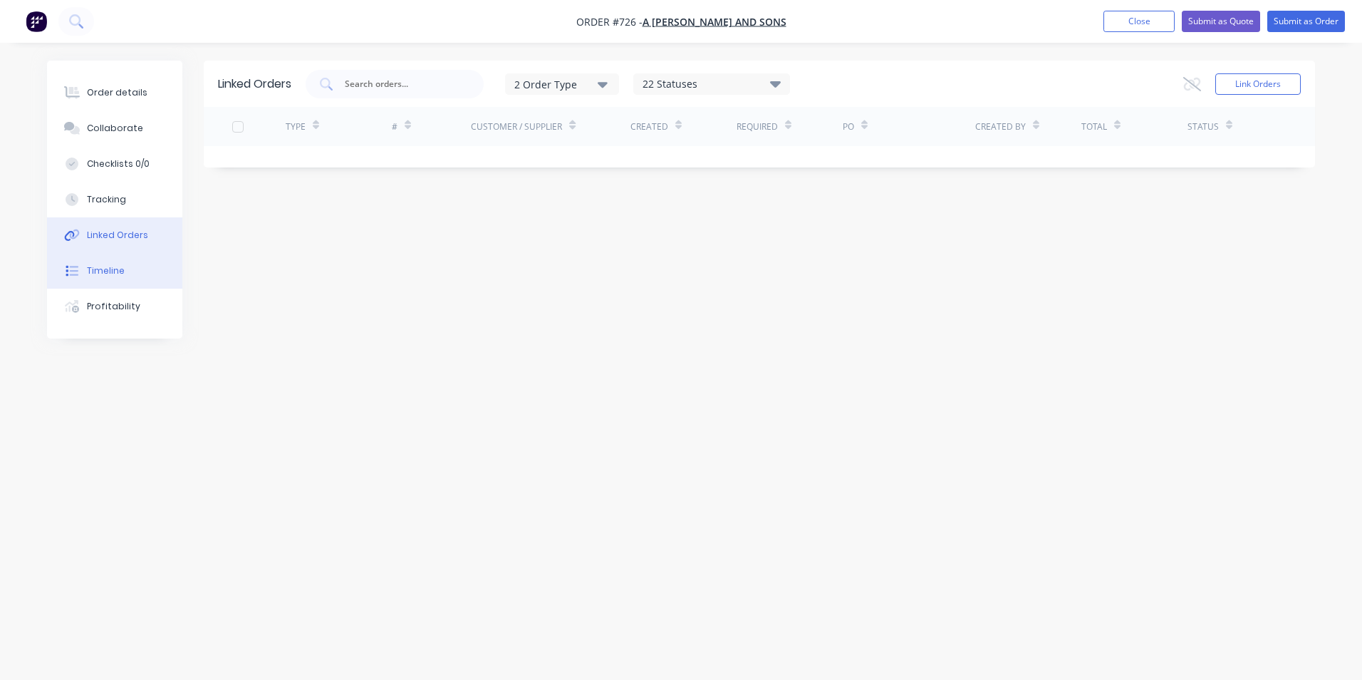
click at [110, 273] on div "Timeline" at bounding box center [106, 270] width 38 height 13
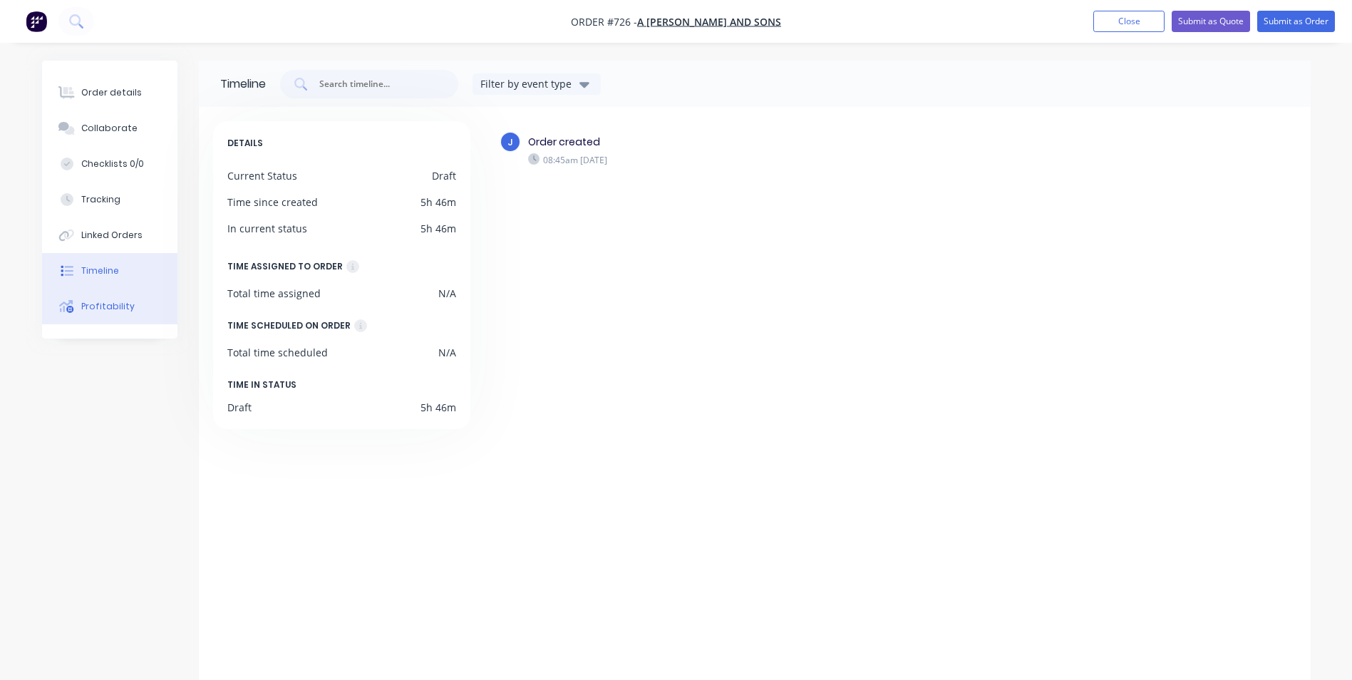
click at [122, 307] on div "Profitability" at bounding box center [107, 306] width 53 height 13
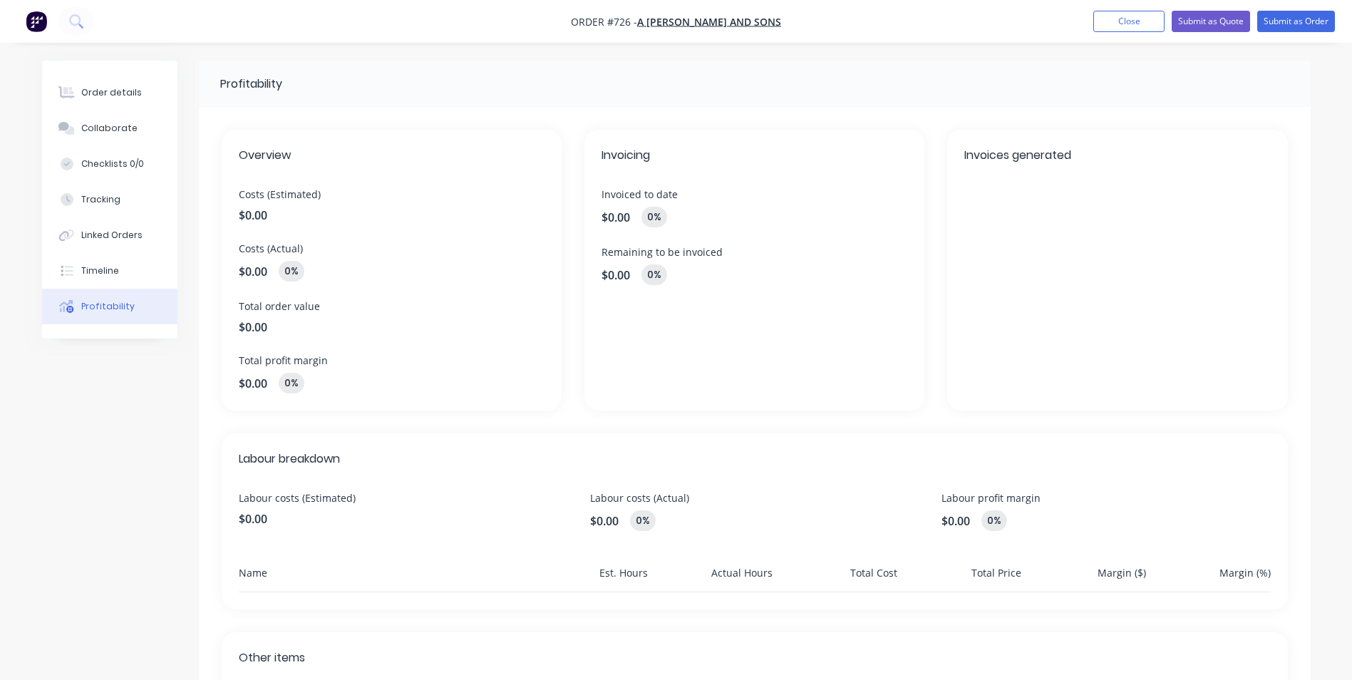
click at [279, 214] on span "$0.00" at bounding box center [392, 215] width 306 height 17
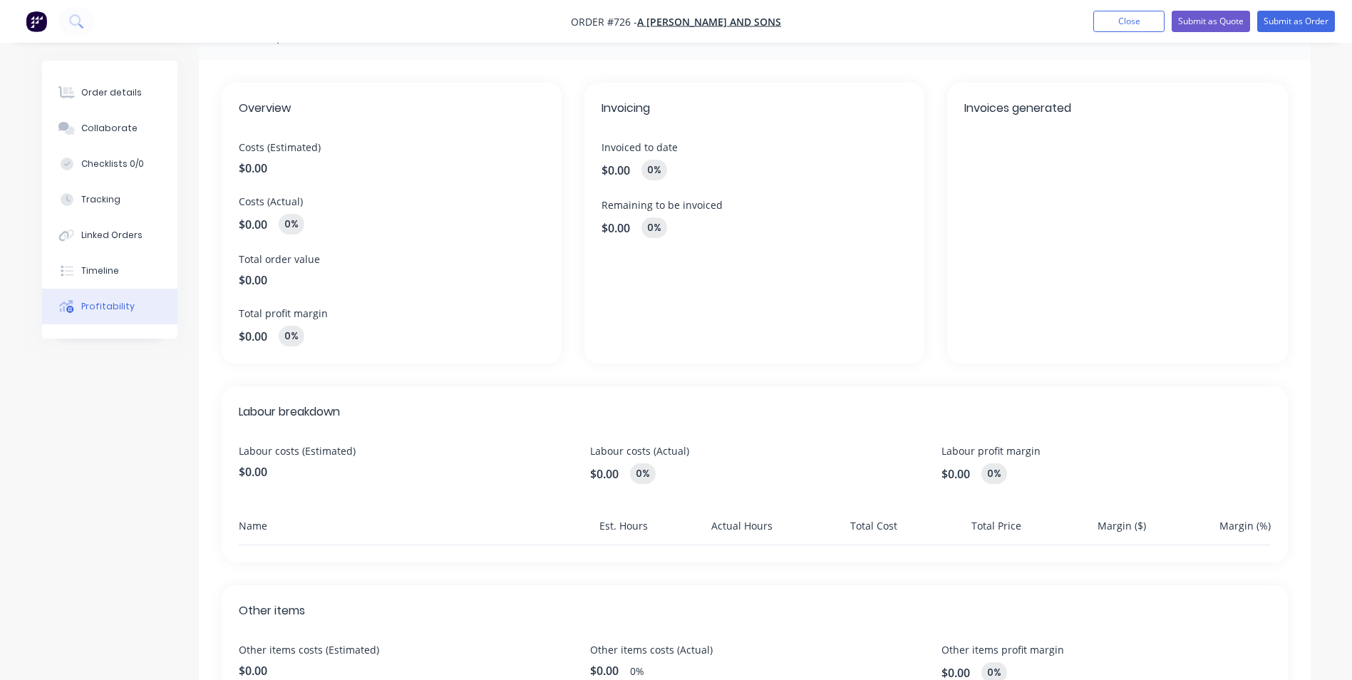
scroll to position [214, 0]
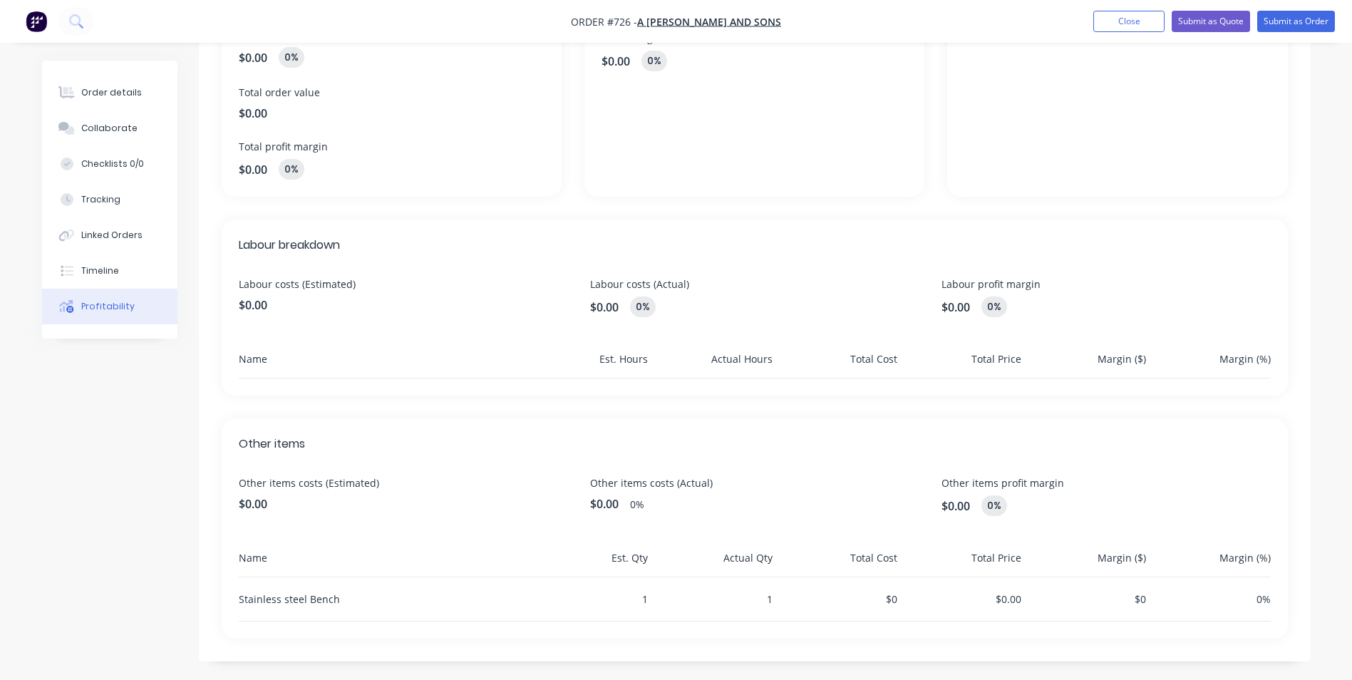
click at [286, 363] on div "Name" at bounding box center [381, 364] width 285 height 26
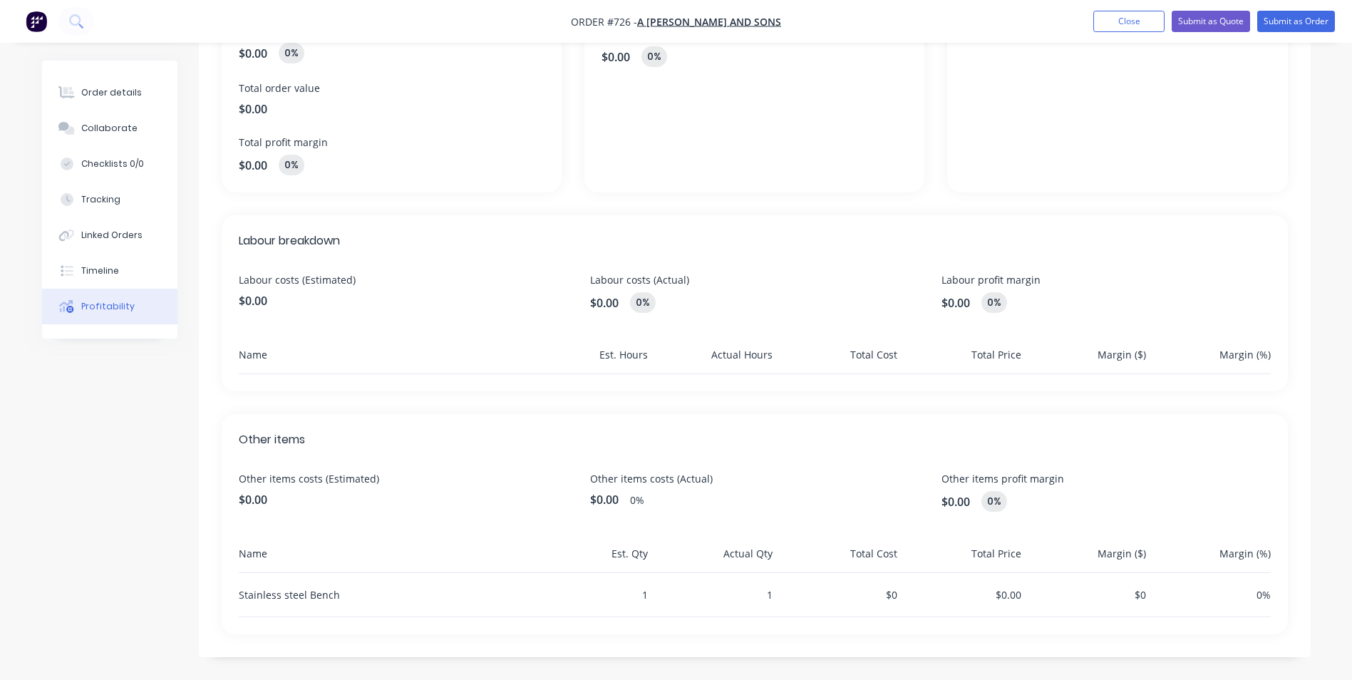
click at [351, 323] on div "Labour breakdown Labour costs (Estimated) $0.00 Labour costs (Actual) $0.00 0% …" at bounding box center [755, 303] width 1066 height 176
click at [295, 362] on div "Name" at bounding box center [381, 360] width 285 height 26
click at [269, 359] on div "Name" at bounding box center [381, 360] width 285 height 26
click at [268, 358] on div "Name" at bounding box center [381, 360] width 285 height 26
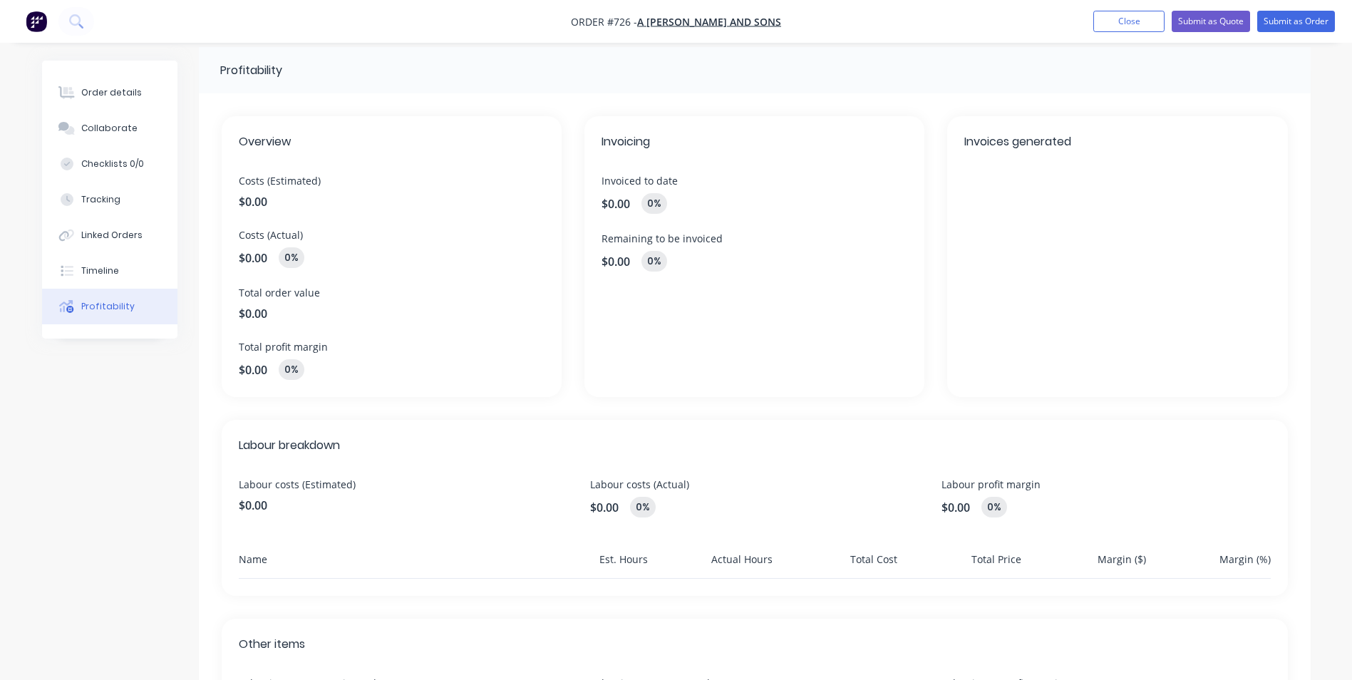
scroll to position [0, 0]
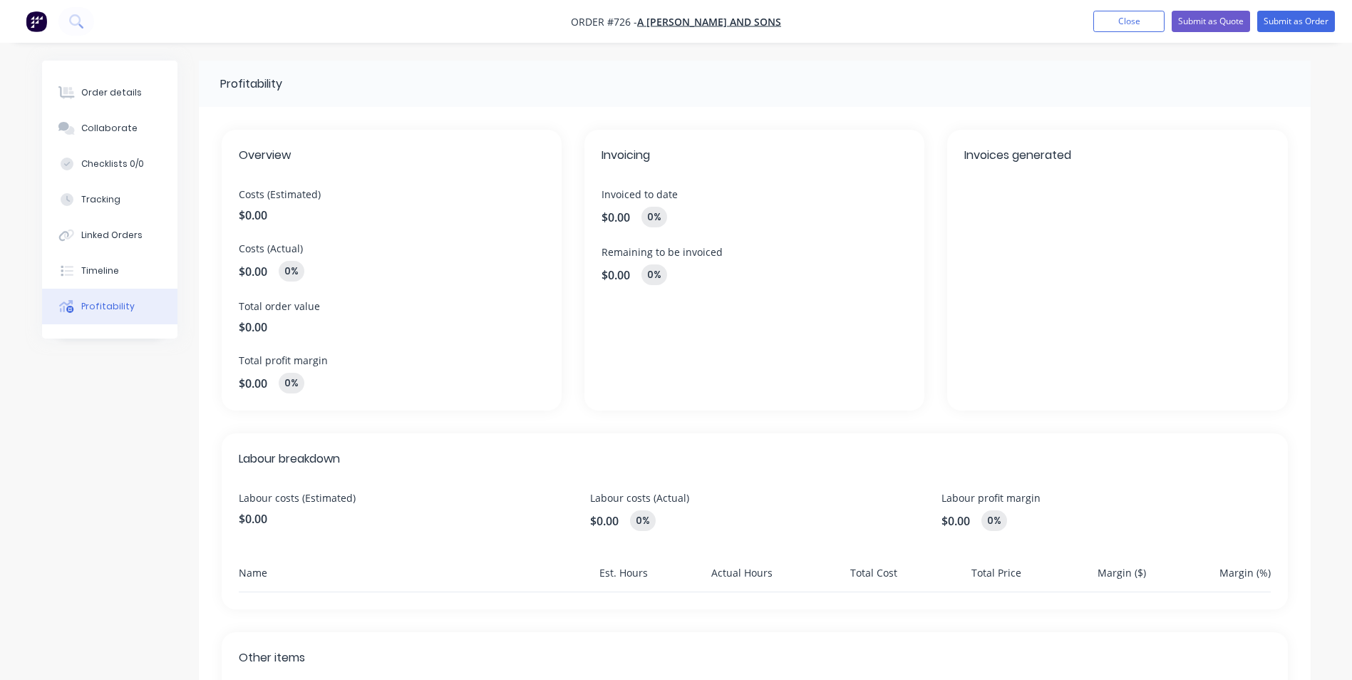
click at [271, 218] on span "$0.00" at bounding box center [392, 215] width 306 height 17
click at [269, 214] on span "$0.00" at bounding box center [392, 215] width 306 height 17
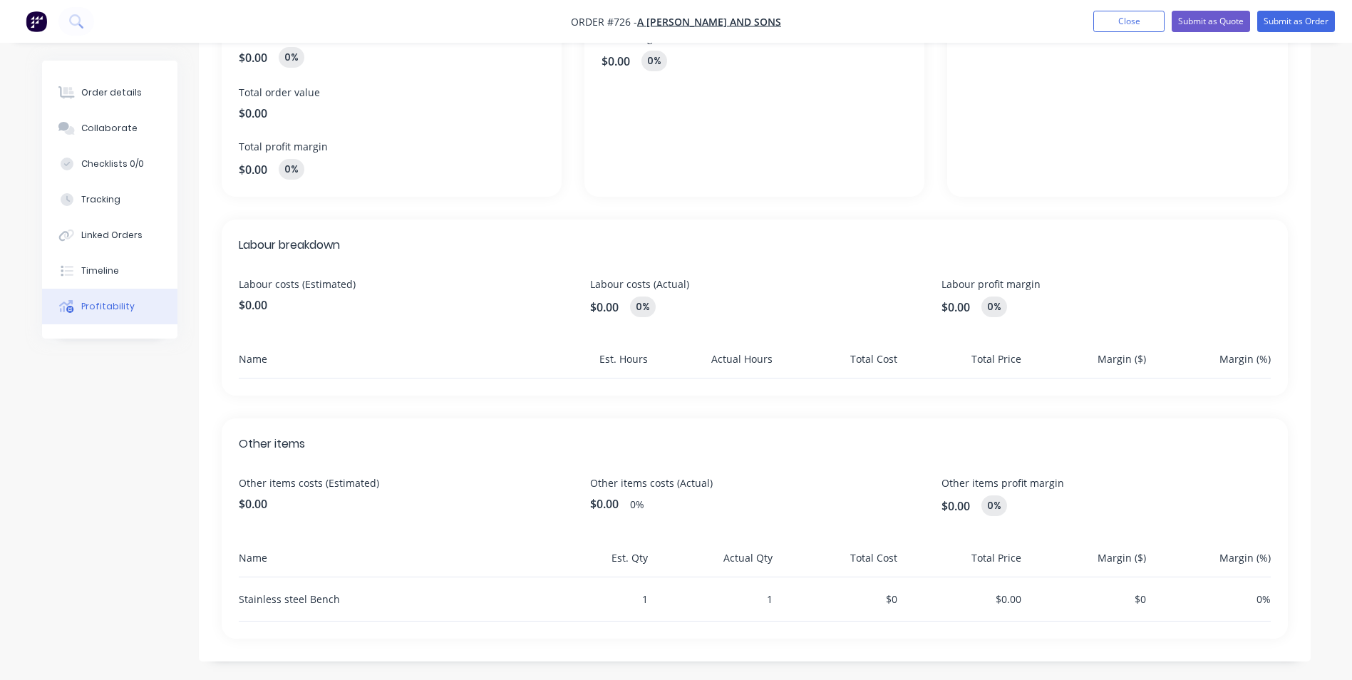
scroll to position [218, 0]
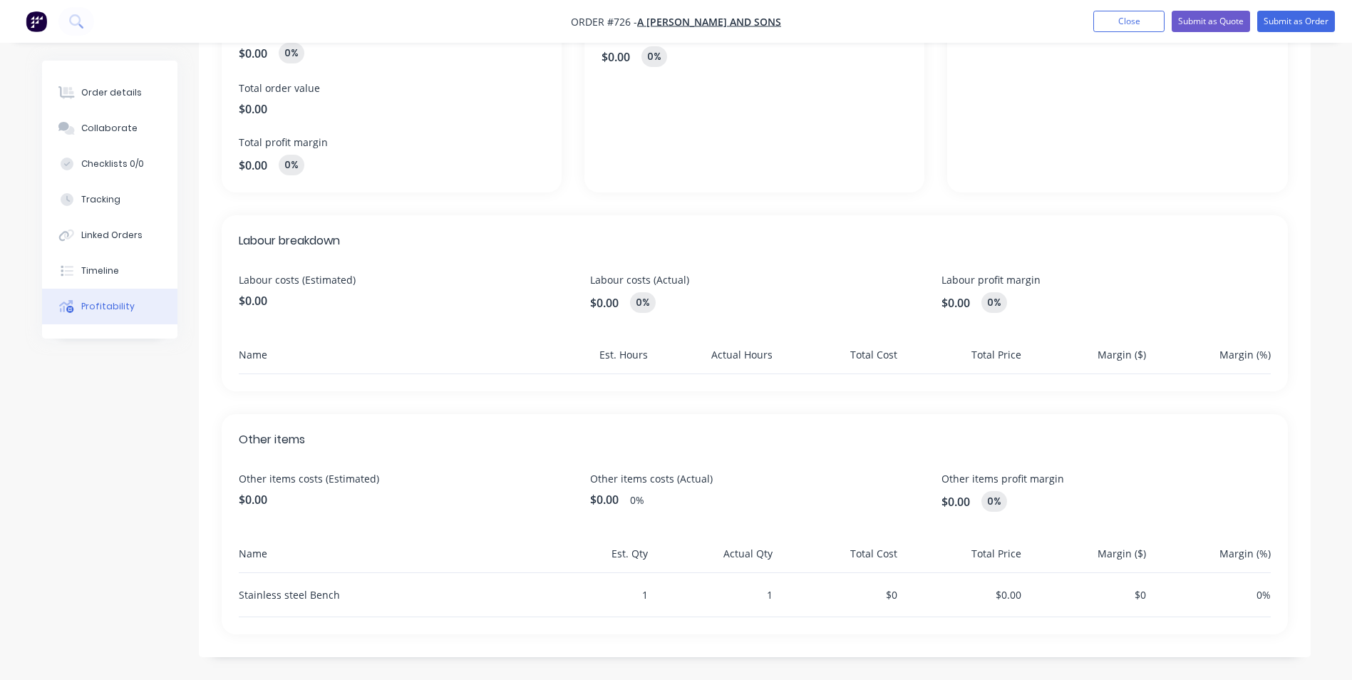
click at [257, 556] on div "Name" at bounding box center [381, 559] width 285 height 26
click at [286, 351] on div "Name" at bounding box center [381, 360] width 285 height 26
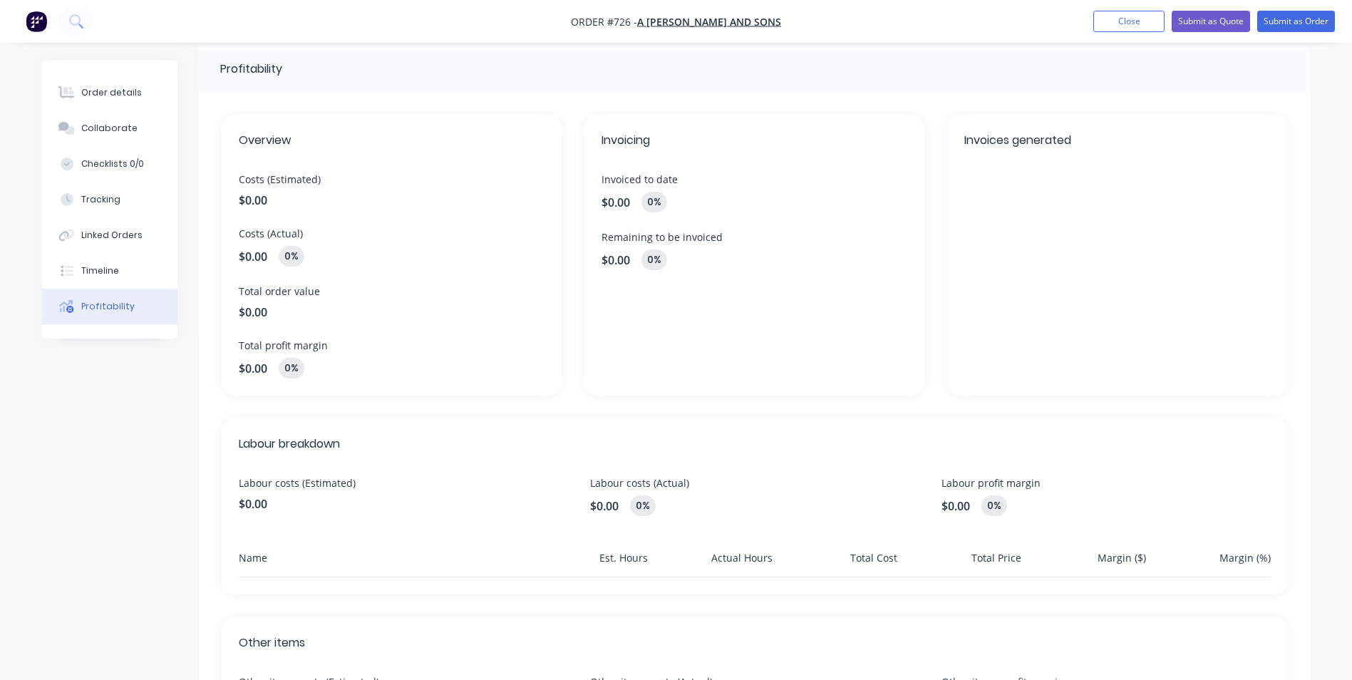
scroll to position [0, 0]
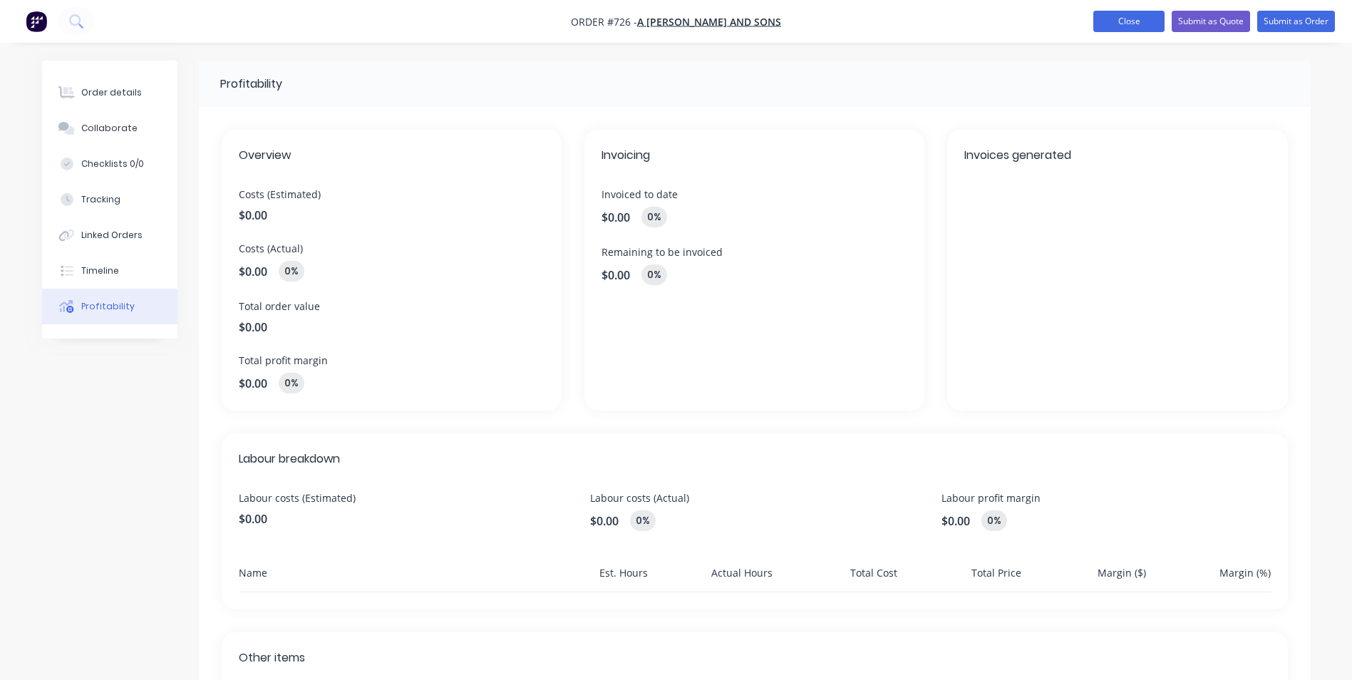
click at [1117, 19] on button "Close" at bounding box center [1128, 21] width 71 height 21
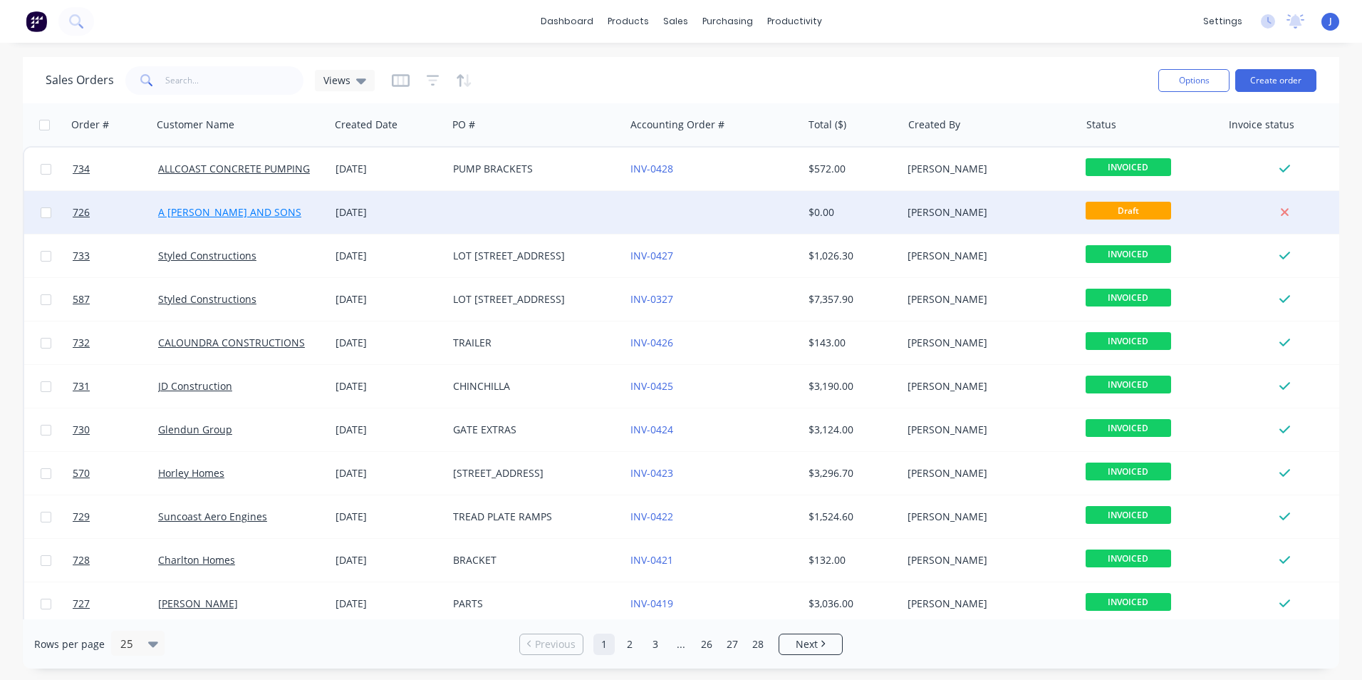
click at [243, 212] on link "A [PERSON_NAME] AND SONS" at bounding box center [229, 212] width 143 height 14
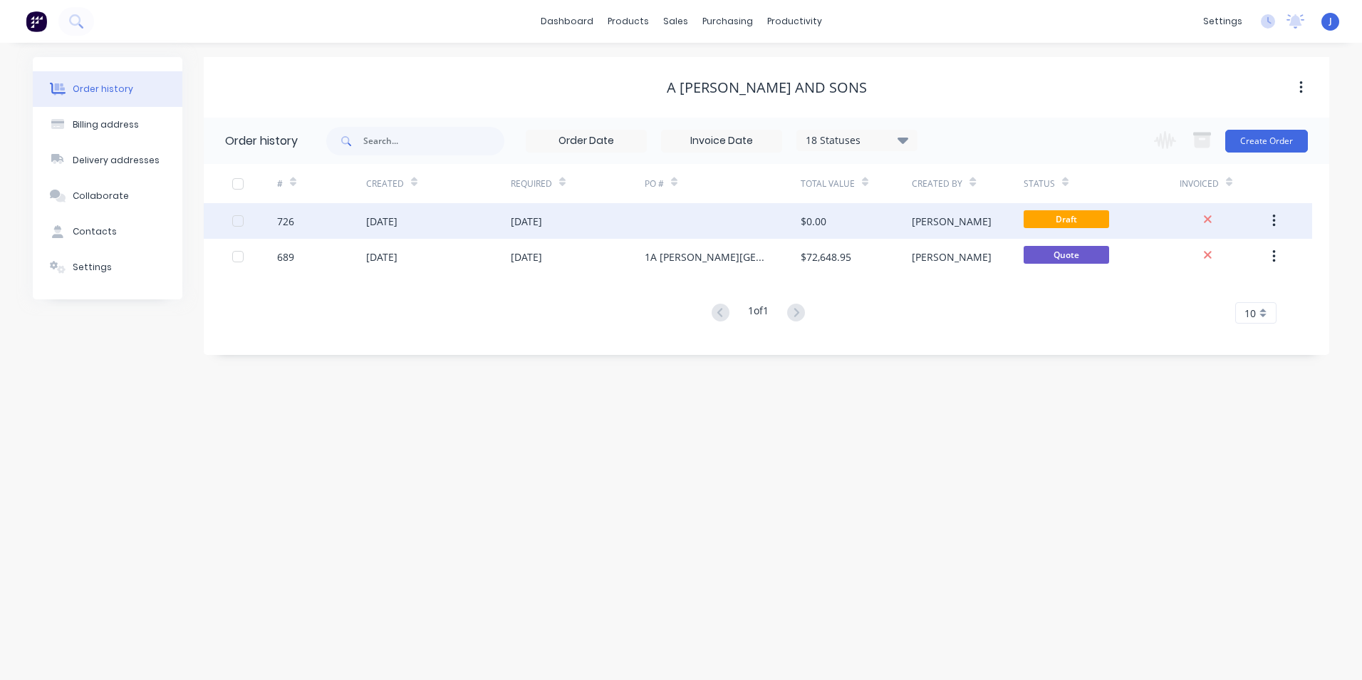
click at [549, 232] on div "[DATE]" at bounding box center [578, 221] width 134 height 36
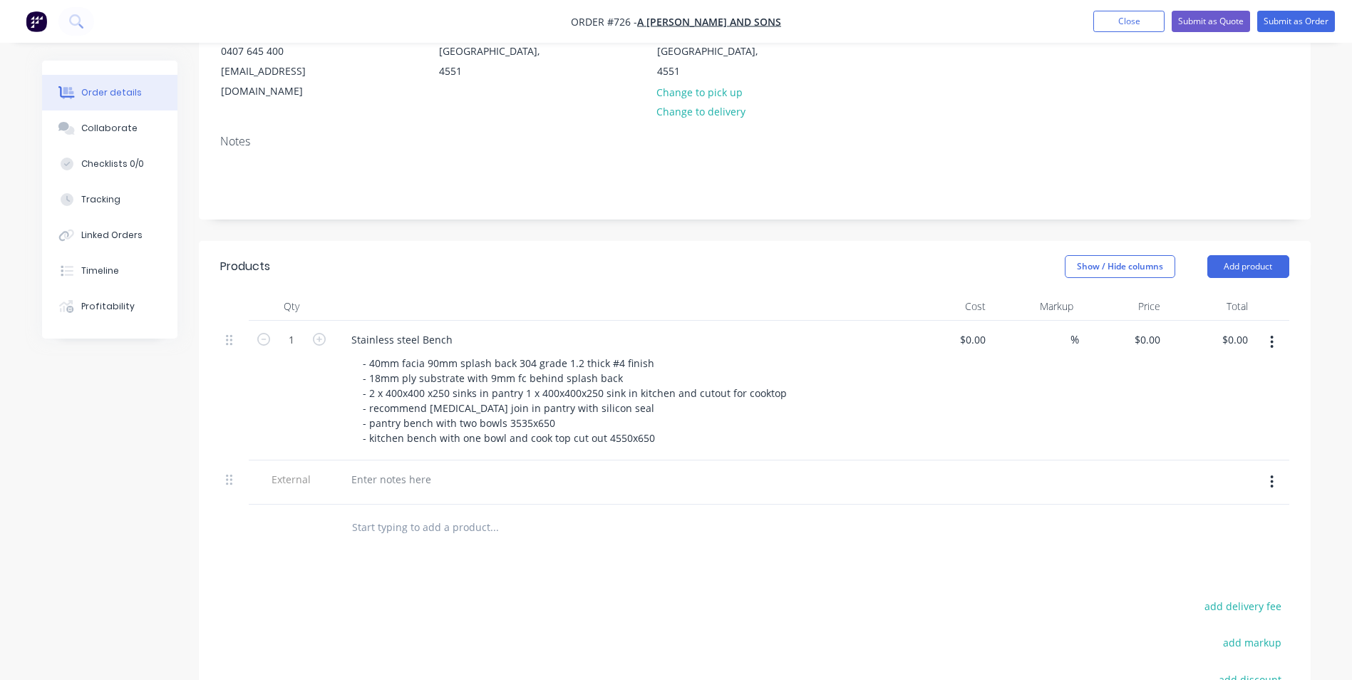
scroll to position [214, 0]
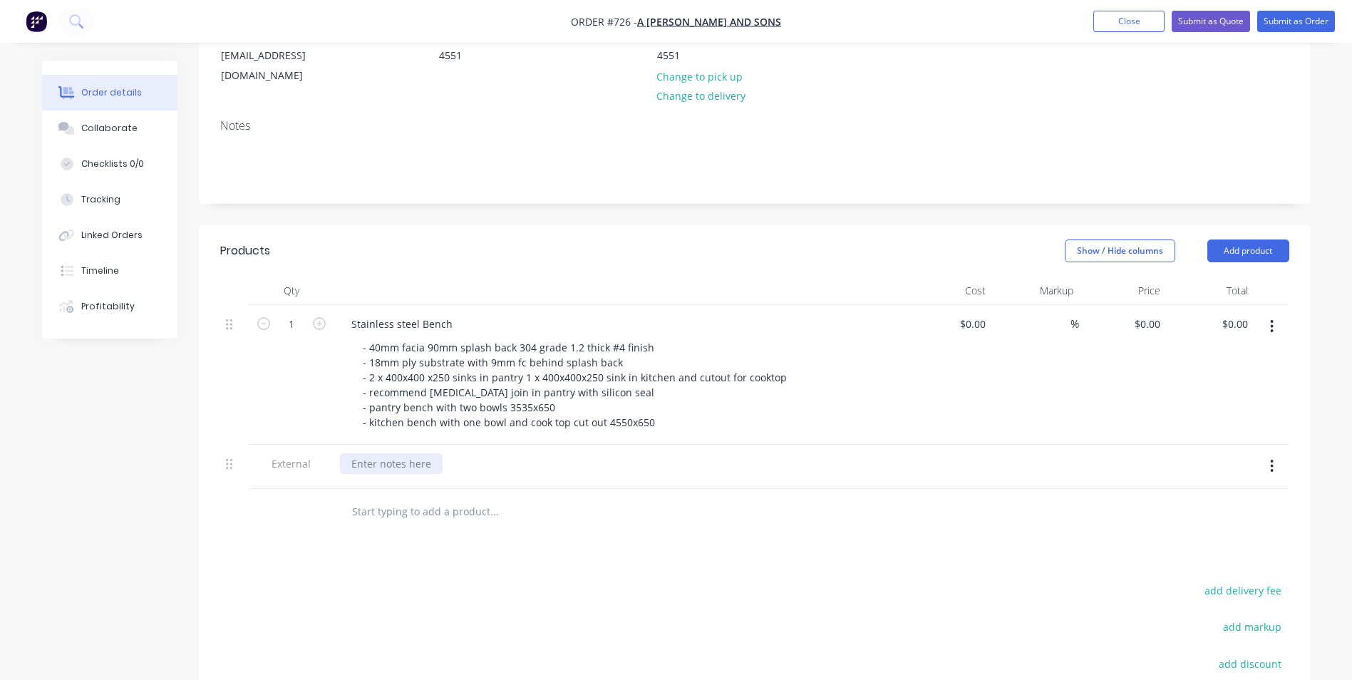
click at [387, 453] on div at bounding box center [391, 463] width 103 height 21
click at [539, 453] on div "DUE THE PHYSICAL SIZE OF THE BENCH WE RECOMMEND THAT IT HAVE A [MEDICAL_DATA] J…" at bounding box center [613, 463] width 547 height 21
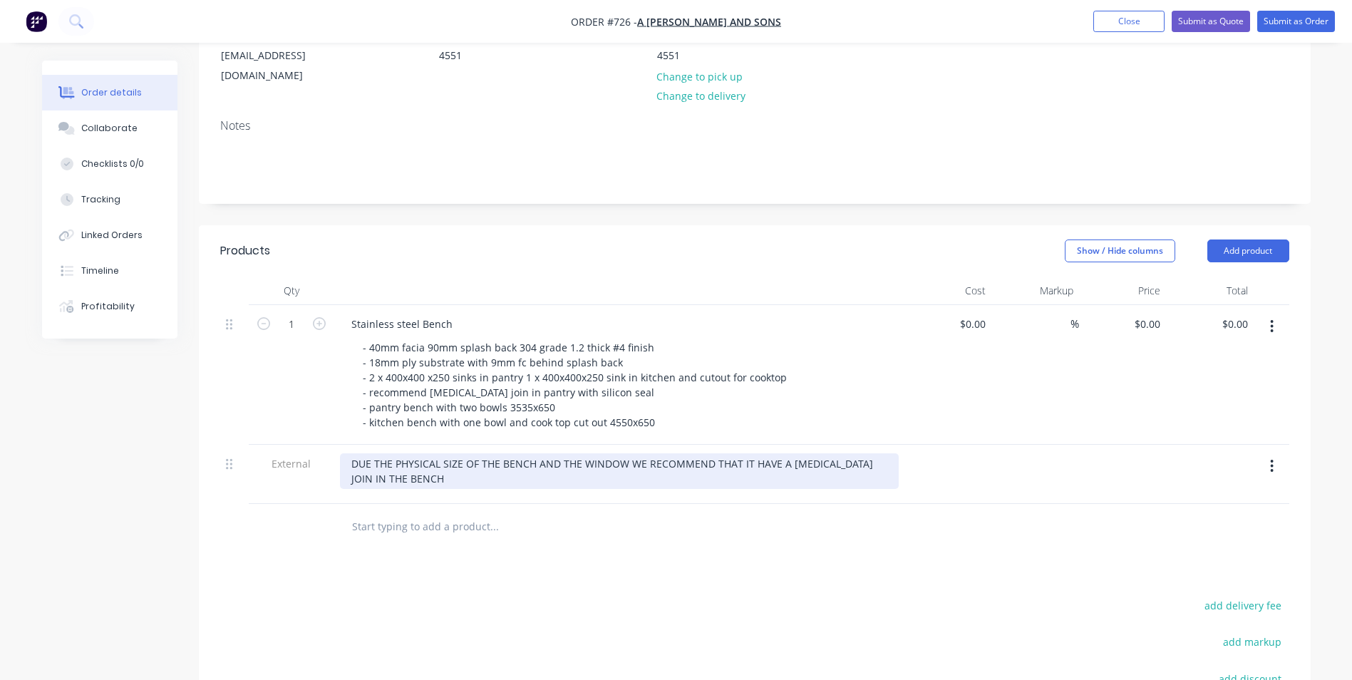
click at [397, 465] on div "DUE THE PHYSICAL SIZE OF THE BENCH AND THE WINDOW WE RECOMMEND THAT IT HAVE A […" at bounding box center [619, 471] width 559 height 36
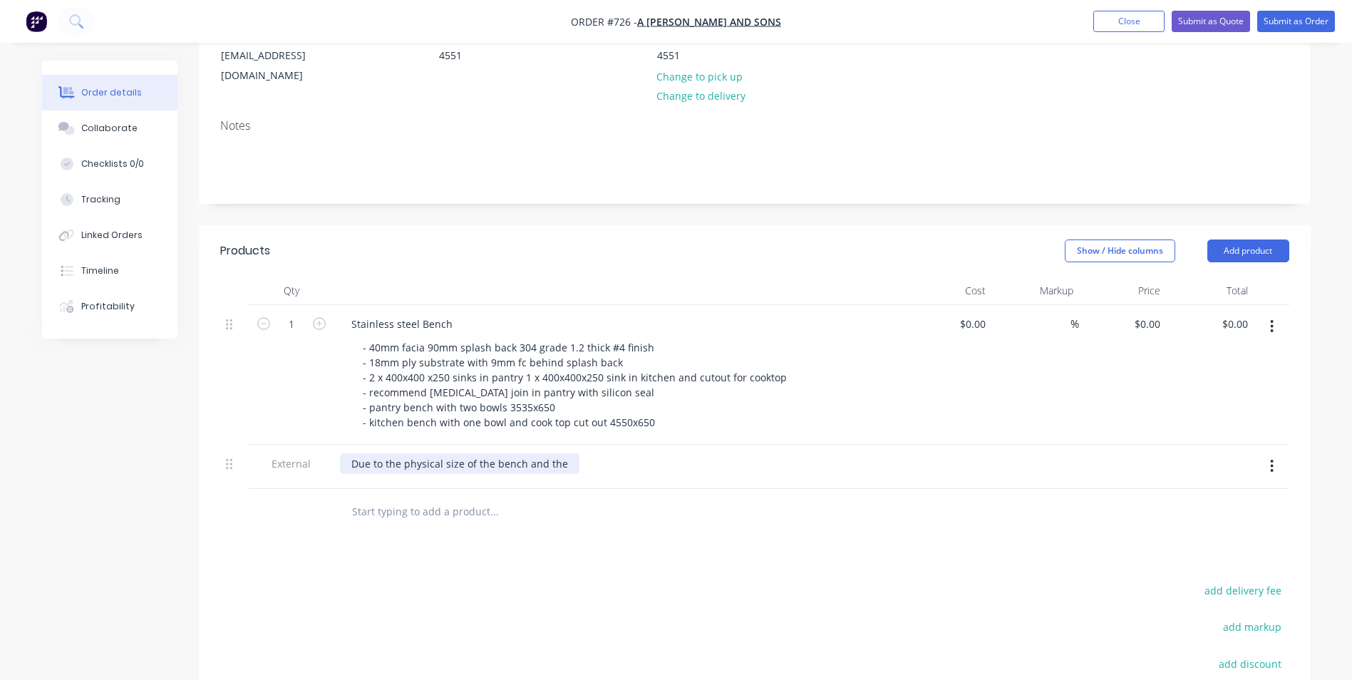
click at [569, 453] on div "Due to the physical size of the bench and the" at bounding box center [459, 463] width 239 height 21
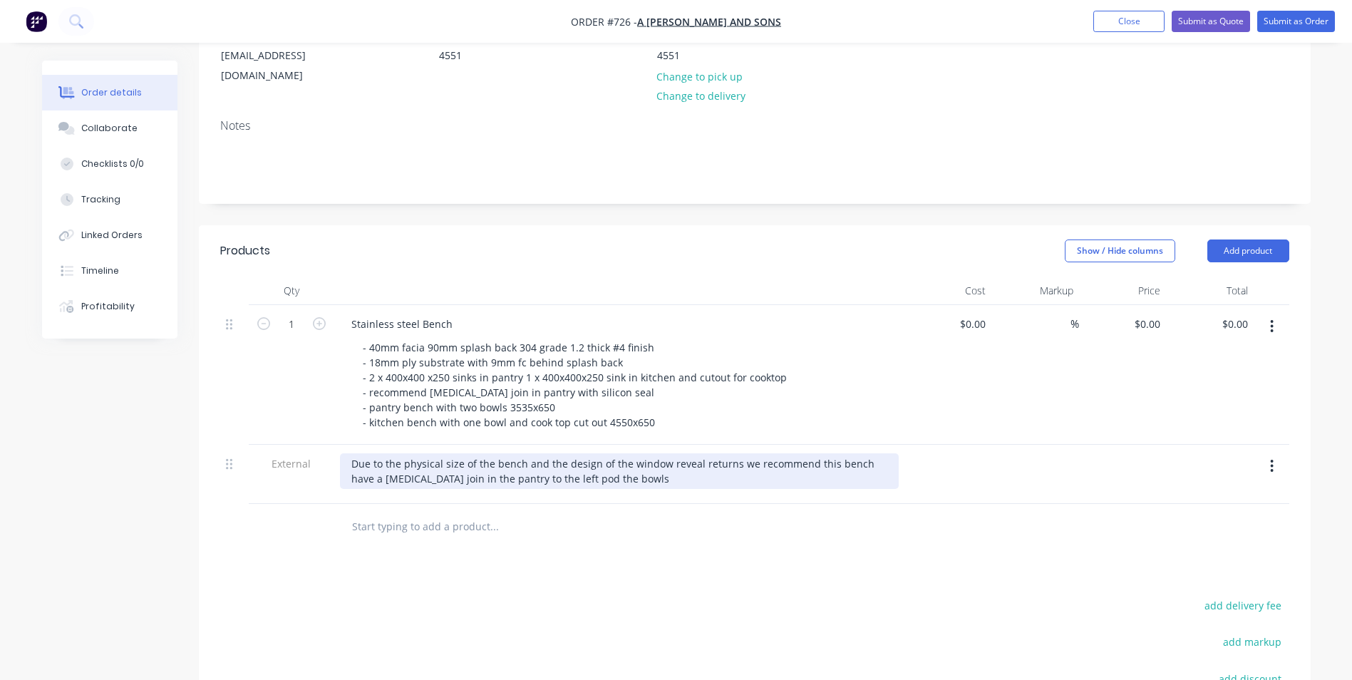
click at [545, 457] on div "Due to the physical size of the bench and the design of the window reveal retur…" at bounding box center [619, 471] width 559 height 36
click at [588, 462] on div "Due to the physical size of the bench and the design of the window reveal retur…" at bounding box center [619, 471] width 559 height 36
click at [555, 463] on div "Due to the physical size of the bench and the design of the window reveal retur…" at bounding box center [619, 471] width 559 height 36
click at [614, 456] on div "Due to the physical size of the bench and the design of the window reveal retur…" at bounding box center [619, 471] width 559 height 36
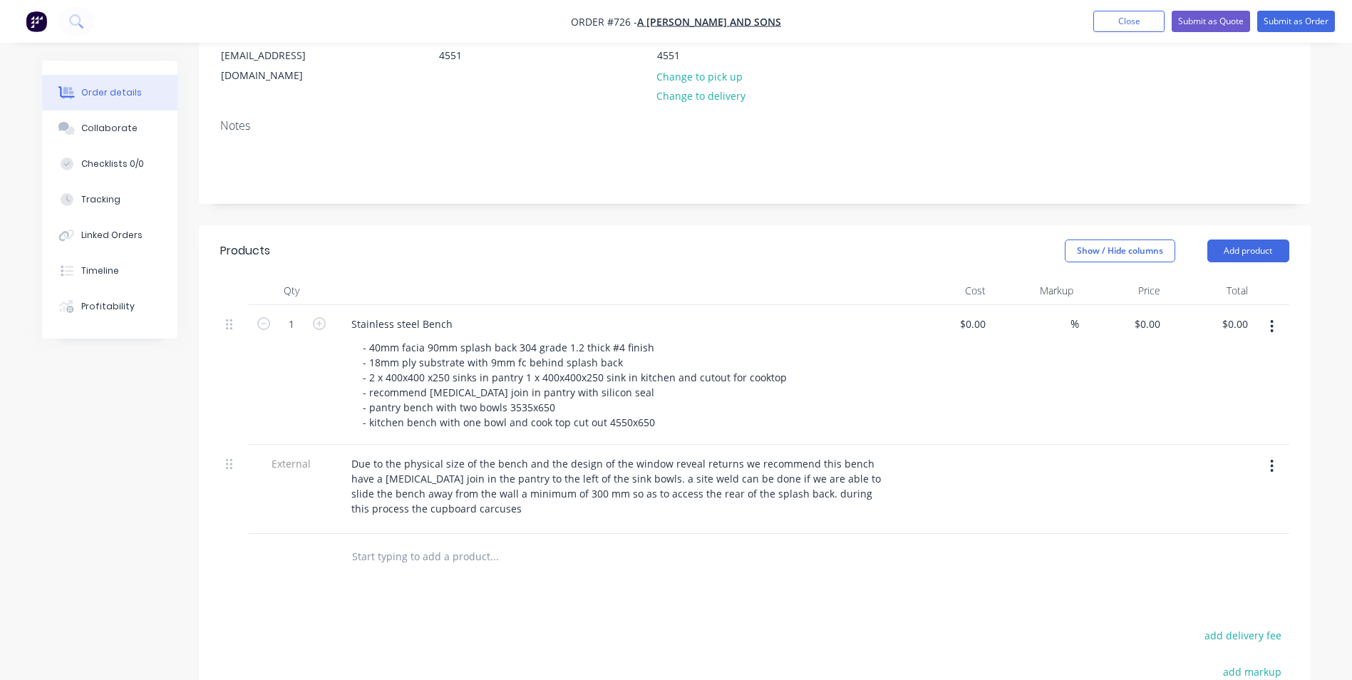
drag, startPoint x: 425, startPoint y: 490, endPoint x: 572, endPoint y: 556, distance: 161.4
click at [572, 556] on div at bounding box center [590, 557] width 513 height 46
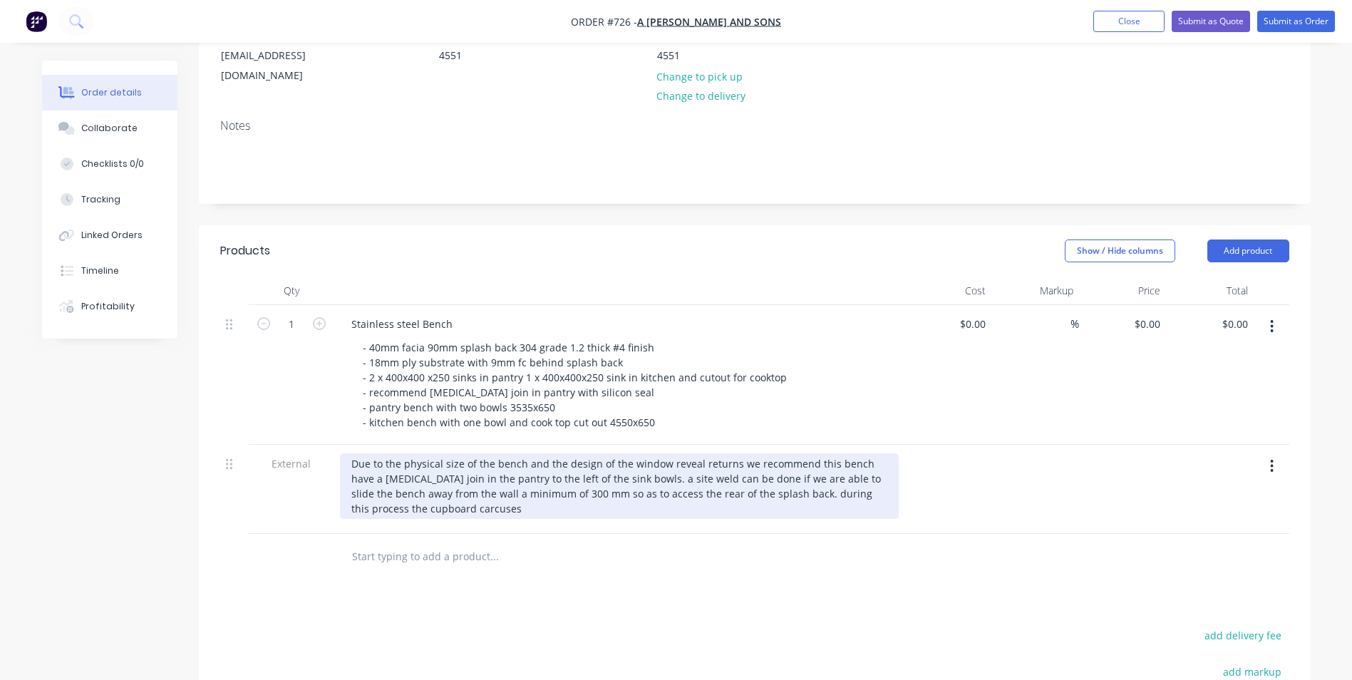
click at [442, 488] on div "Due to the physical size of the bench and the design of the window reveal retur…" at bounding box center [619, 486] width 559 height 66
click at [477, 457] on div "Due to the physical size of the bench and the design of the window reveal retur…" at bounding box center [619, 486] width 559 height 66
click at [641, 460] on div "Due to the physical size of the bench and the design of the window reveal retur…" at bounding box center [619, 486] width 559 height 66
click at [737, 487] on div "Due to the physical size of the bench and the design of the window reveal retur…" at bounding box center [619, 486] width 559 height 66
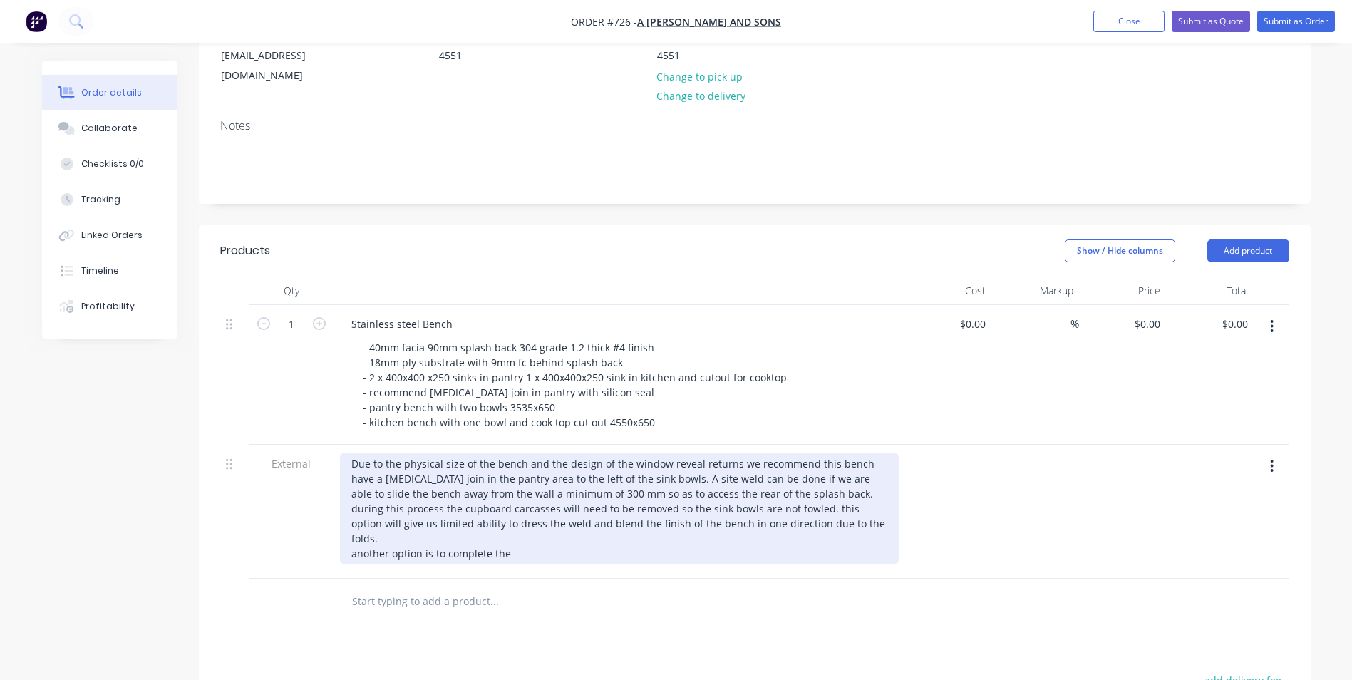
click at [512, 514] on div "Due to the physical size of the bench and the design of the window reveal retur…" at bounding box center [619, 508] width 559 height 110
click at [556, 518] on div "Due to the physical size of the bench and the design of the window reveal retur…" at bounding box center [619, 508] width 559 height 110
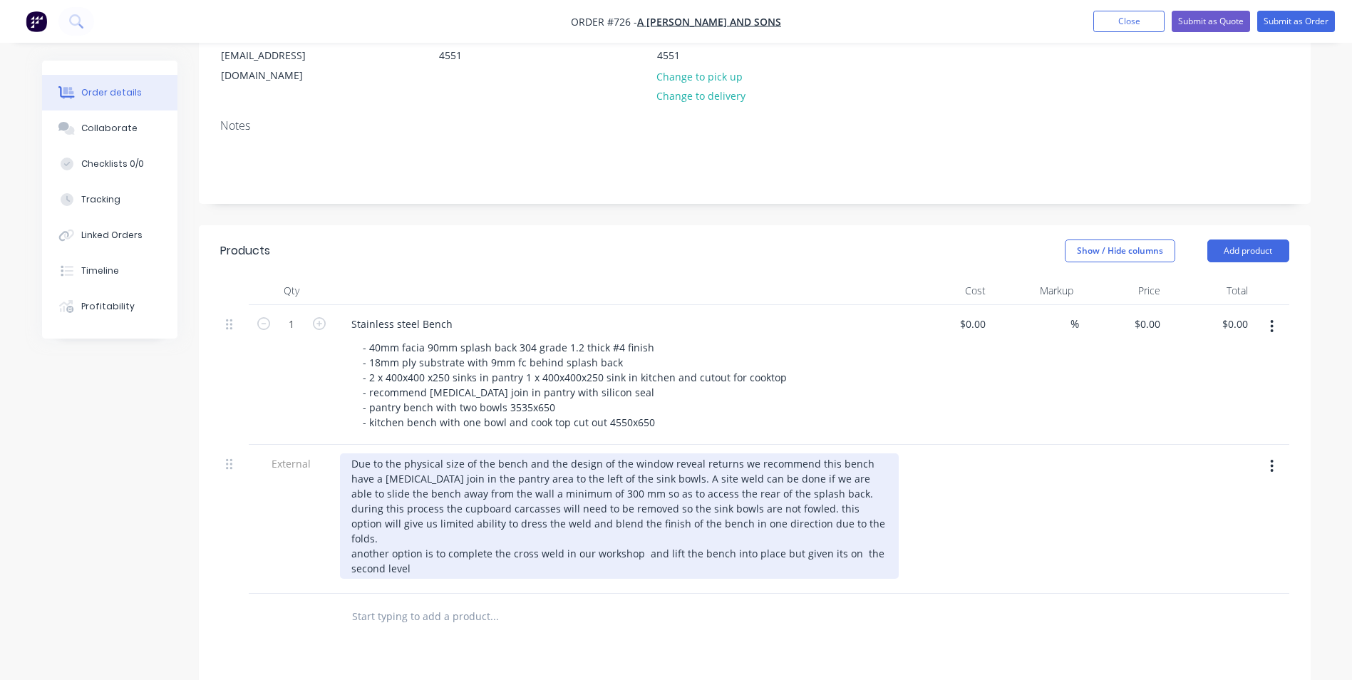
click at [644, 522] on div "Due to the physical size of the bench and the design of the window reveal retur…" at bounding box center [619, 515] width 559 height 125
click at [423, 536] on div "Due to the physical size of the bench and the design of the window reveal retur…" at bounding box center [619, 515] width 559 height 125
click at [578, 490] on div "Due to the physical size of the bench and the design of the window reveal retur…" at bounding box center [619, 515] width 559 height 125
click at [391, 504] on div "Due to the physical size of the bench and the design of the window reveal retur…" at bounding box center [619, 515] width 559 height 125
click at [356, 532] on div "Due to the physical size of the bench and the design of the window reveal retur…" at bounding box center [619, 515] width 559 height 125
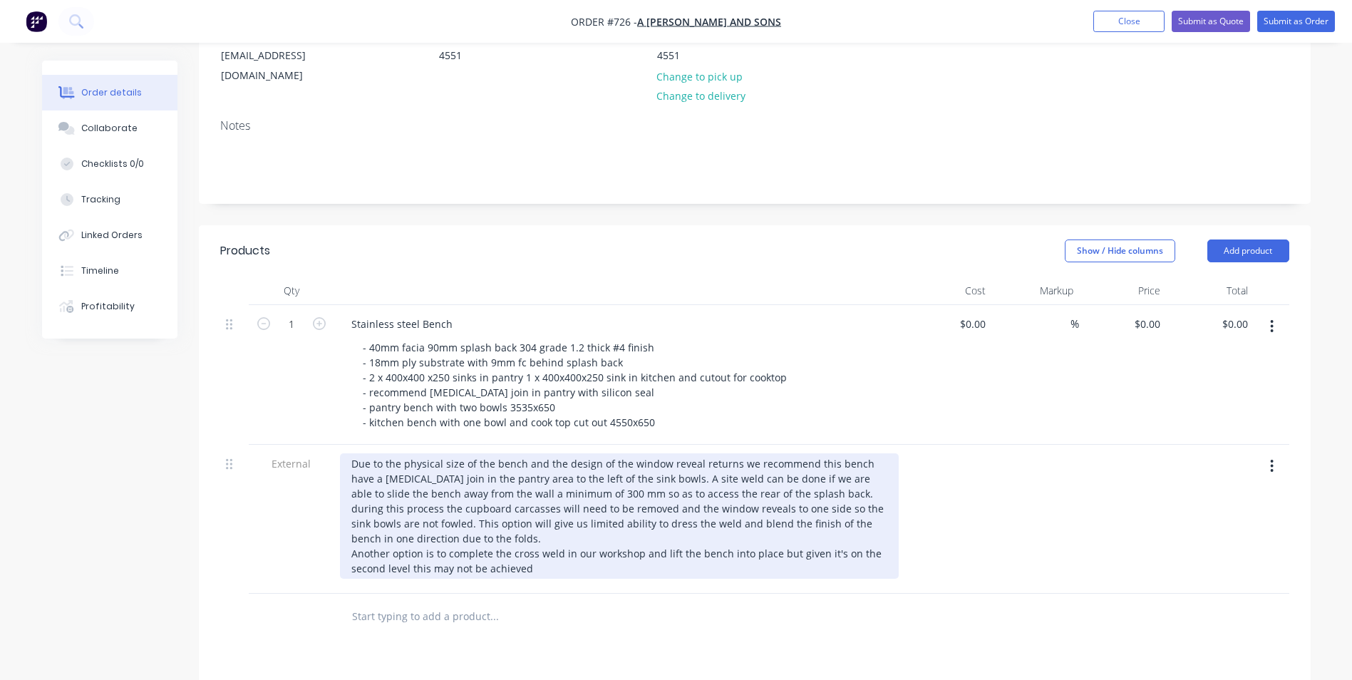
click at [533, 547] on div "Due to the physical size of the bench and the design of the window reveal retur…" at bounding box center [619, 515] width 559 height 125
click at [539, 548] on div "Due to the physical size of the bench and the design of the window reveal retur…" at bounding box center [619, 515] width 559 height 125
click at [538, 546] on div "Due to the physical size of the bench and the design of the window reveal retur…" at bounding box center [619, 515] width 559 height 125
click at [714, 550] on div "Due to the physical size of the bench and the design of the window reveal retur…" at bounding box center [619, 515] width 559 height 125
click at [719, 488] on div "Due to the physical size of the bench and the design of the window reveal retur…" at bounding box center [619, 515] width 559 height 125
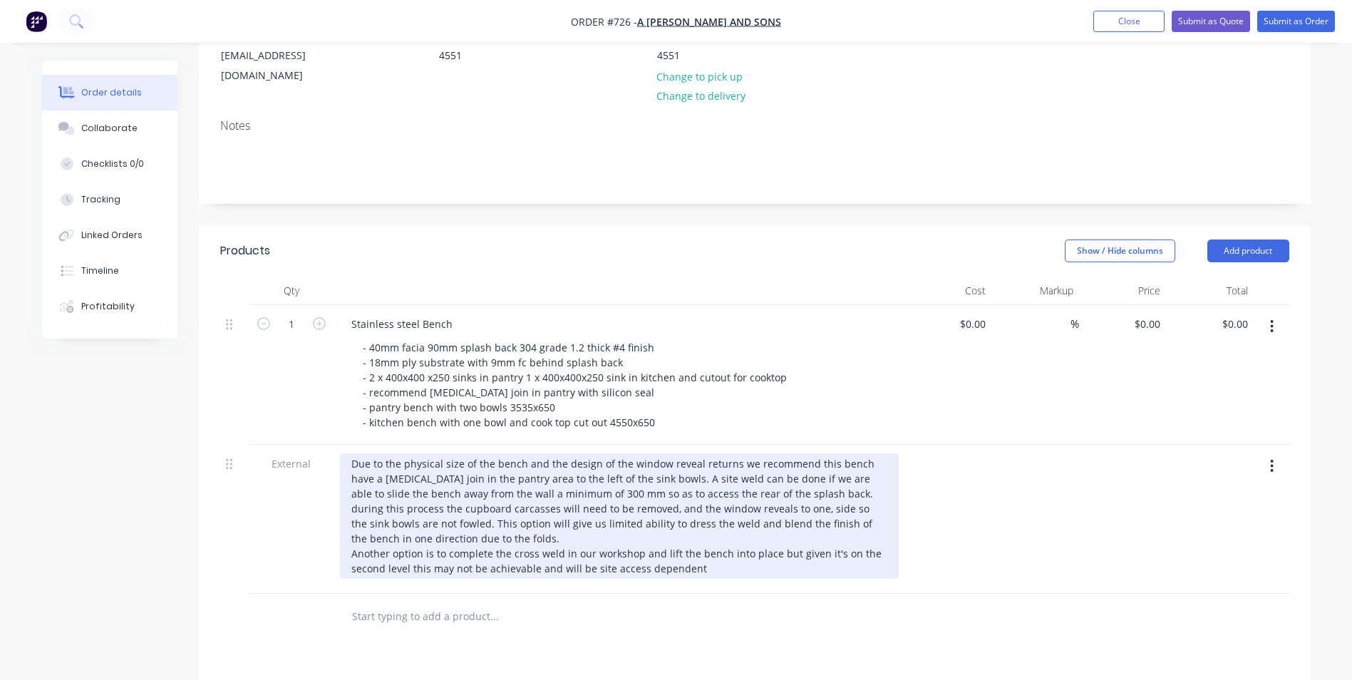
click at [596, 488] on div "Due to the physical size of the bench and the design of the window reveal retur…" at bounding box center [619, 515] width 559 height 125
click at [718, 488] on div "Due to the physical size of the bench and the design of the window reveal retur…" at bounding box center [619, 515] width 559 height 125
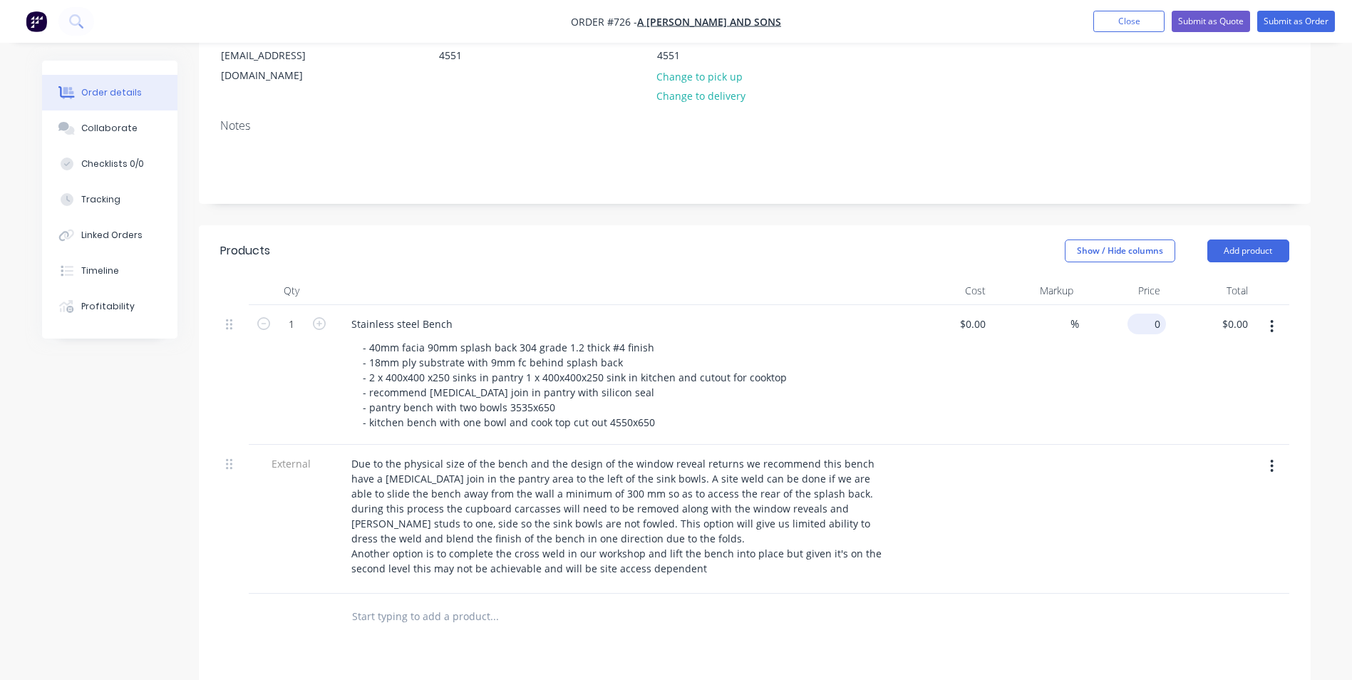
click at [1139, 307] on div "0 $0.00" at bounding box center [1123, 375] width 88 height 140
type input "$12,198.00"
click at [1027, 391] on div "%" at bounding box center [1035, 375] width 88 height 140
click at [1205, 22] on button "Submit as Quote" at bounding box center [1210, 21] width 78 height 21
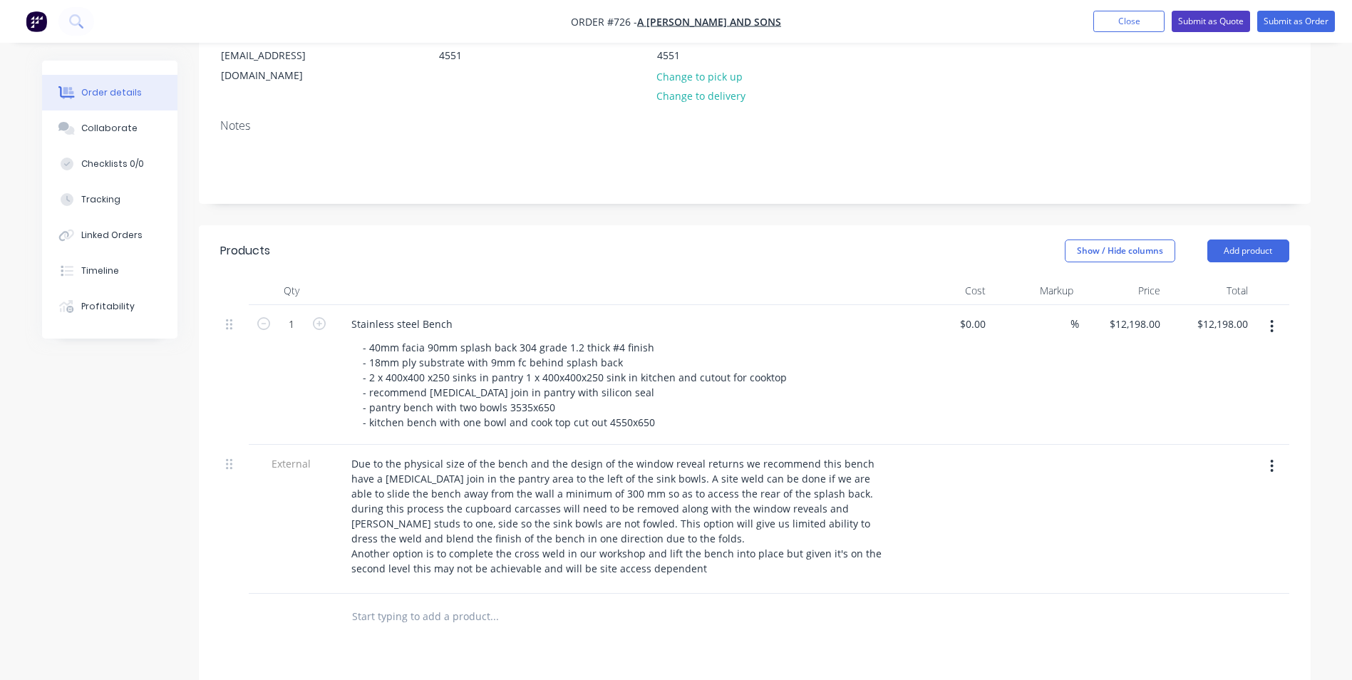
scroll to position [0, 0]
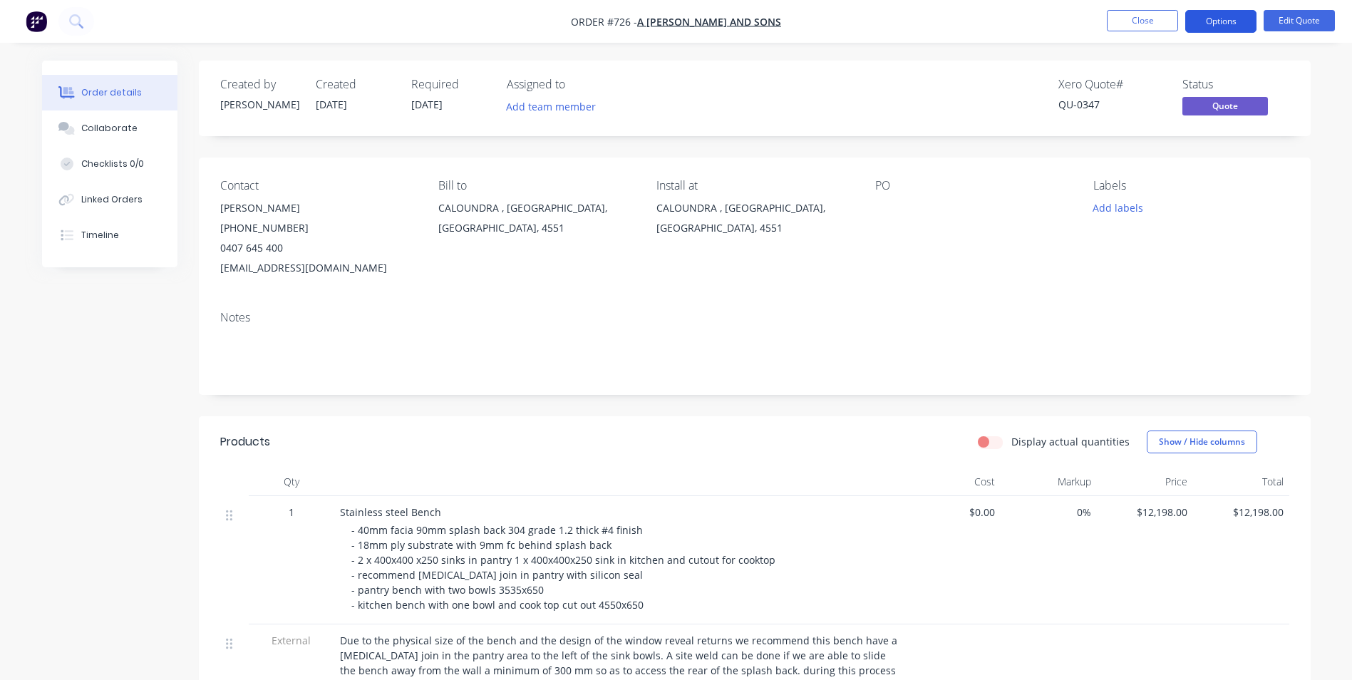
click at [1206, 18] on button "Options" at bounding box center [1220, 21] width 71 height 23
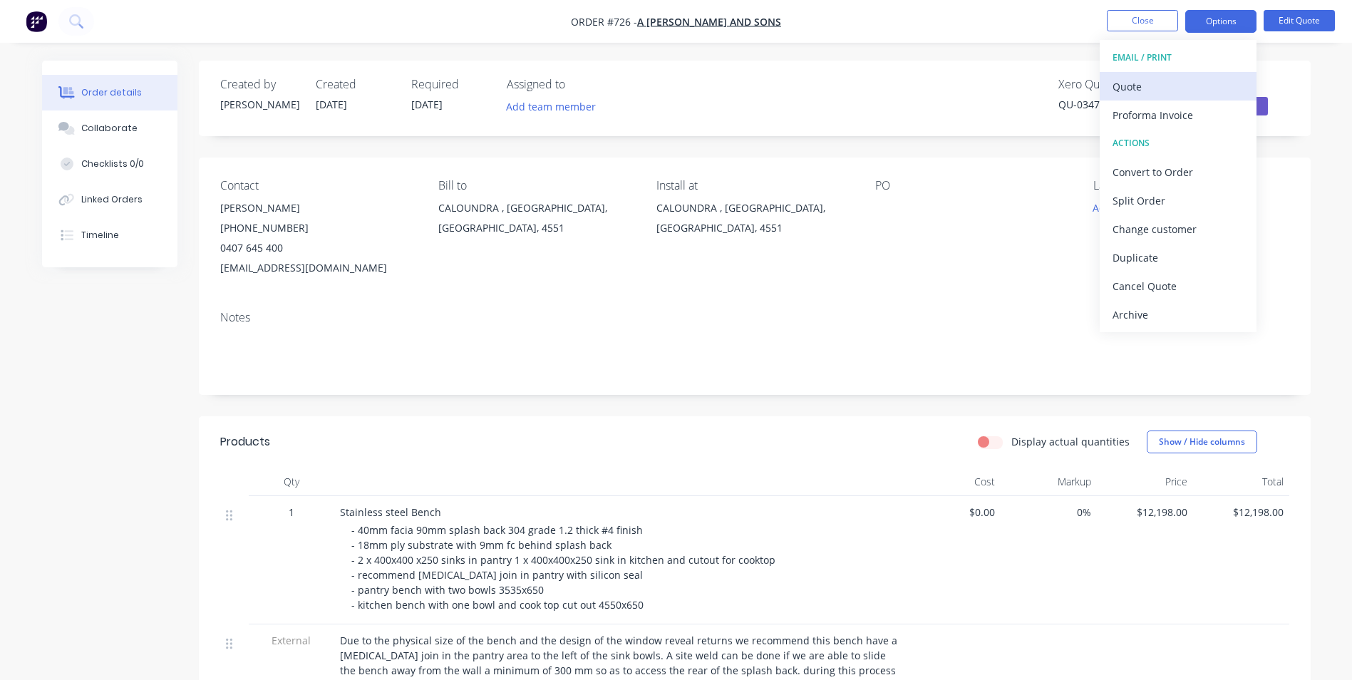
click at [1179, 88] on div "Quote" at bounding box center [1177, 86] width 131 height 21
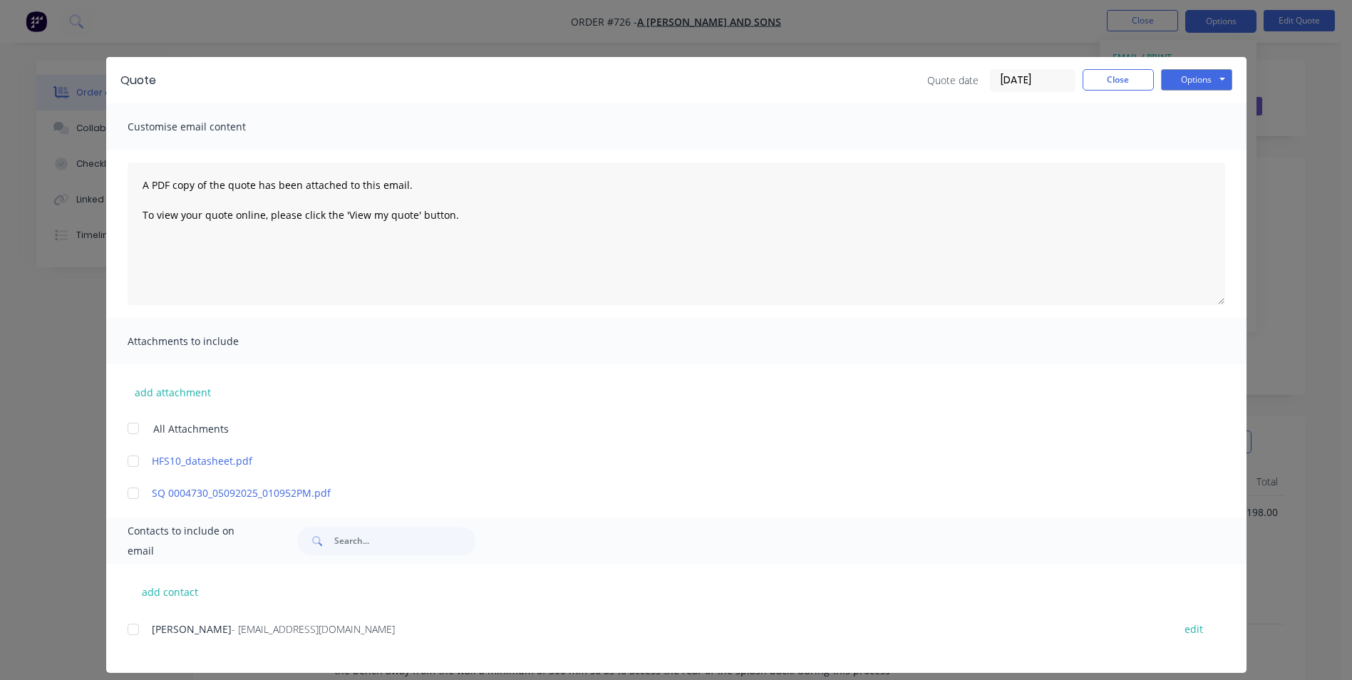
click at [127, 631] on div at bounding box center [133, 629] width 29 height 29
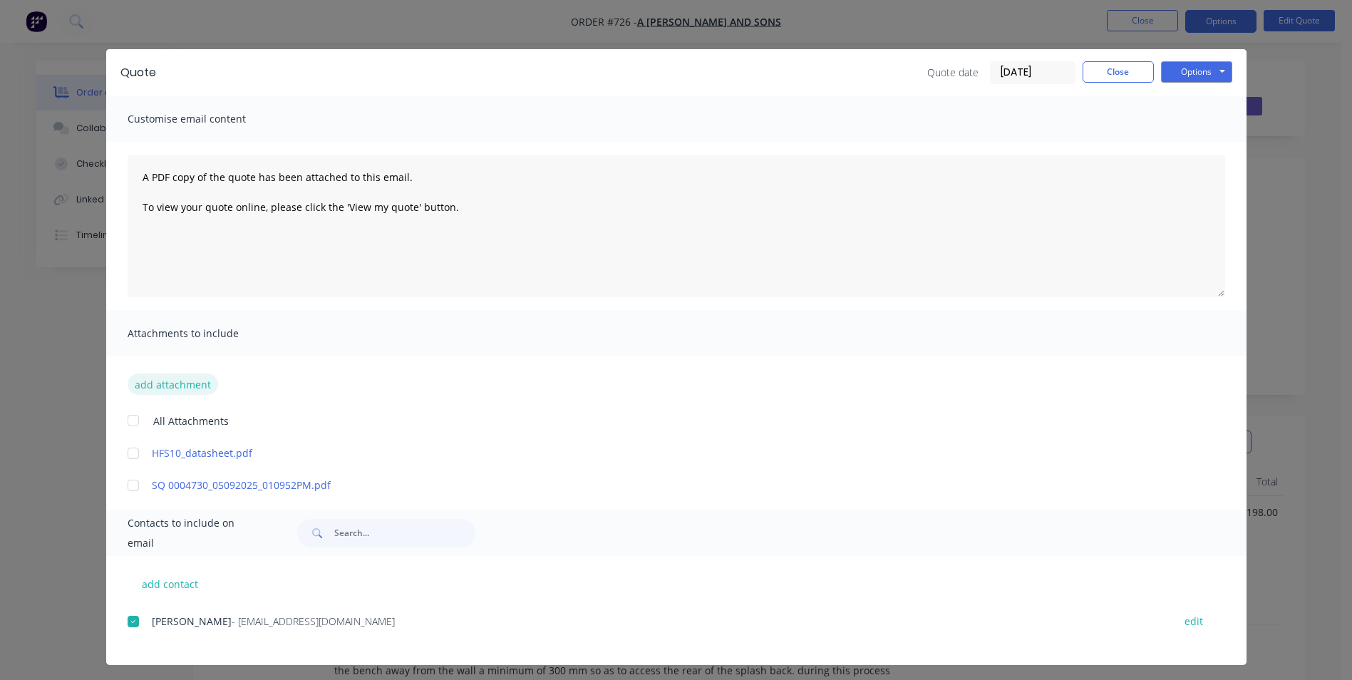
scroll to position [13, 0]
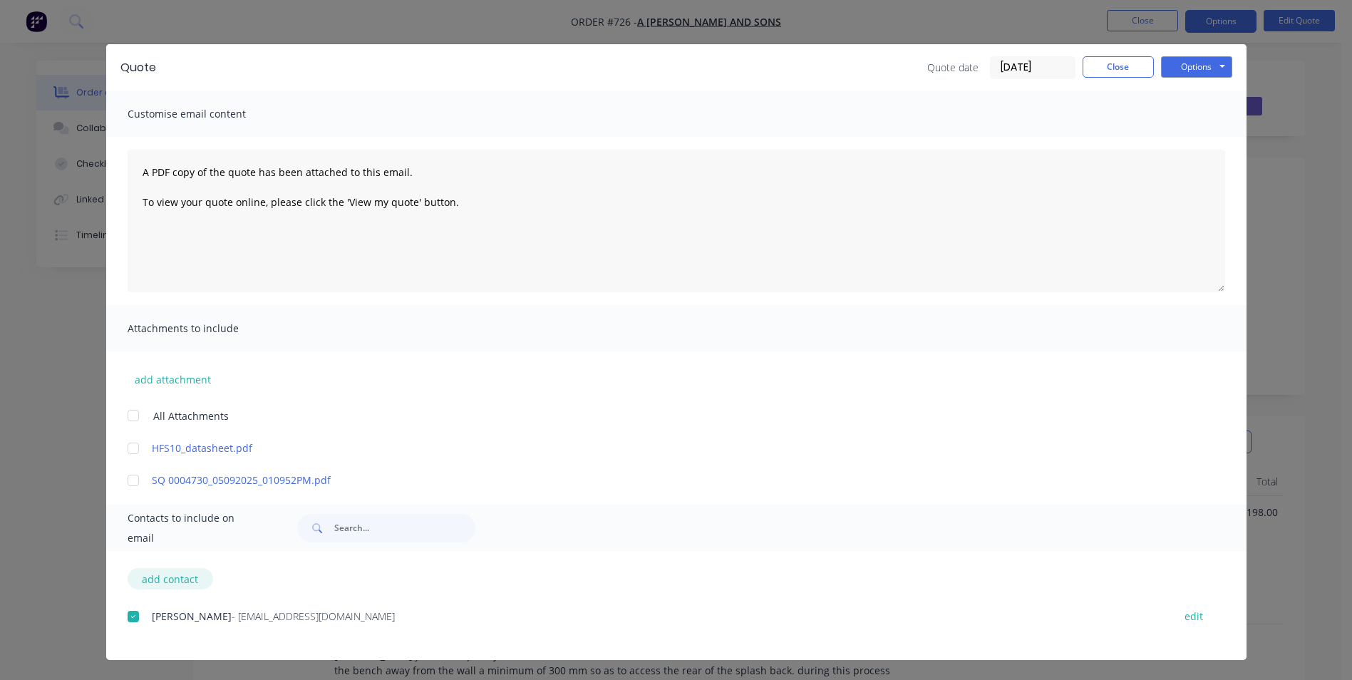
click at [147, 575] on button "add contact" at bounding box center [171, 578] width 86 height 21
select select "AU"
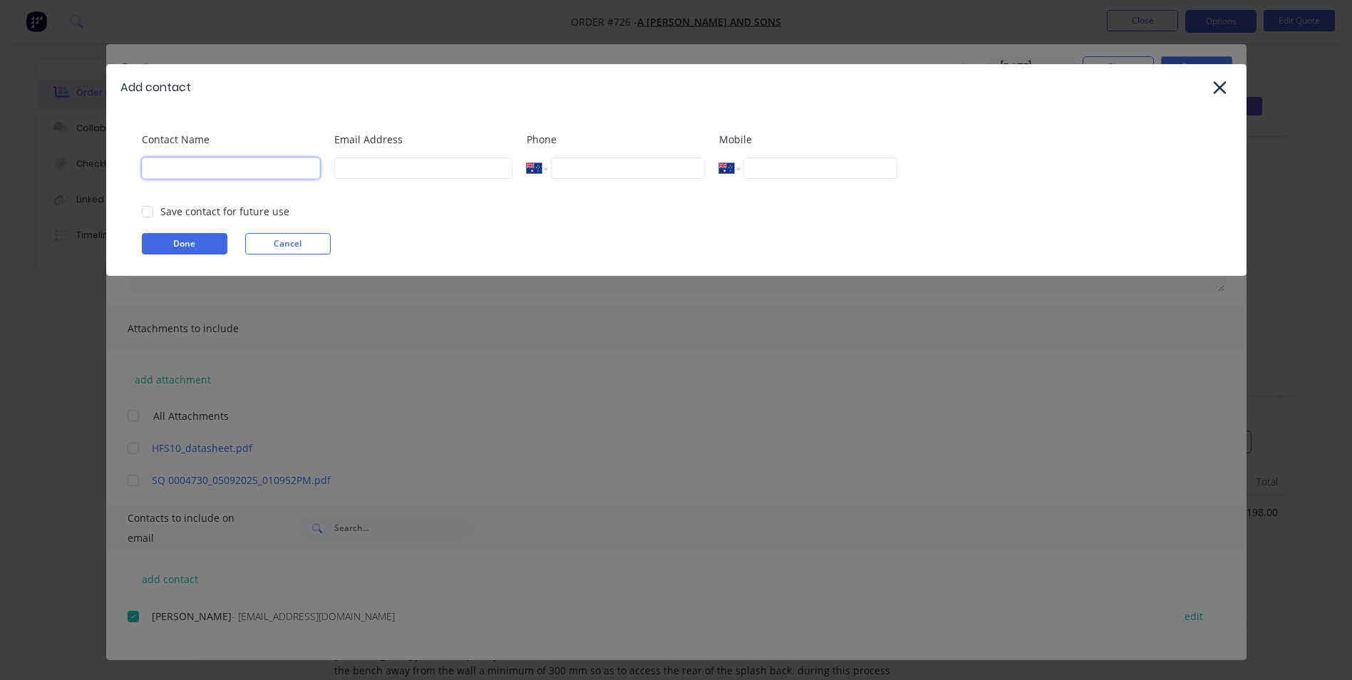
click at [182, 170] on input at bounding box center [231, 167] width 178 height 21
type input "[PERSON_NAME]"
click at [378, 172] on input at bounding box center [423, 167] width 178 height 21
paste input "[PERSON_NAME][EMAIL_ADDRESS][DOMAIN_NAME]"
type input "[PERSON_NAME][EMAIL_ADDRESS][DOMAIN_NAME]"
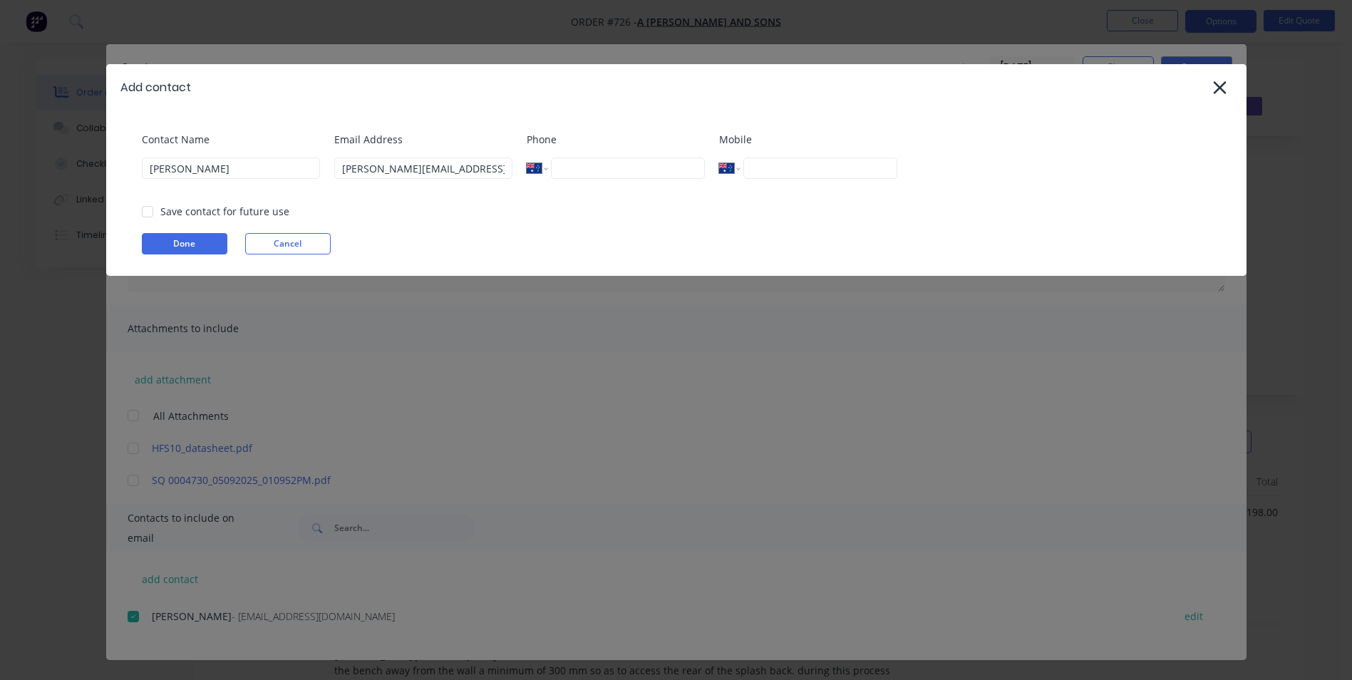
click at [789, 166] on input "tel" at bounding box center [819, 167] width 153 height 21
paste input "0404 007 974"
type input "0404 007 974"
click at [570, 169] on input "tel" at bounding box center [627, 167] width 153 height 21
click at [146, 210] on div at bounding box center [147, 211] width 29 height 29
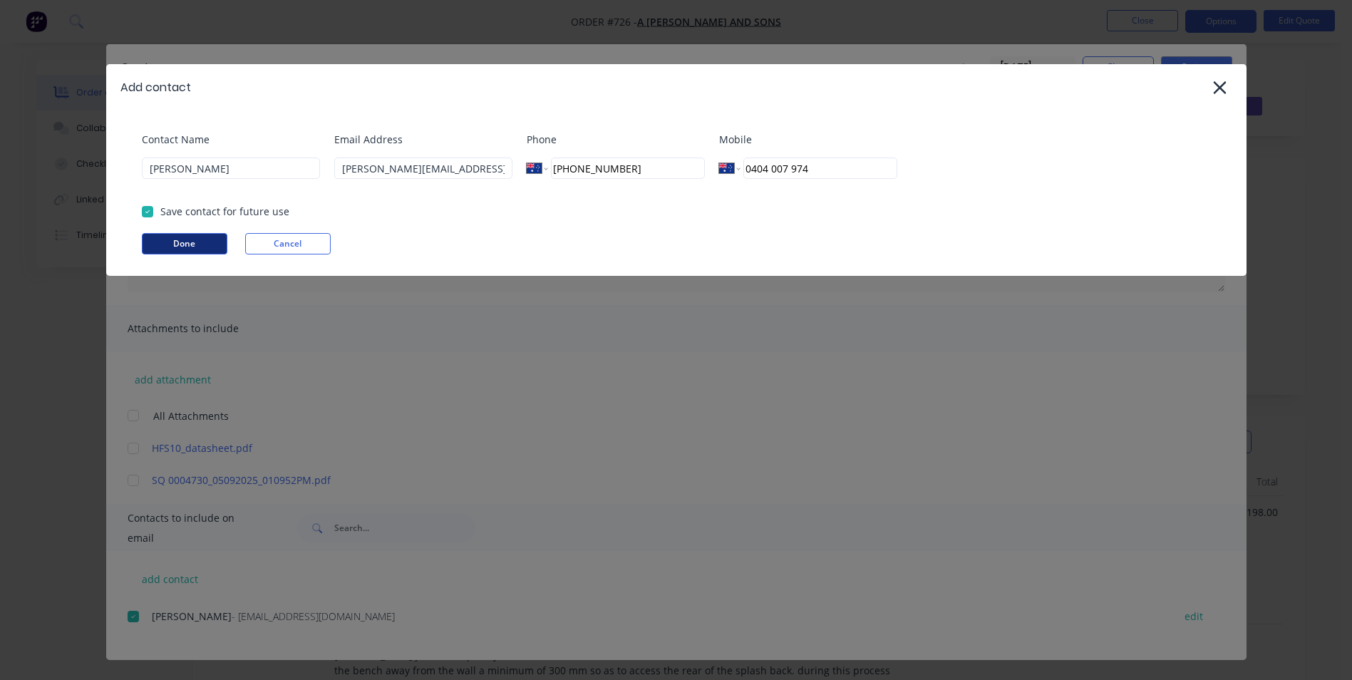
type input "[PHONE_NUMBER]"
click at [170, 244] on button "Done" at bounding box center [185, 243] width 86 height 21
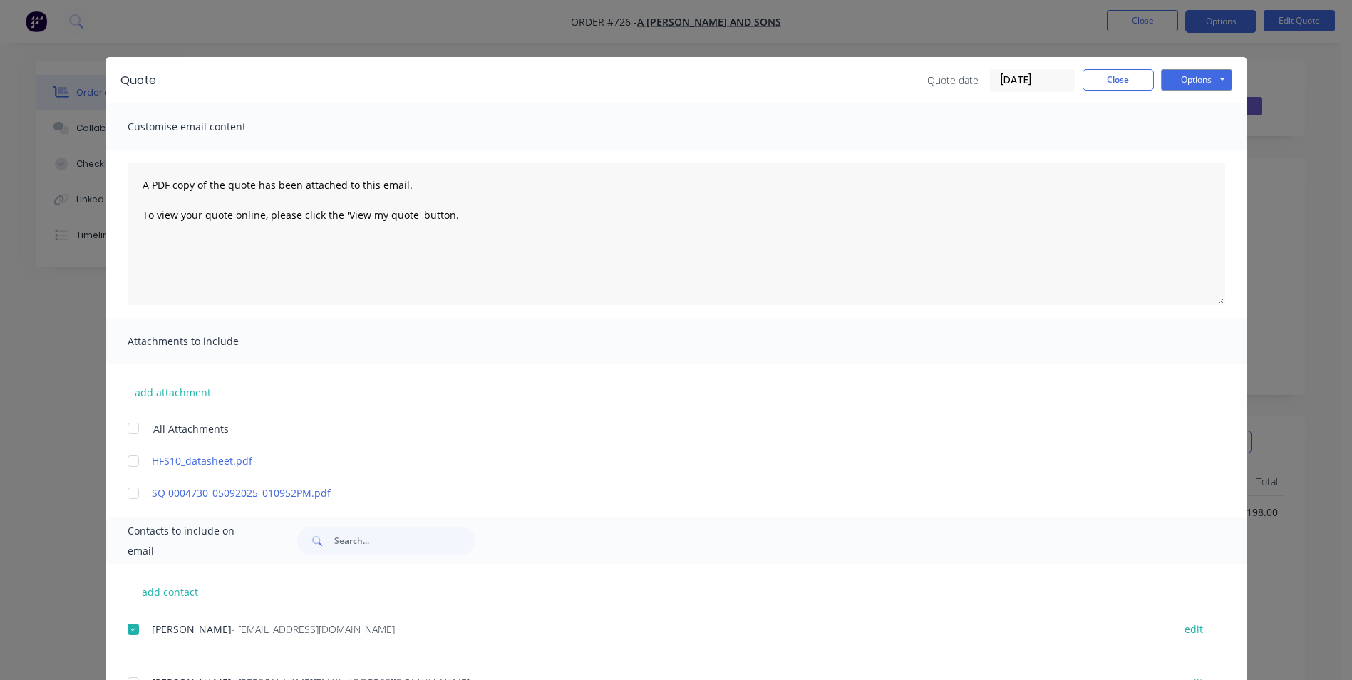
scroll to position [66, 0]
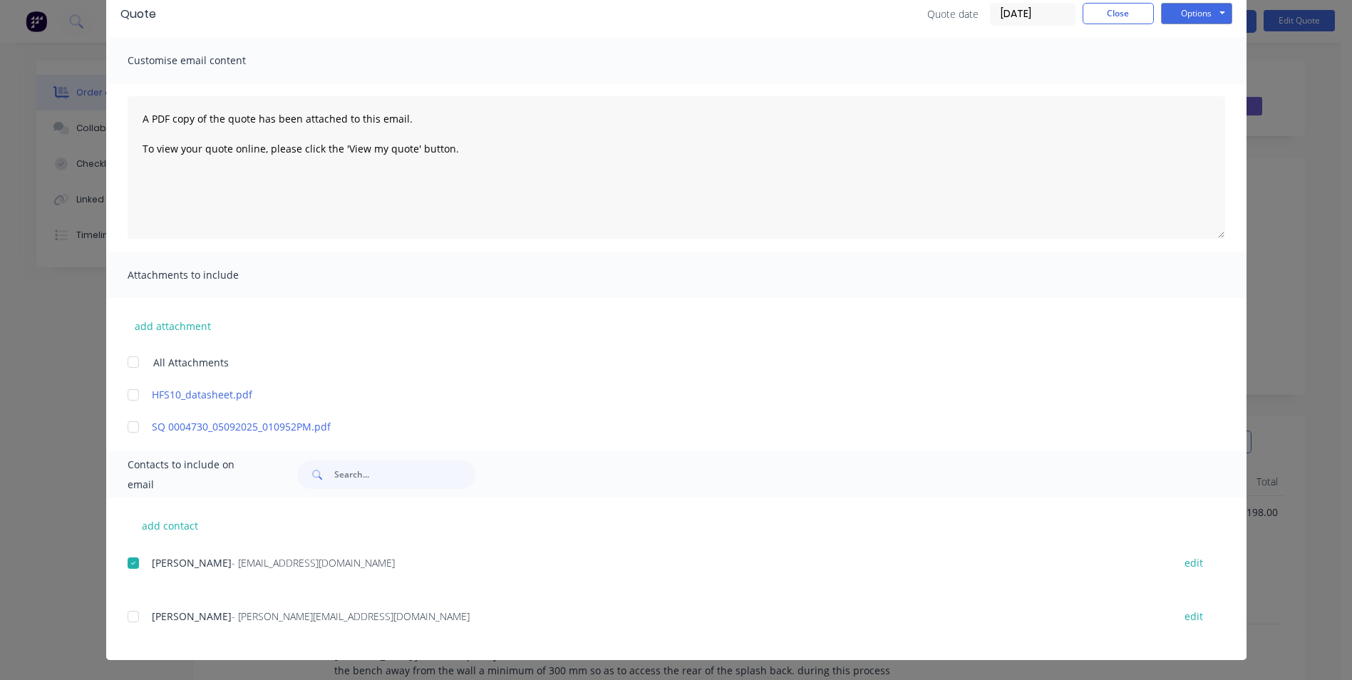
click at [127, 614] on div at bounding box center [133, 616] width 29 height 29
click at [1187, 16] on button "Options" at bounding box center [1196, 13] width 71 height 21
click at [1178, 81] on button "Email" at bounding box center [1206, 86] width 91 height 24
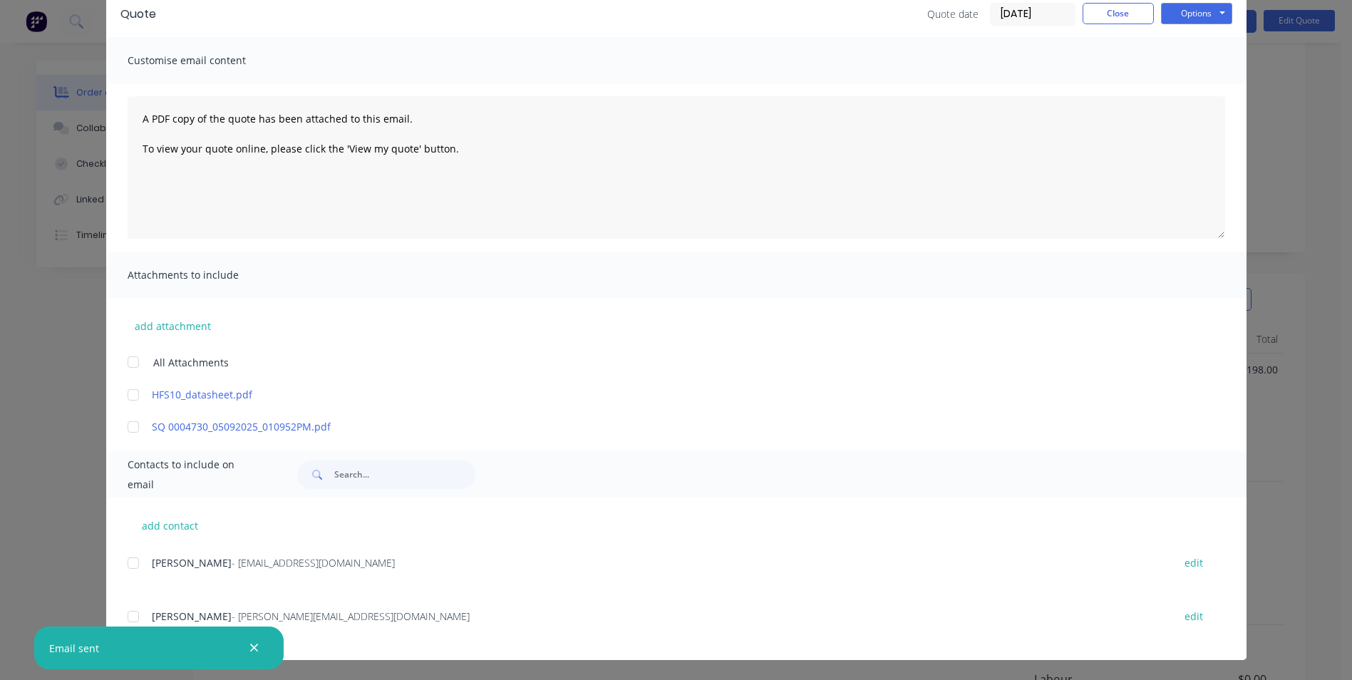
scroll to position [214, 0]
click at [1104, 9] on button "Close" at bounding box center [1117, 13] width 71 height 21
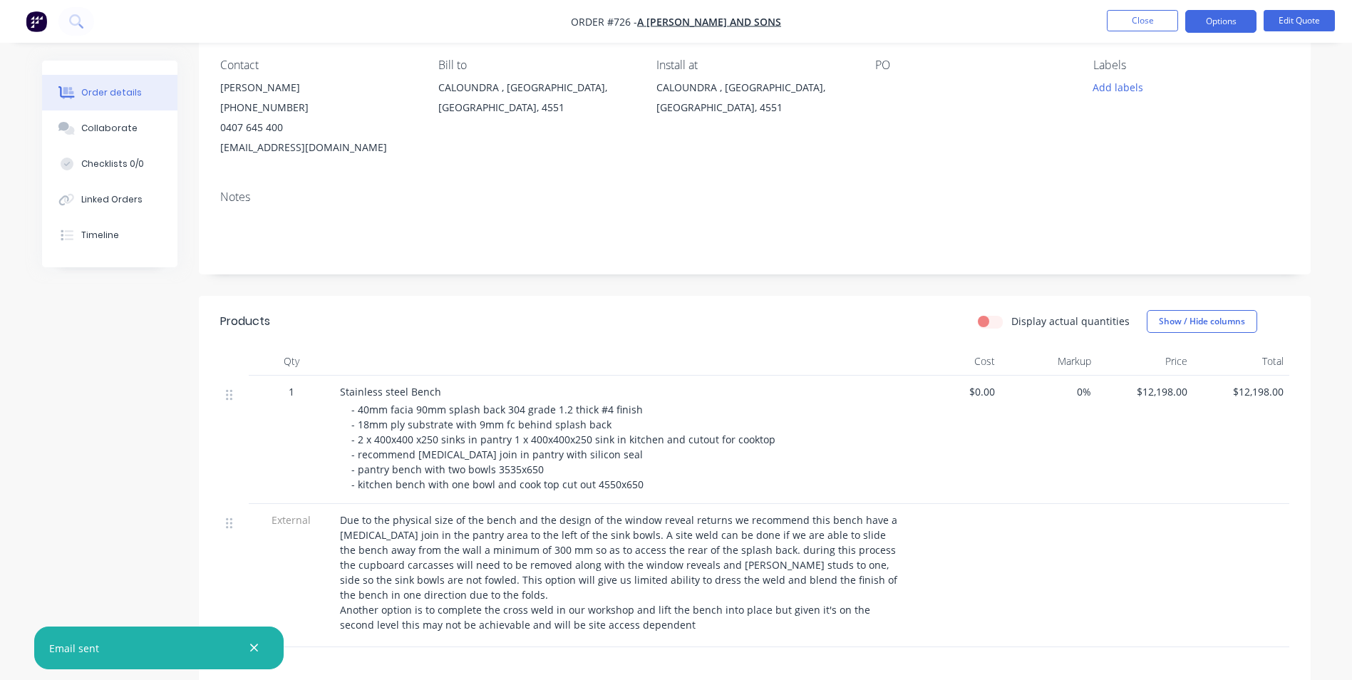
scroll to position [0, 0]
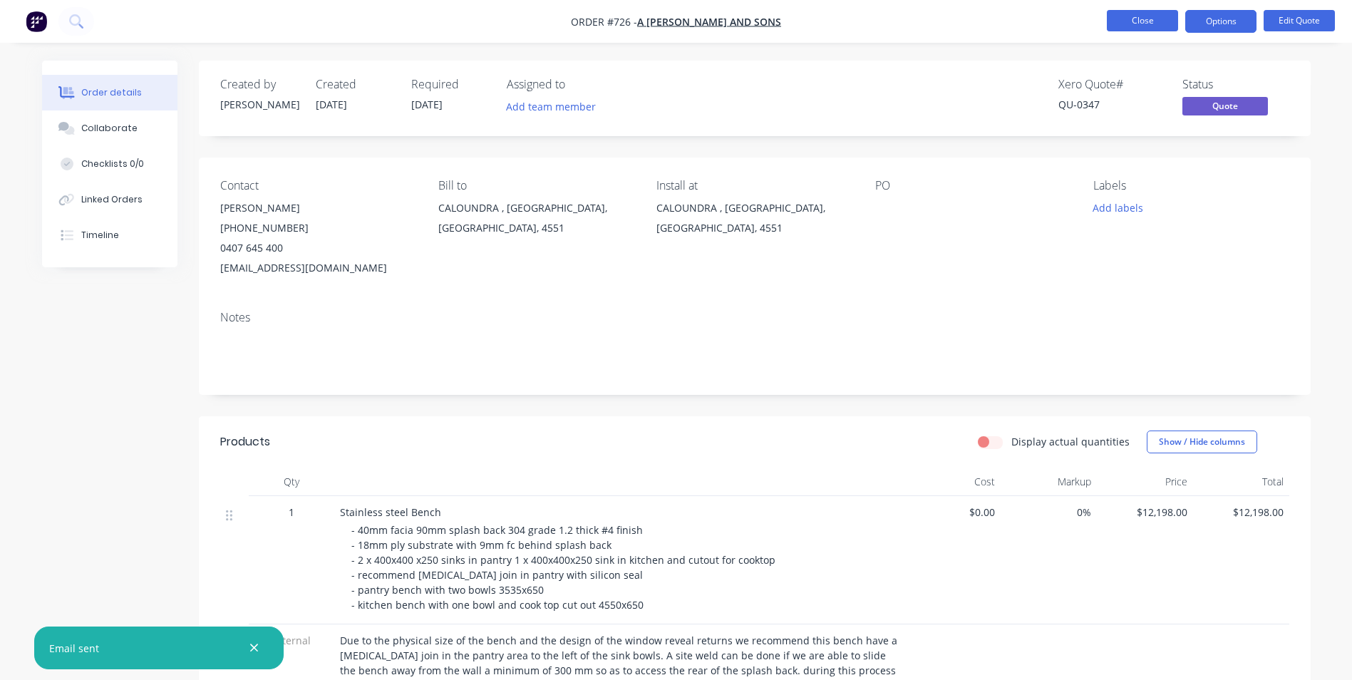
click at [1144, 26] on button "Close" at bounding box center [1142, 20] width 71 height 21
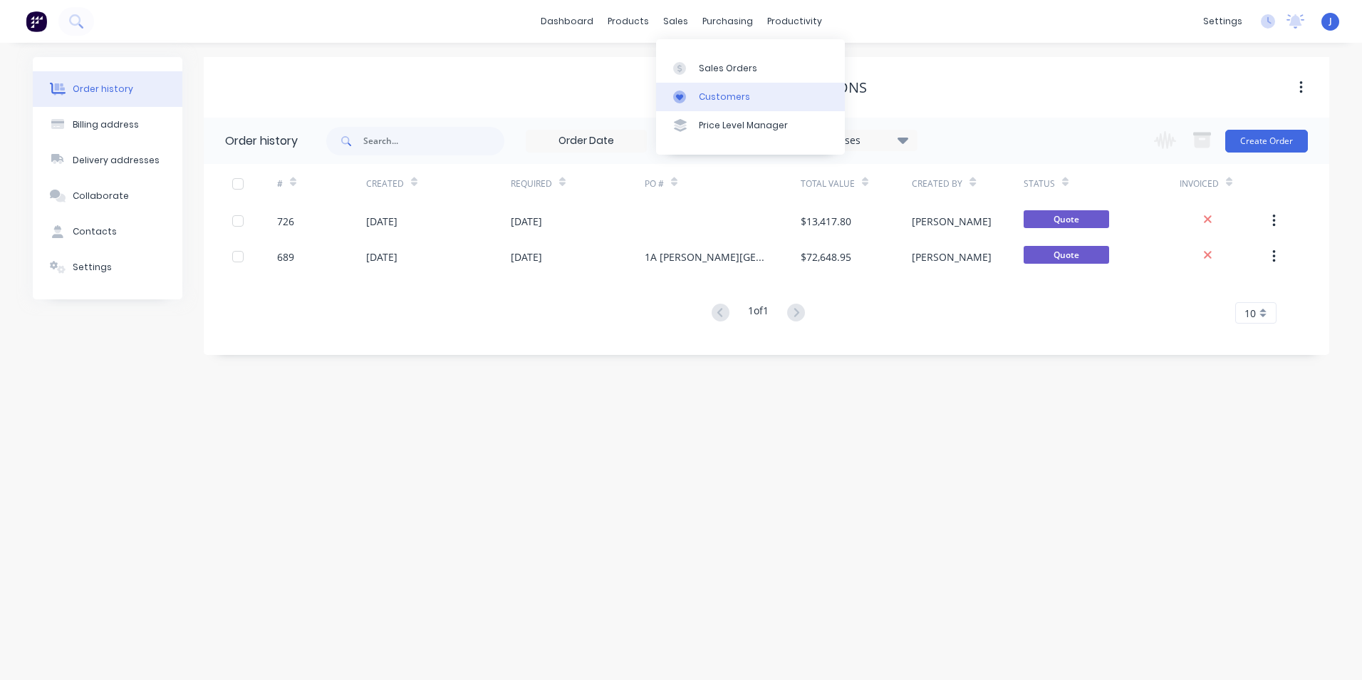
click at [712, 89] on link "Customers" at bounding box center [750, 97] width 189 height 29
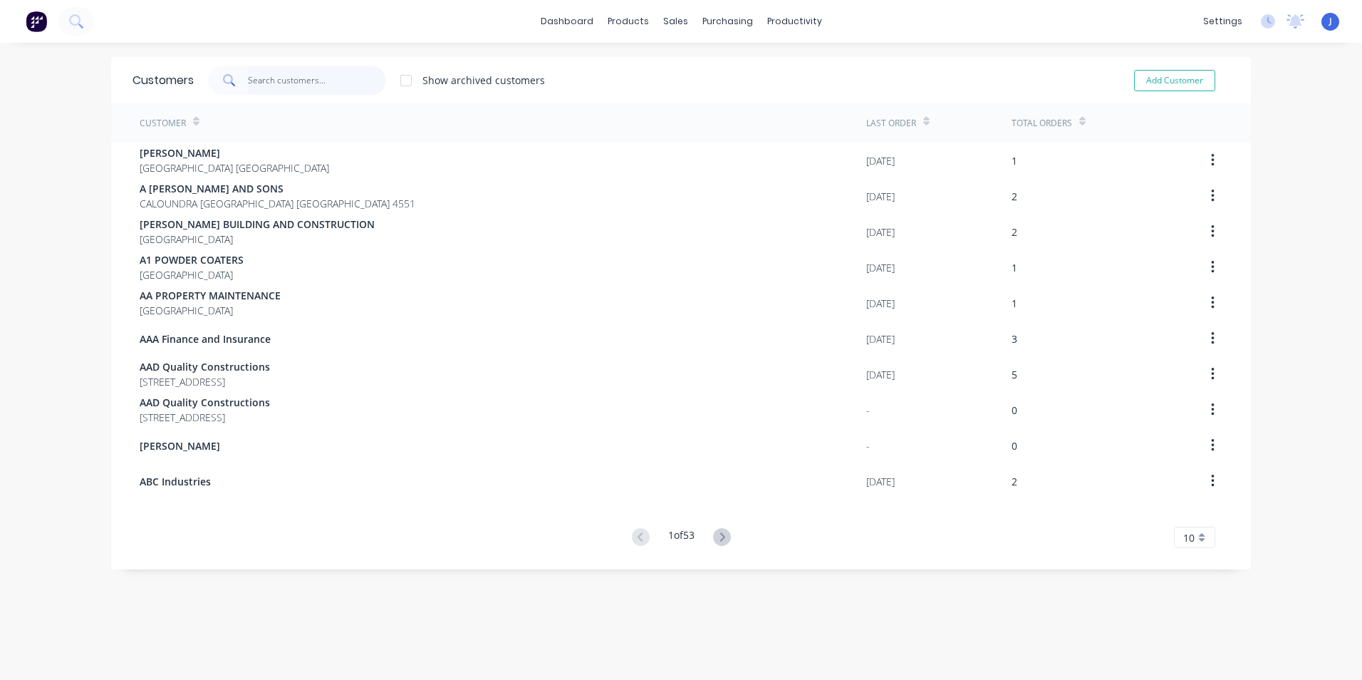
click at [298, 80] on input "text" at bounding box center [317, 80] width 139 height 29
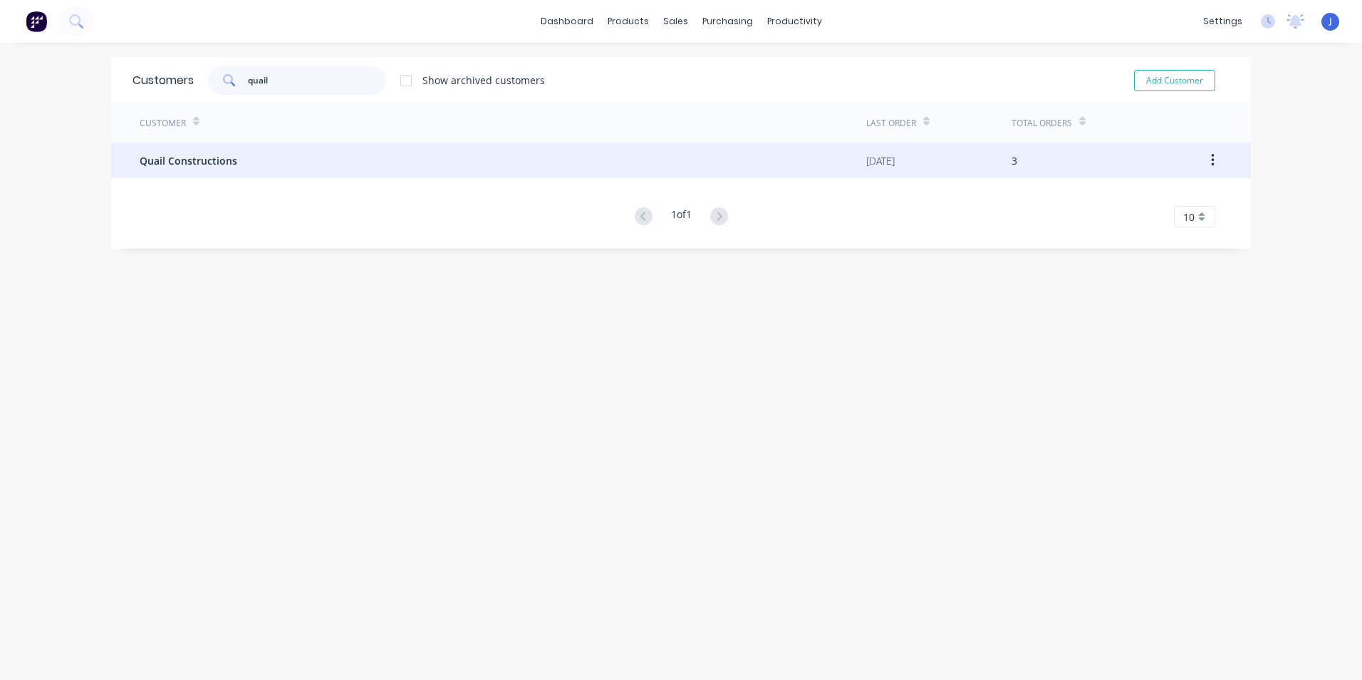
type input "quail"
click at [211, 155] on span "Quail Constructions" at bounding box center [189, 160] width 98 height 15
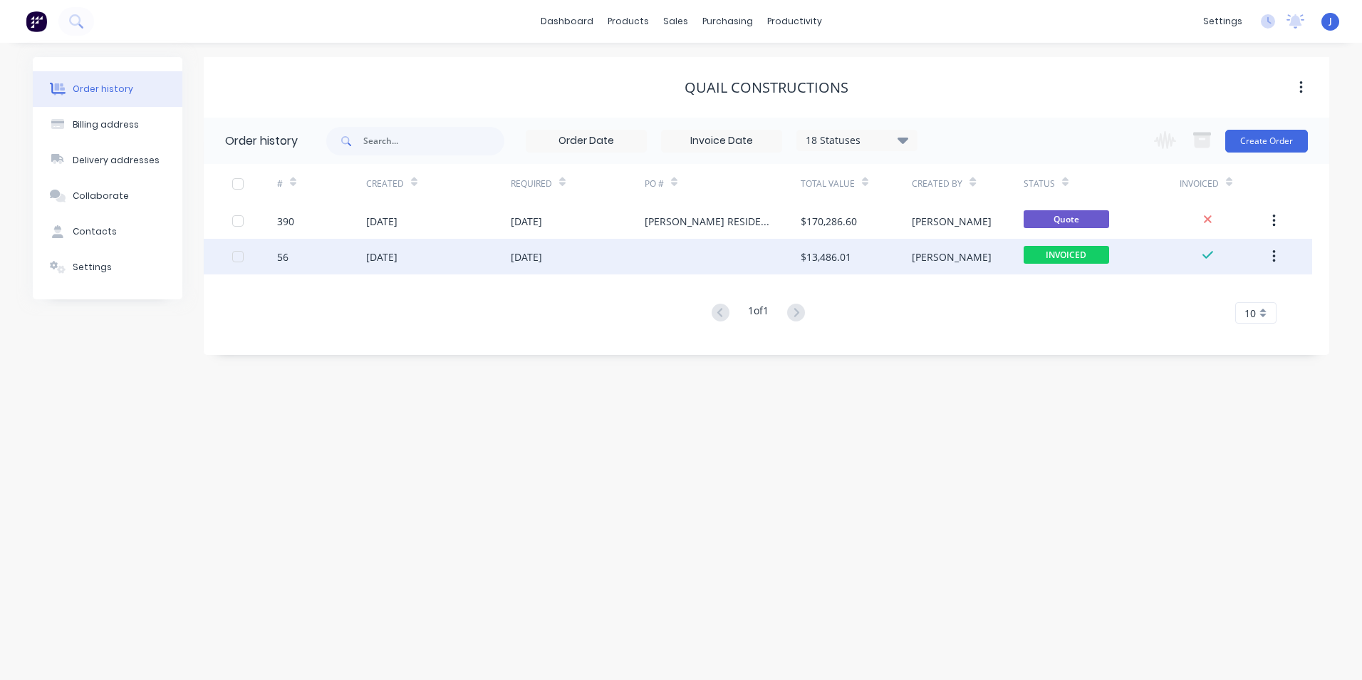
click at [535, 256] on div "[DATE]" at bounding box center [526, 256] width 31 height 15
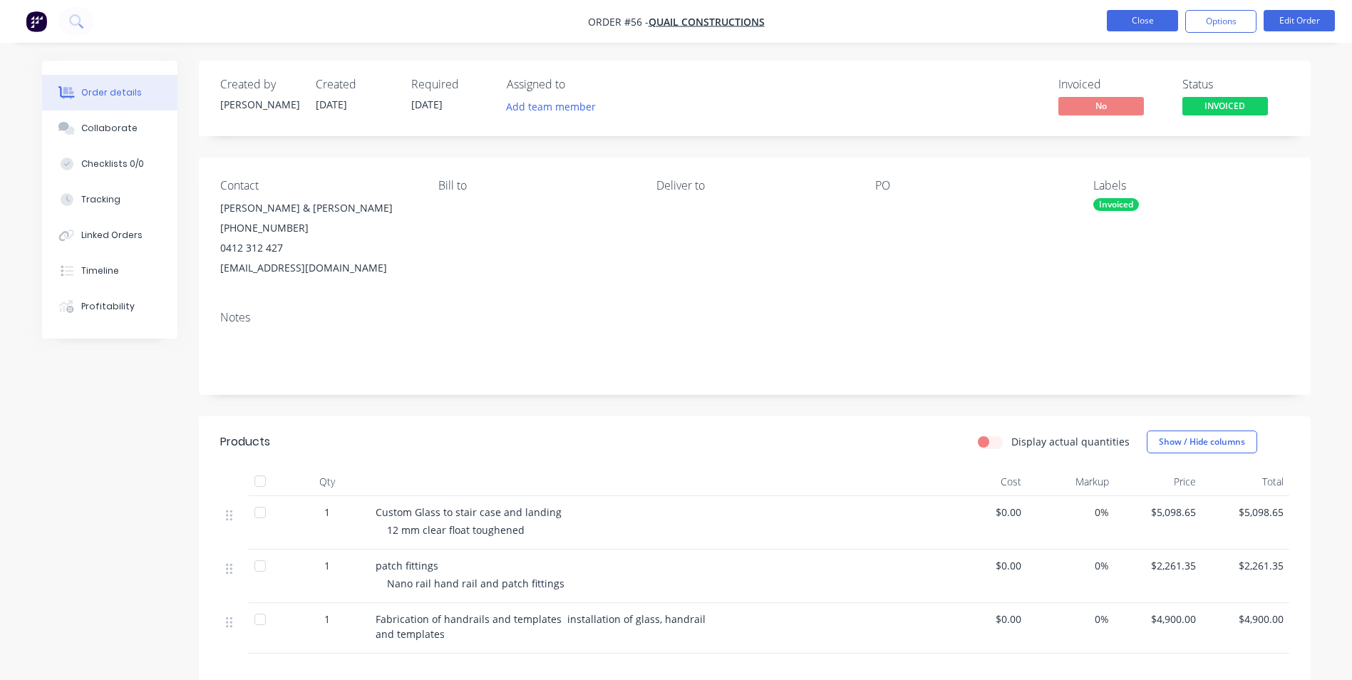
click at [1151, 25] on button "Close" at bounding box center [1142, 20] width 71 height 21
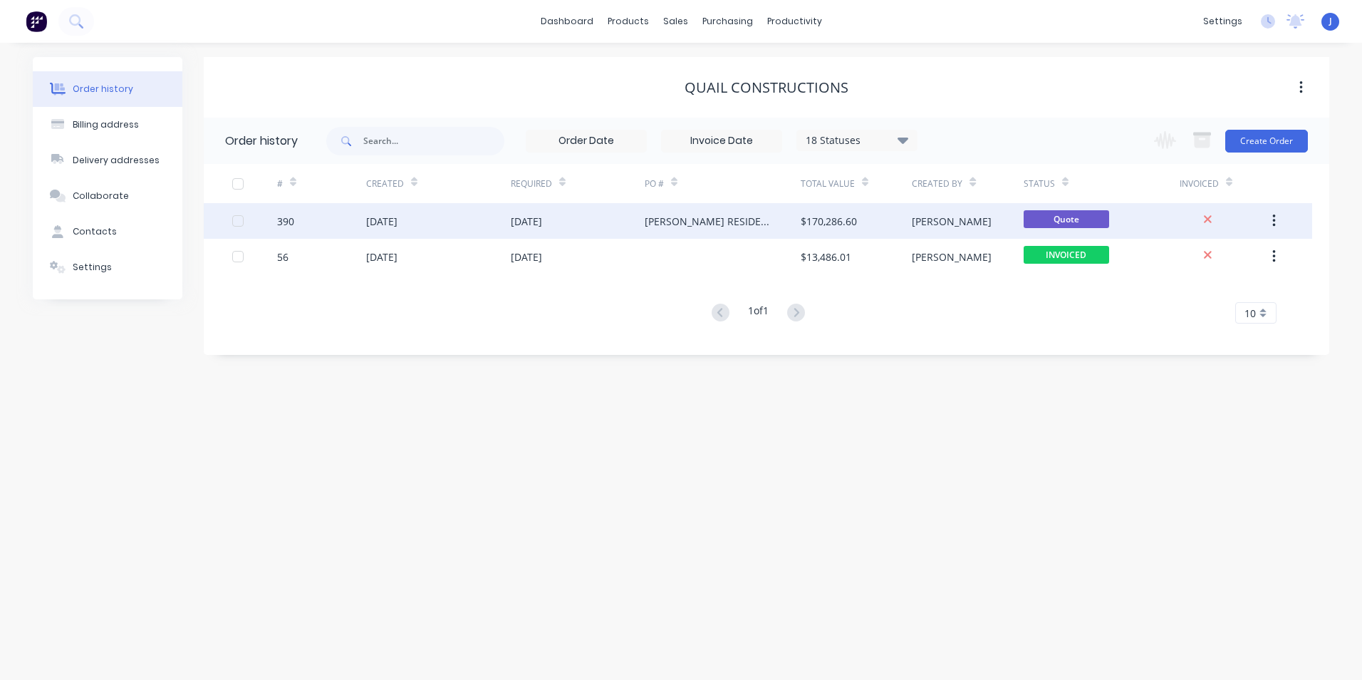
click at [670, 220] on div "[PERSON_NAME] RESIDENCE" at bounding box center [709, 221] width 128 height 15
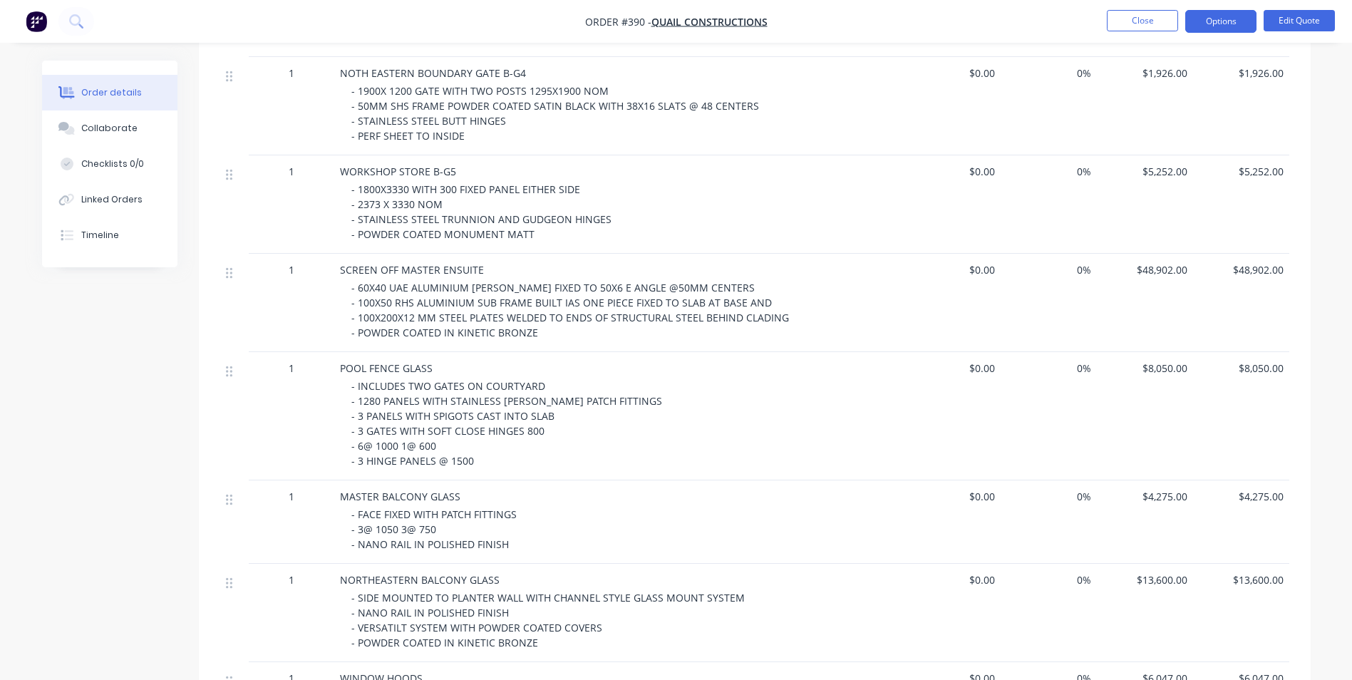
scroll to position [926, 0]
